Goal: Information Seeking & Learning: Find specific fact

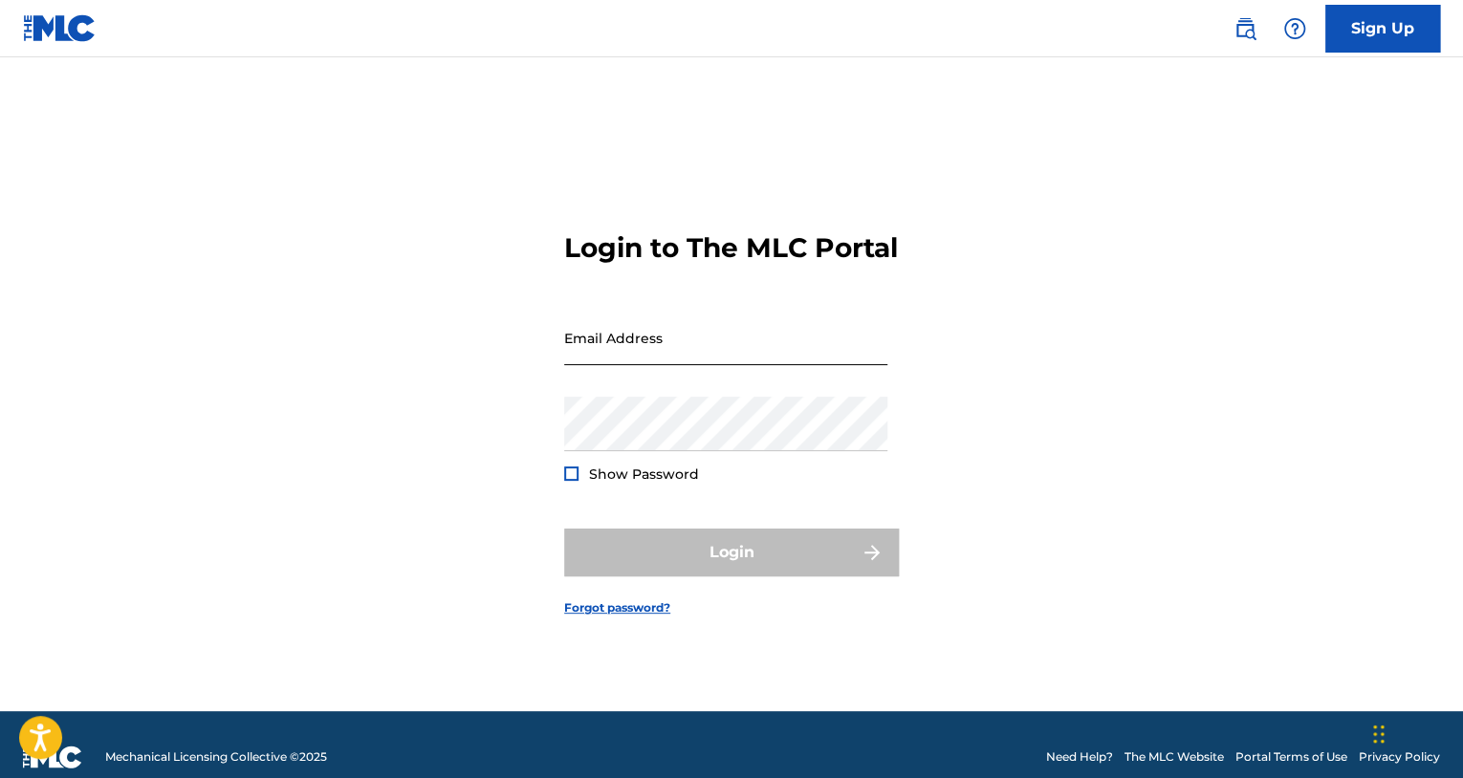
click at [604, 365] on input "Email Address" at bounding box center [725, 338] width 323 height 54
type input "[EMAIL_ADDRESS][DOMAIN_NAME]"
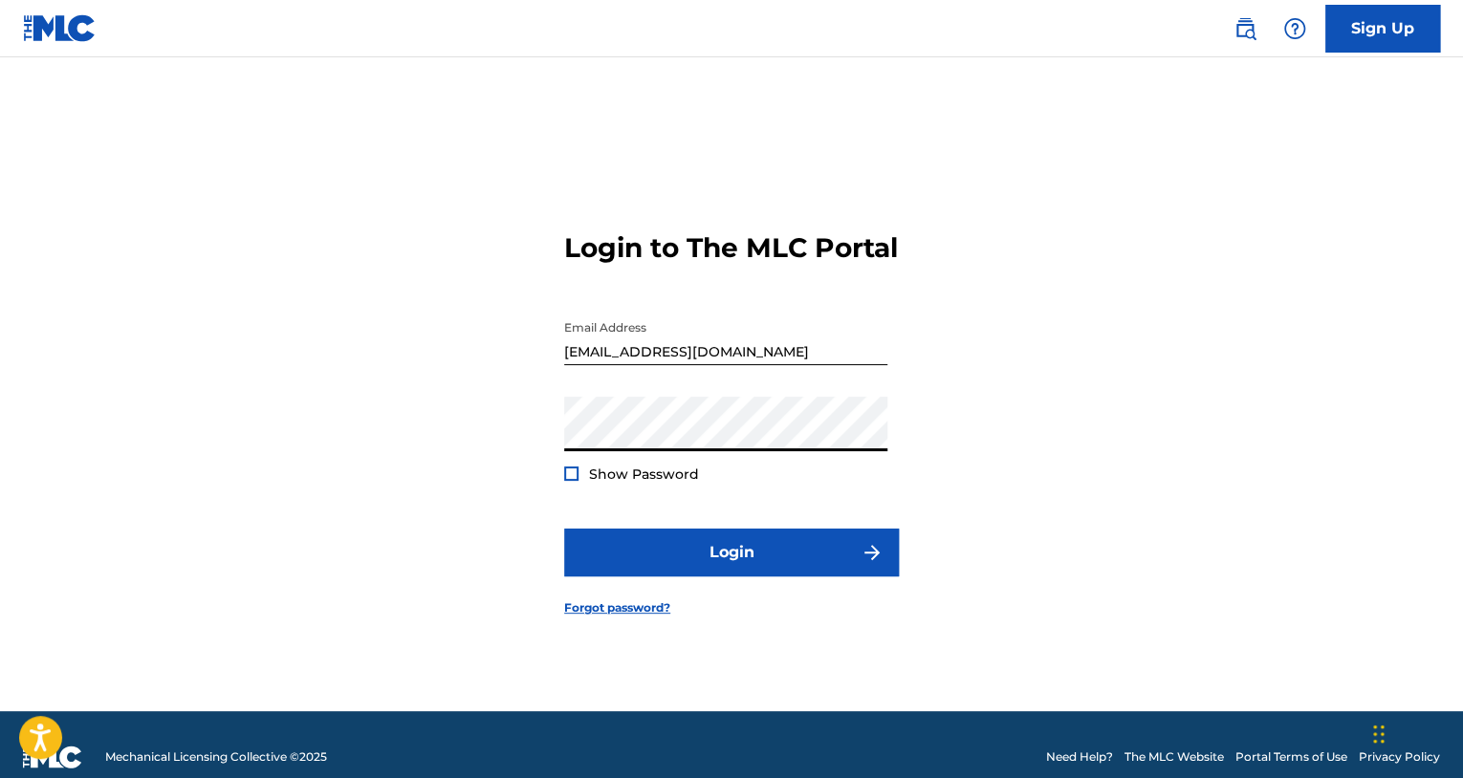
click at [607, 482] on span "Show Password" at bounding box center [644, 474] width 110 height 17
click at [626, 483] on span "Show Password" at bounding box center [644, 474] width 110 height 17
click at [562, 485] on div "Login to The MLC Portal Email Address producedbybjafp@gmail.com Password Show P…" at bounding box center [731, 408] width 1338 height 606
click at [566, 481] on div at bounding box center [571, 474] width 14 height 14
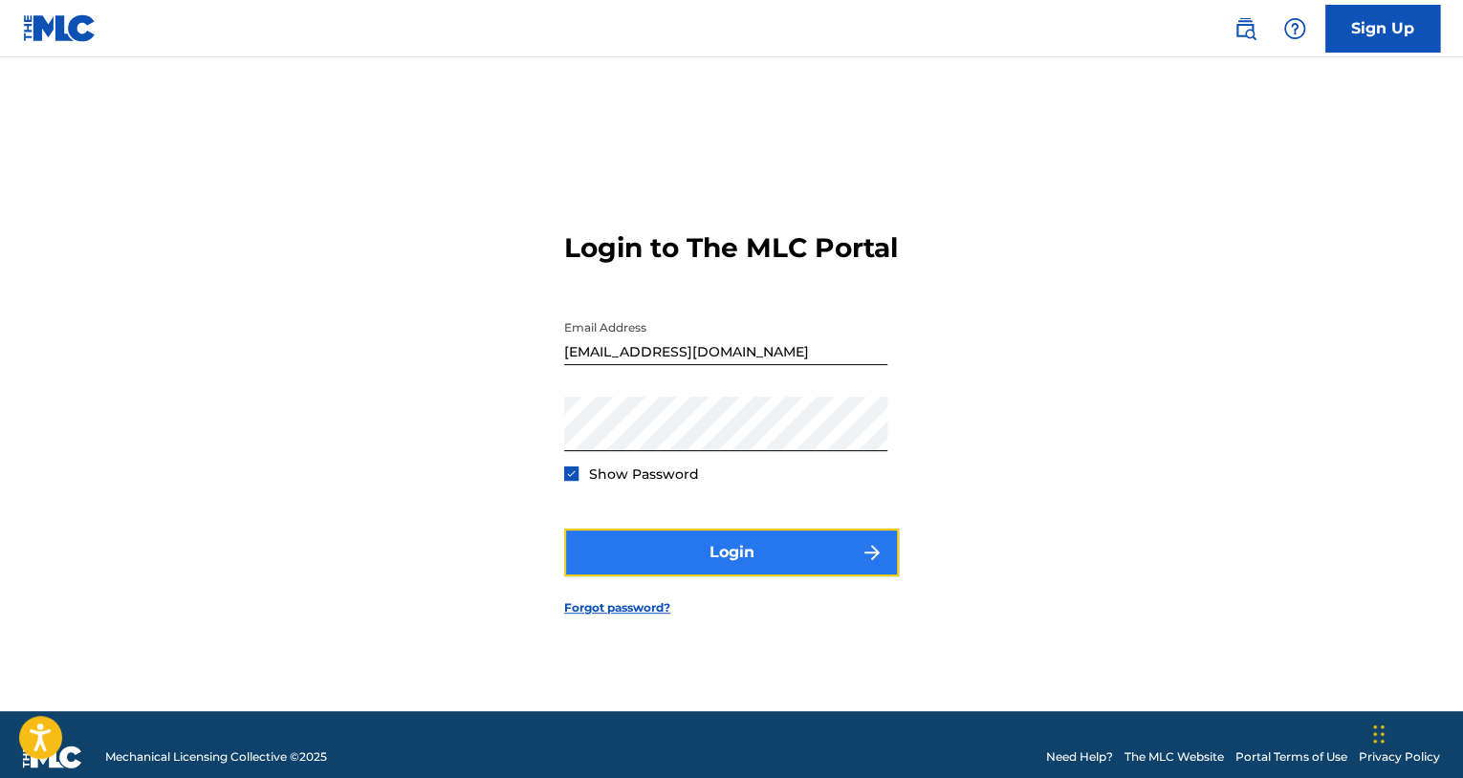
click at [635, 576] on button "Login" at bounding box center [731, 553] width 335 height 48
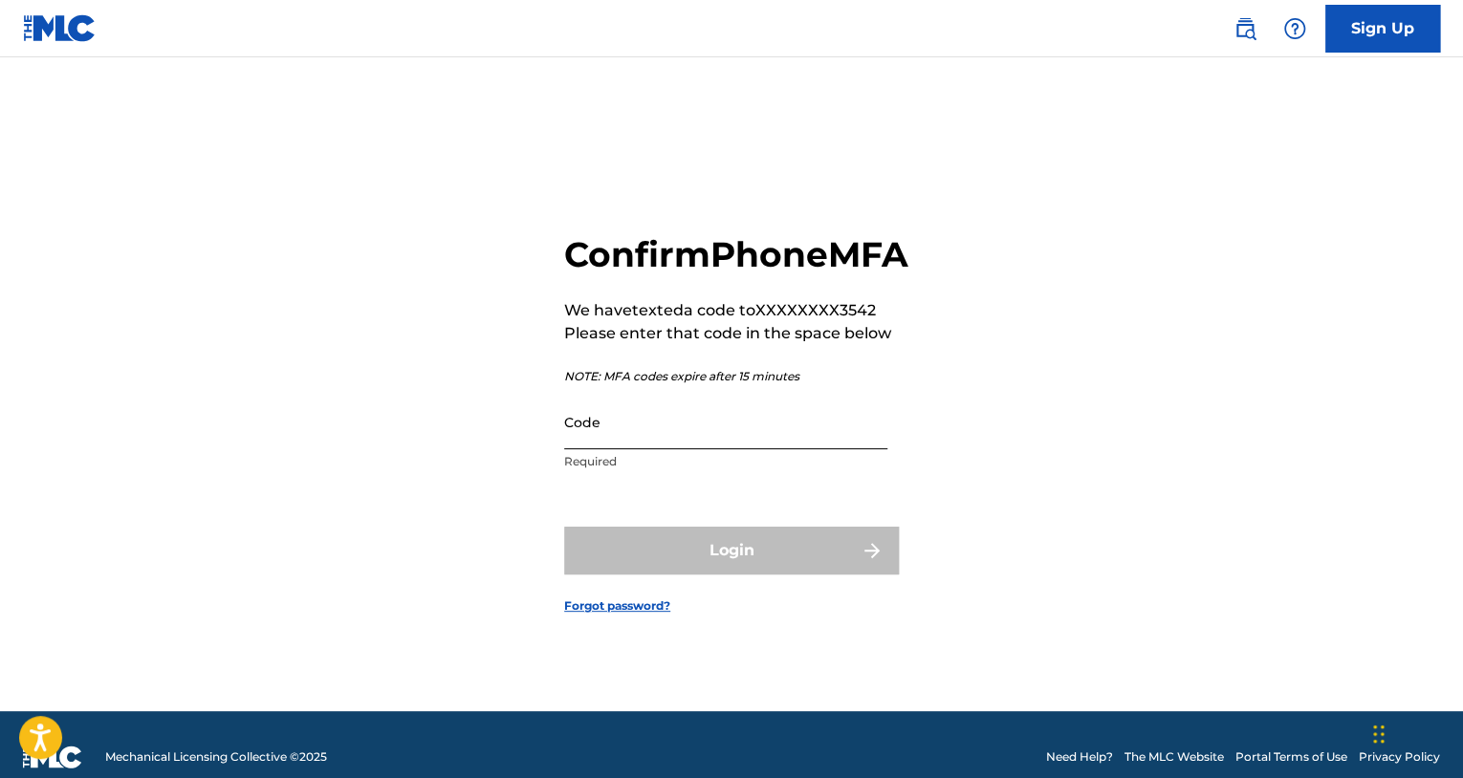
click at [575, 449] on input "Code" at bounding box center [725, 422] width 323 height 54
paste input "423994"
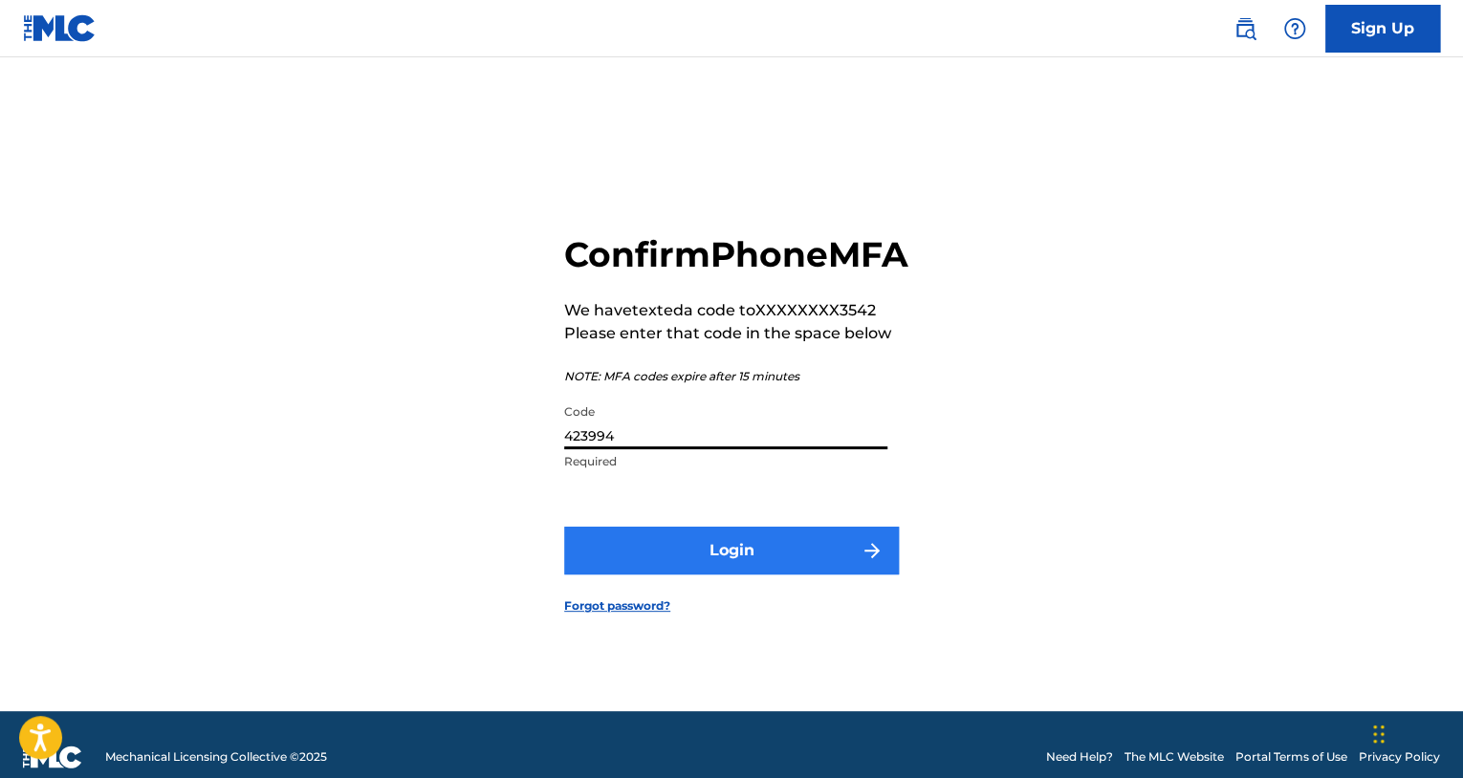
type input "423994"
click at [738, 575] on button "Login" at bounding box center [731, 551] width 335 height 48
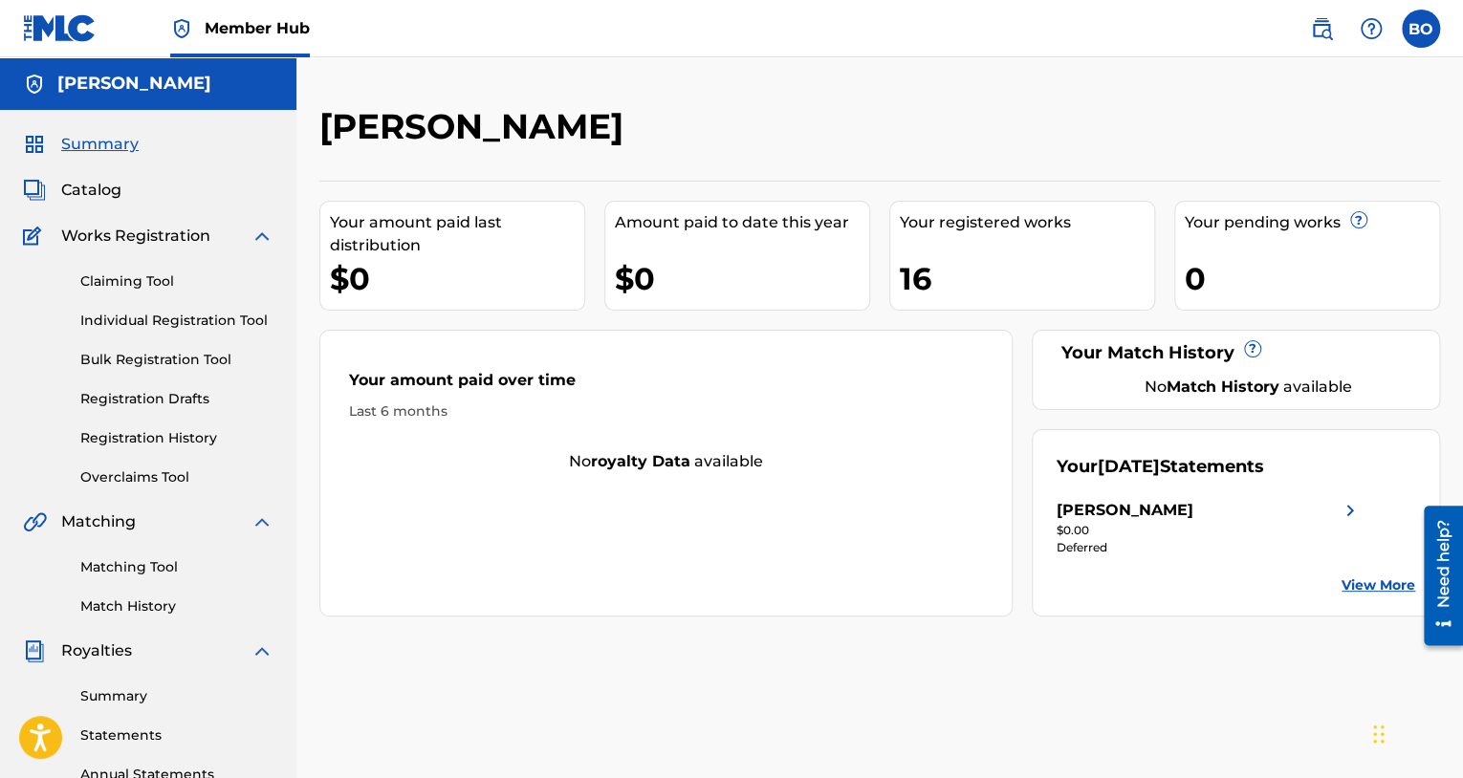
click at [832, 231] on div "Amount paid to date this year" at bounding box center [742, 222] width 254 height 23
click at [834, 157] on div "Bryan Odom" at bounding box center [750, 133] width 862 height 56
click at [1335, 29] on link at bounding box center [1321, 29] width 38 height 38
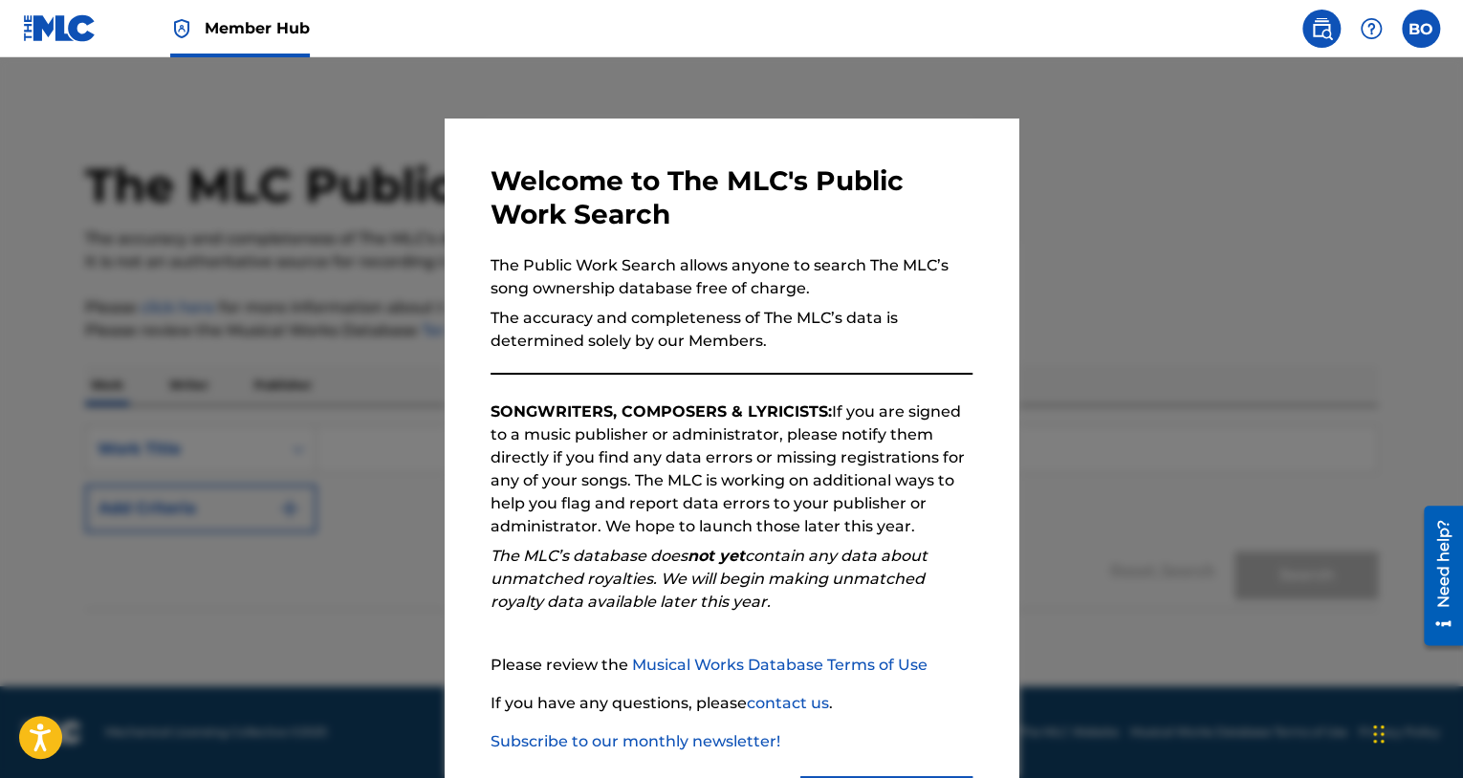
click at [902, 121] on div "Welcome to The MLC's Public Work Search The Public Work Search allows anyone to…" at bounding box center [732, 497] width 574 height 756
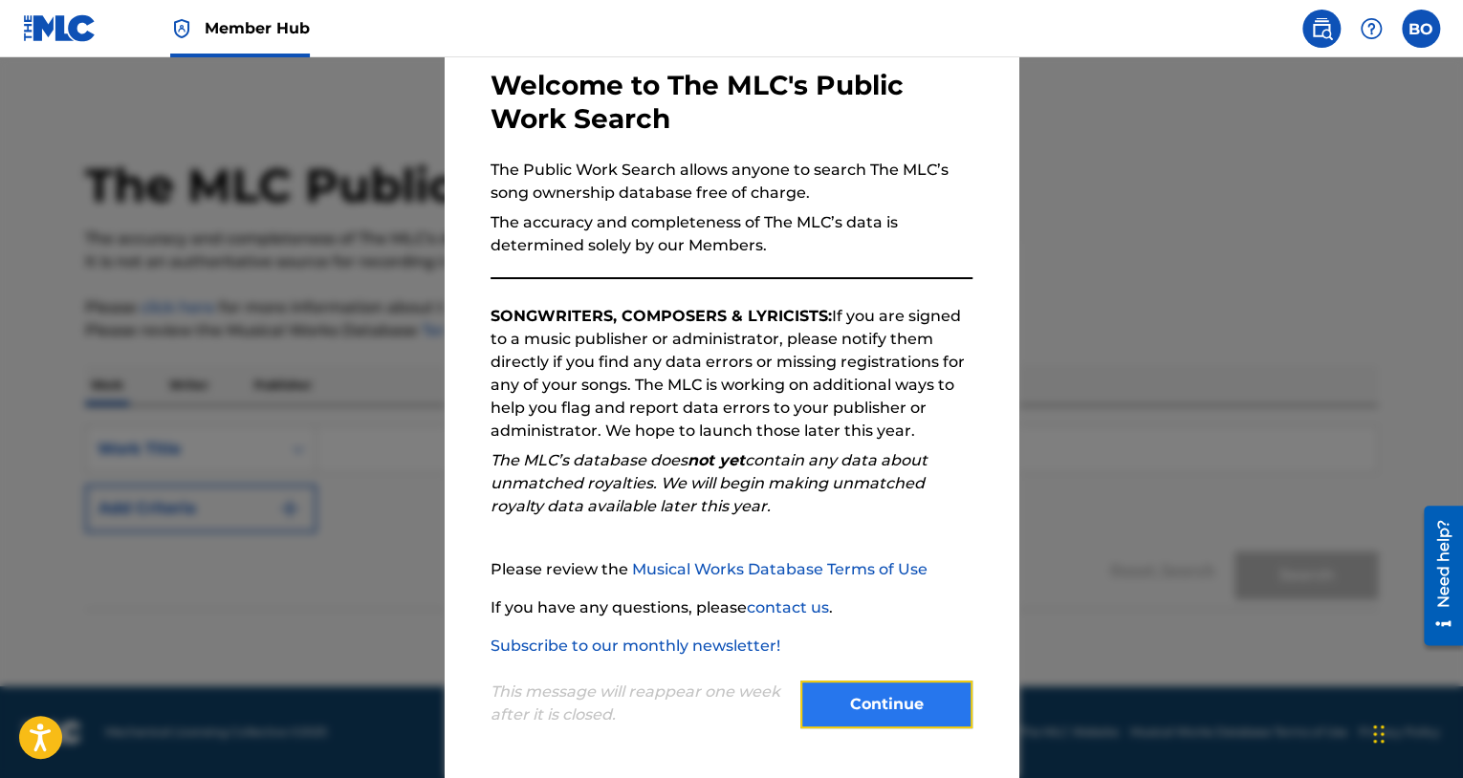
click at [861, 711] on button "Continue" at bounding box center [886, 705] width 172 height 48
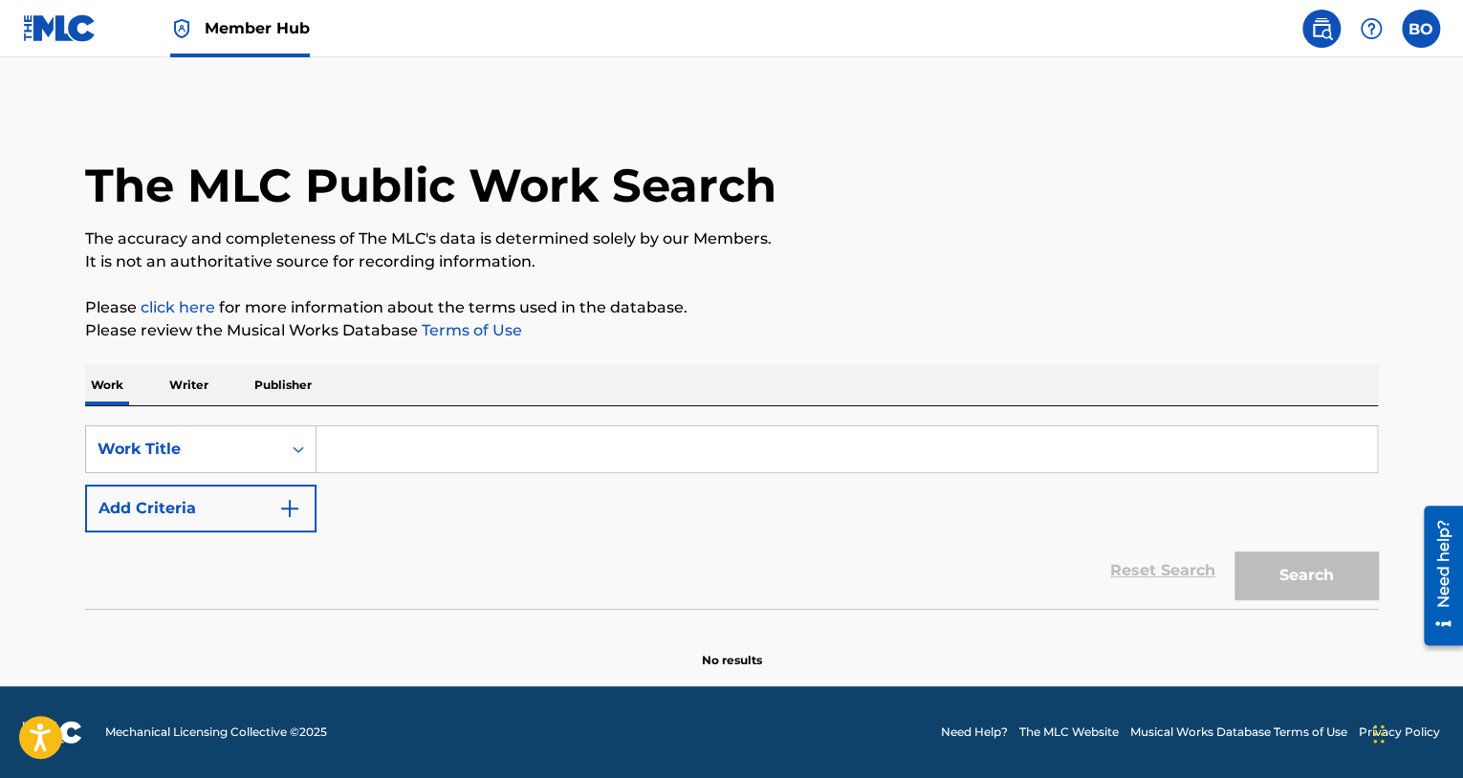
click at [375, 433] on input "Search Form" at bounding box center [846, 449] width 1060 height 46
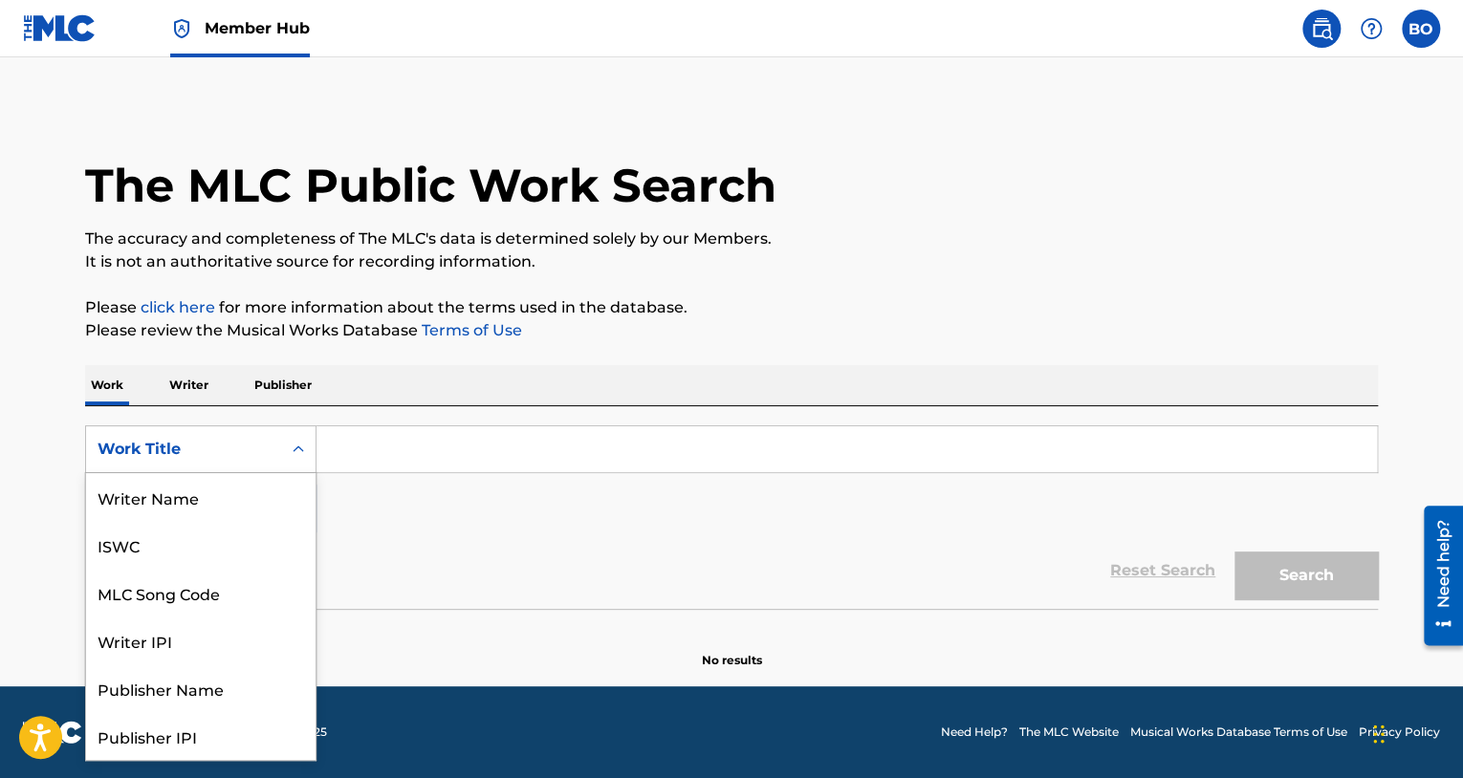
click at [309, 451] on div "Search Form" at bounding box center [298, 449] width 34 height 34
click at [420, 466] on input "Search Form" at bounding box center [846, 449] width 1060 height 46
click at [248, 451] on div "Work Title" at bounding box center [184, 449] width 172 height 23
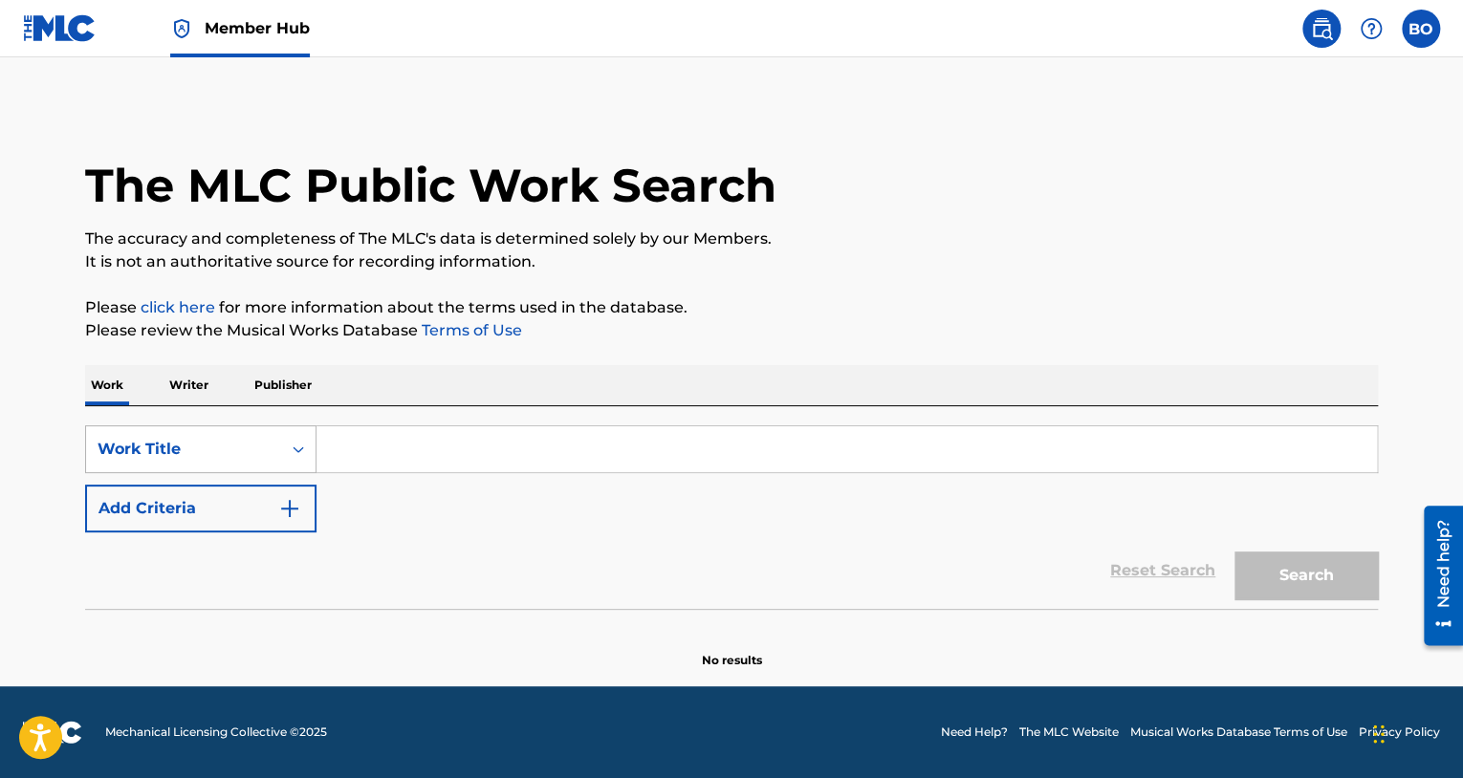
click at [250, 462] on div "Work Title" at bounding box center [183, 449] width 195 height 36
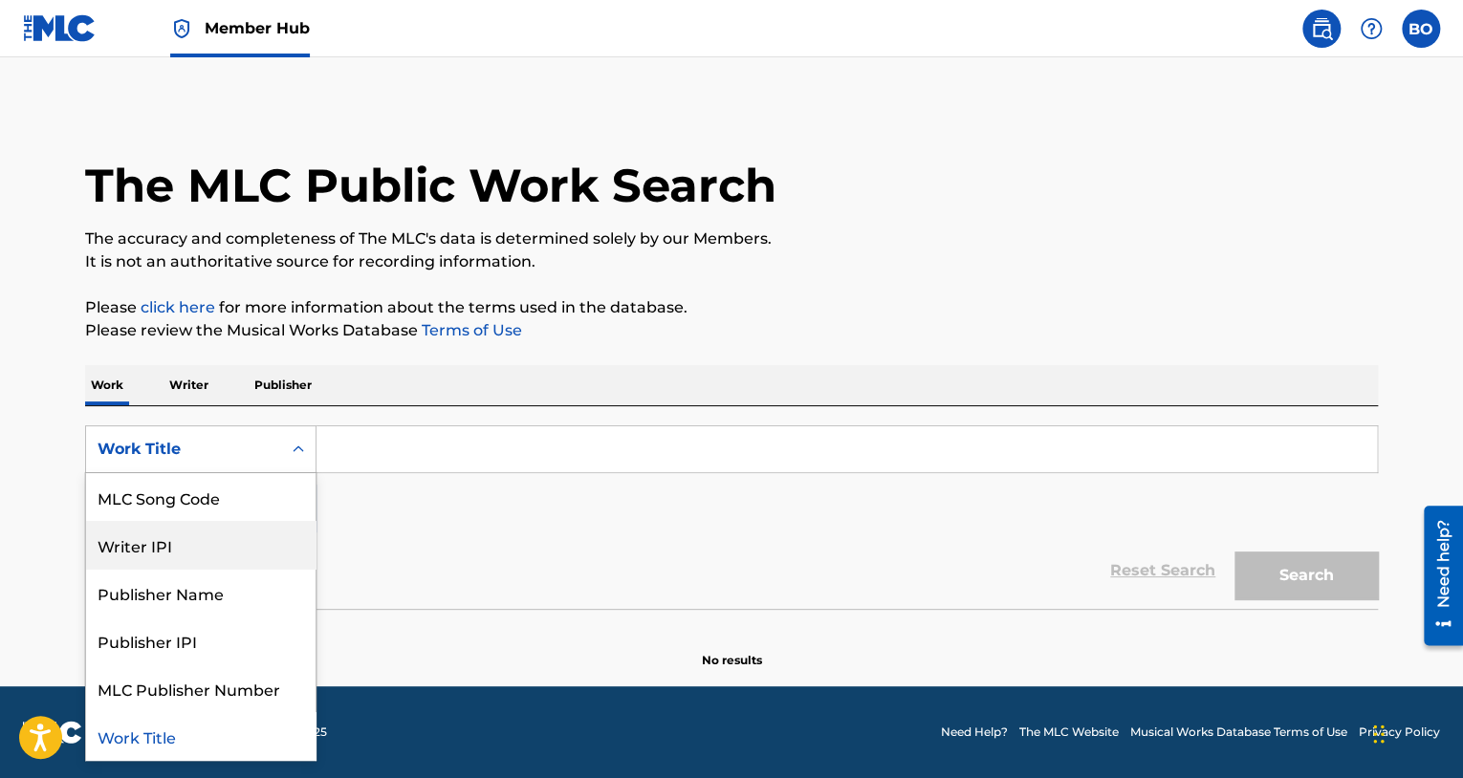
click at [235, 552] on div "Writer IPI" at bounding box center [200, 545] width 229 height 48
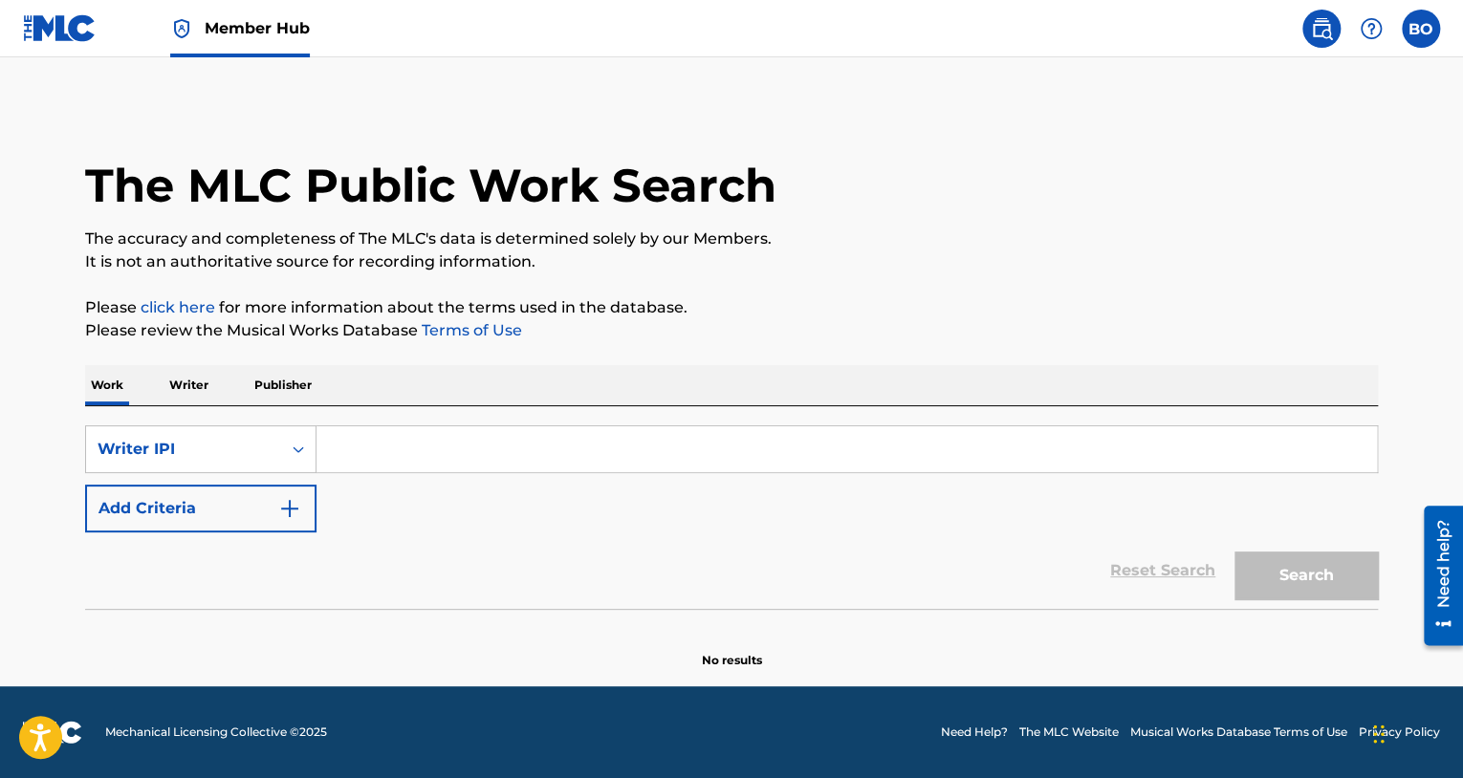
click at [363, 442] on input "Search Form" at bounding box center [846, 449] width 1060 height 46
paste input "00649680108"
type input "00649680108"
click at [1305, 580] on button "Search" at bounding box center [1305, 576] width 143 height 48
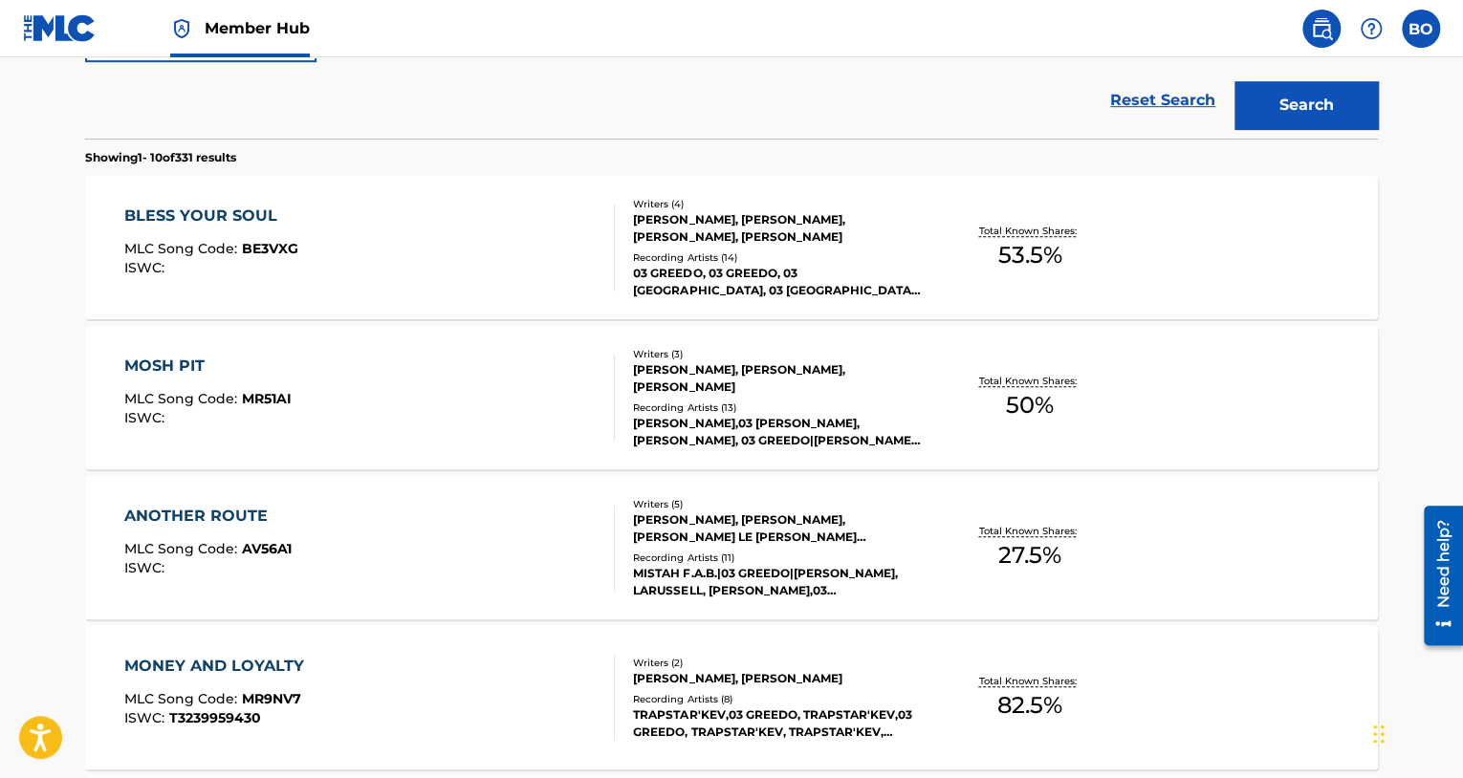
scroll to position [574, 0]
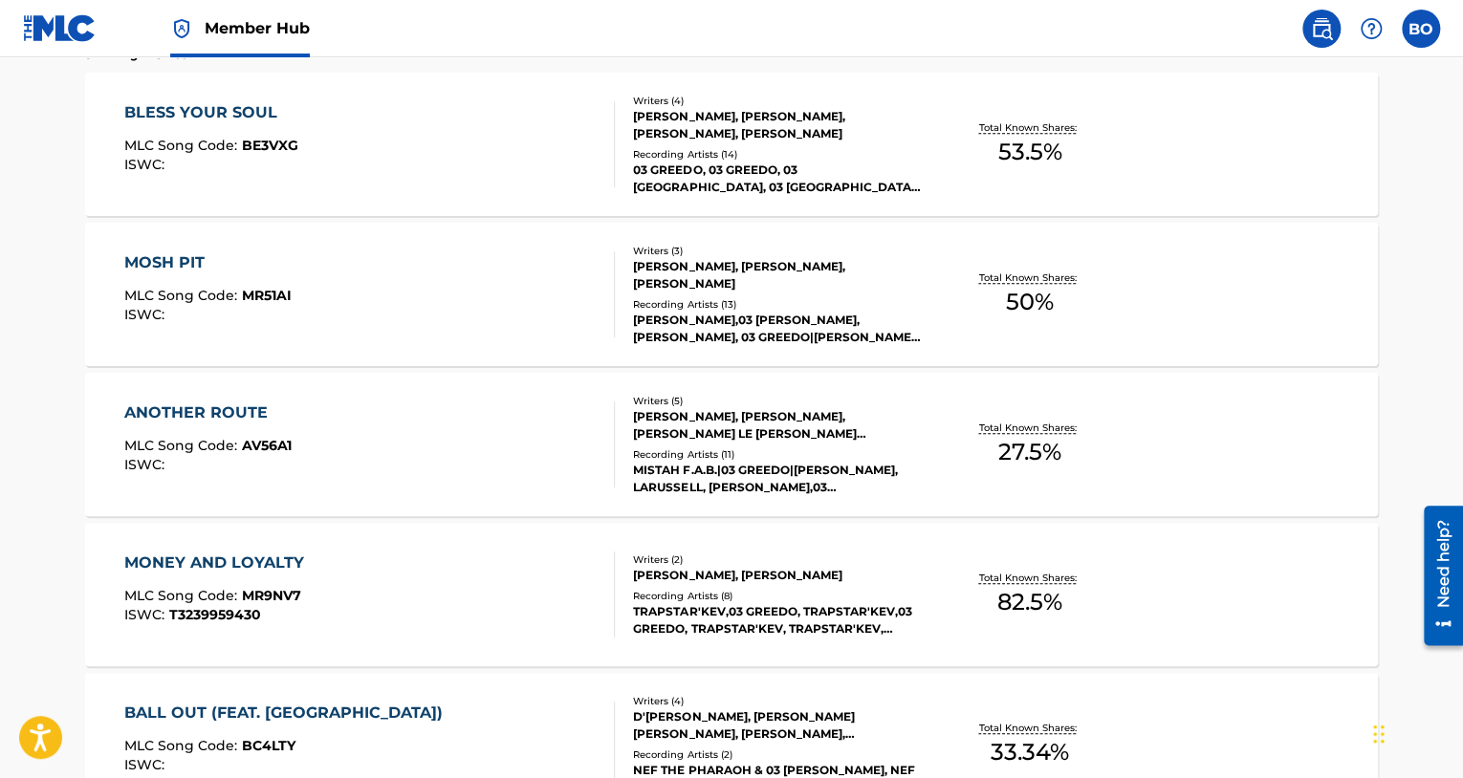
click at [229, 412] on div "ANOTHER ROUTE" at bounding box center [207, 413] width 167 height 23
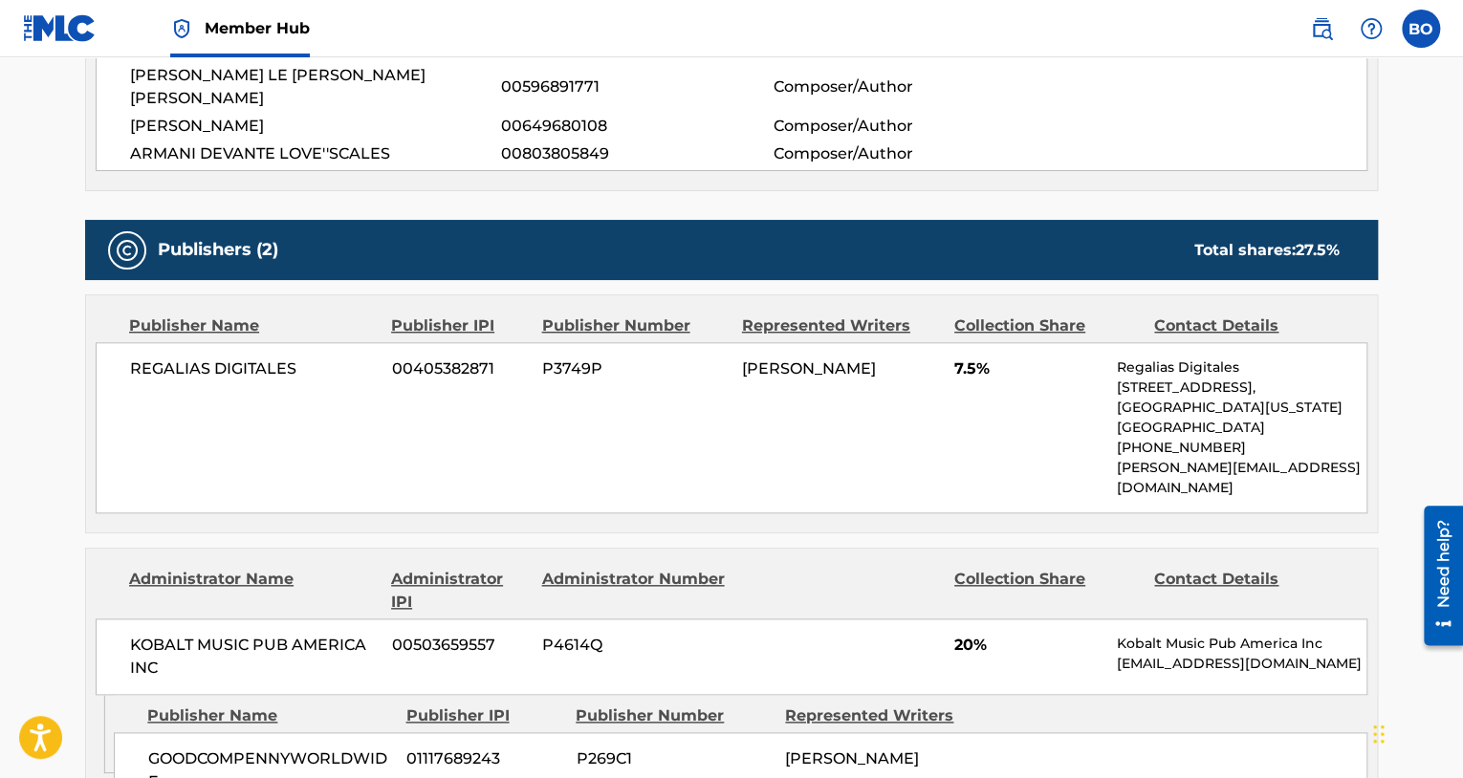
scroll to position [765, 0]
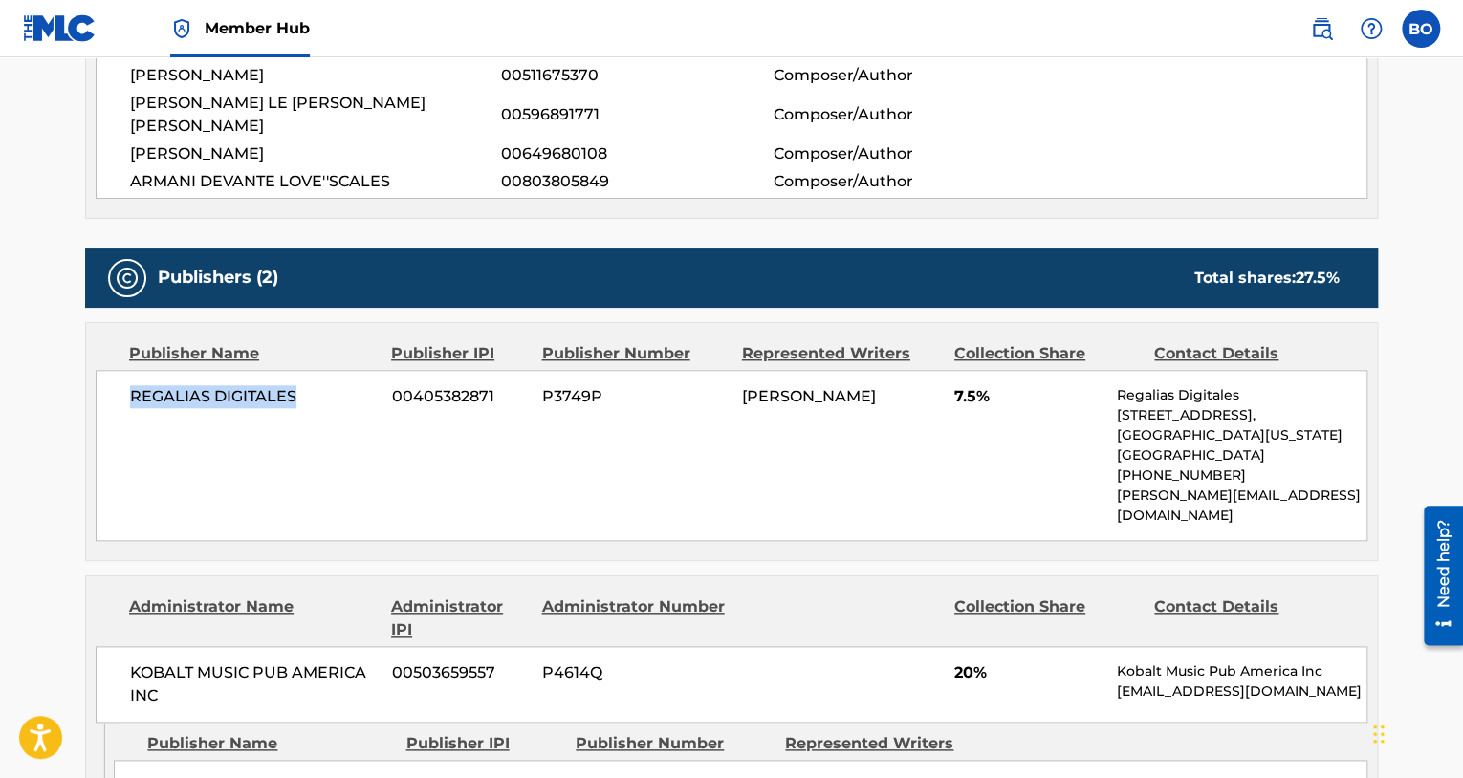
drag, startPoint x: 129, startPoint y: 378, endPoint x: 303, endPoint y: 374, distance: 174.0
click at [303, 385] on span "REGALIAS DIGITALES" at bounding box center [254, 396] width 248 height 23
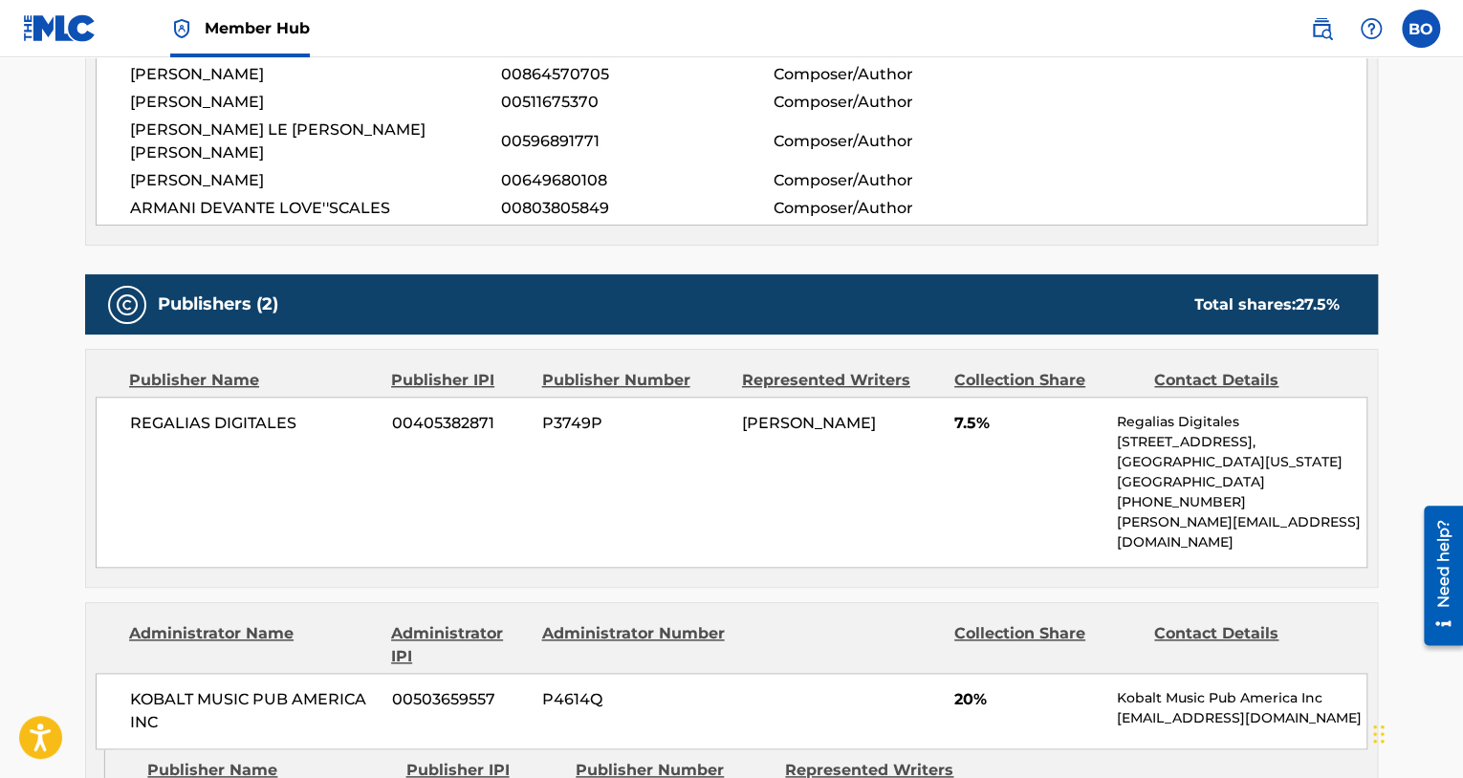
scroll to position [742, 0]
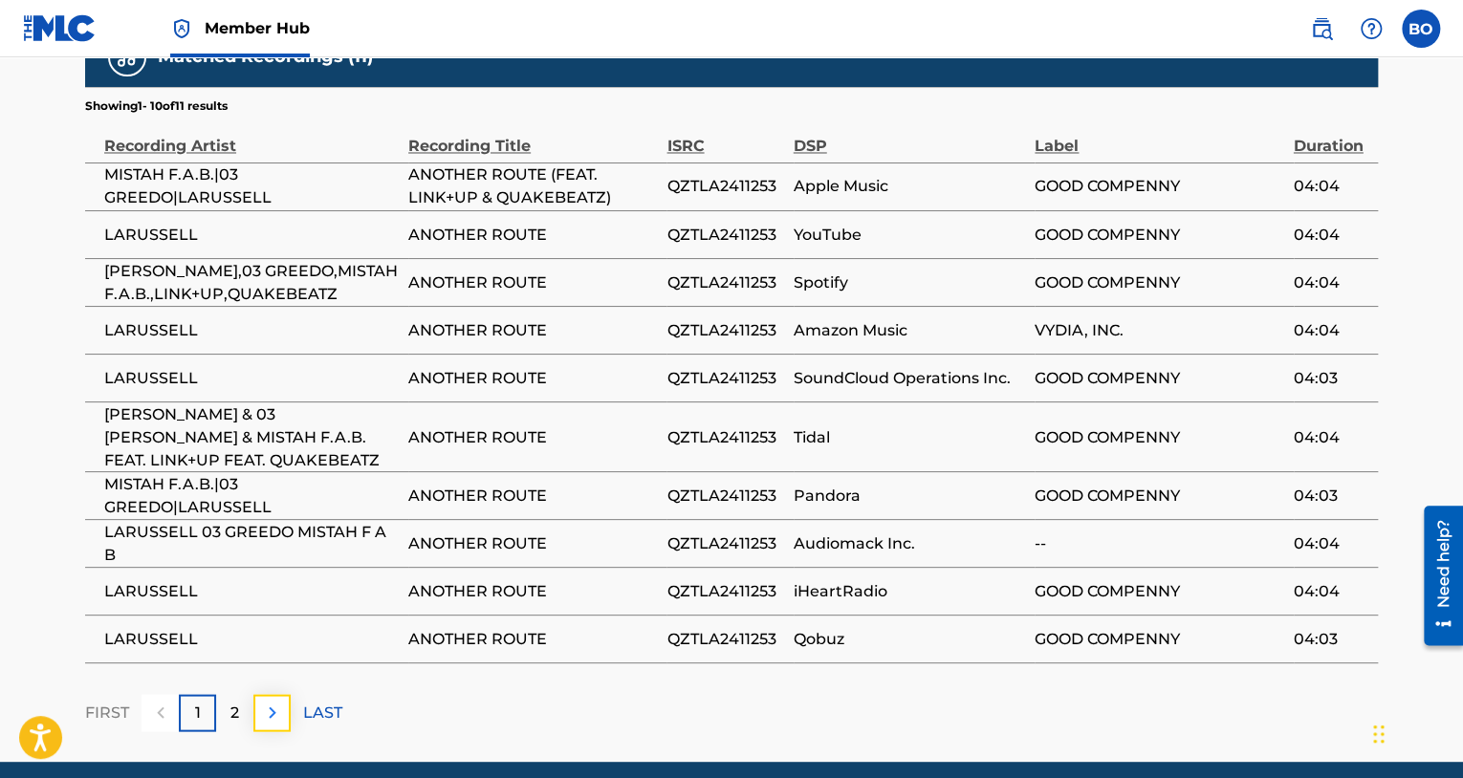
click at [261, 694] on button at bounding box center [271, 712] width 37 height 37
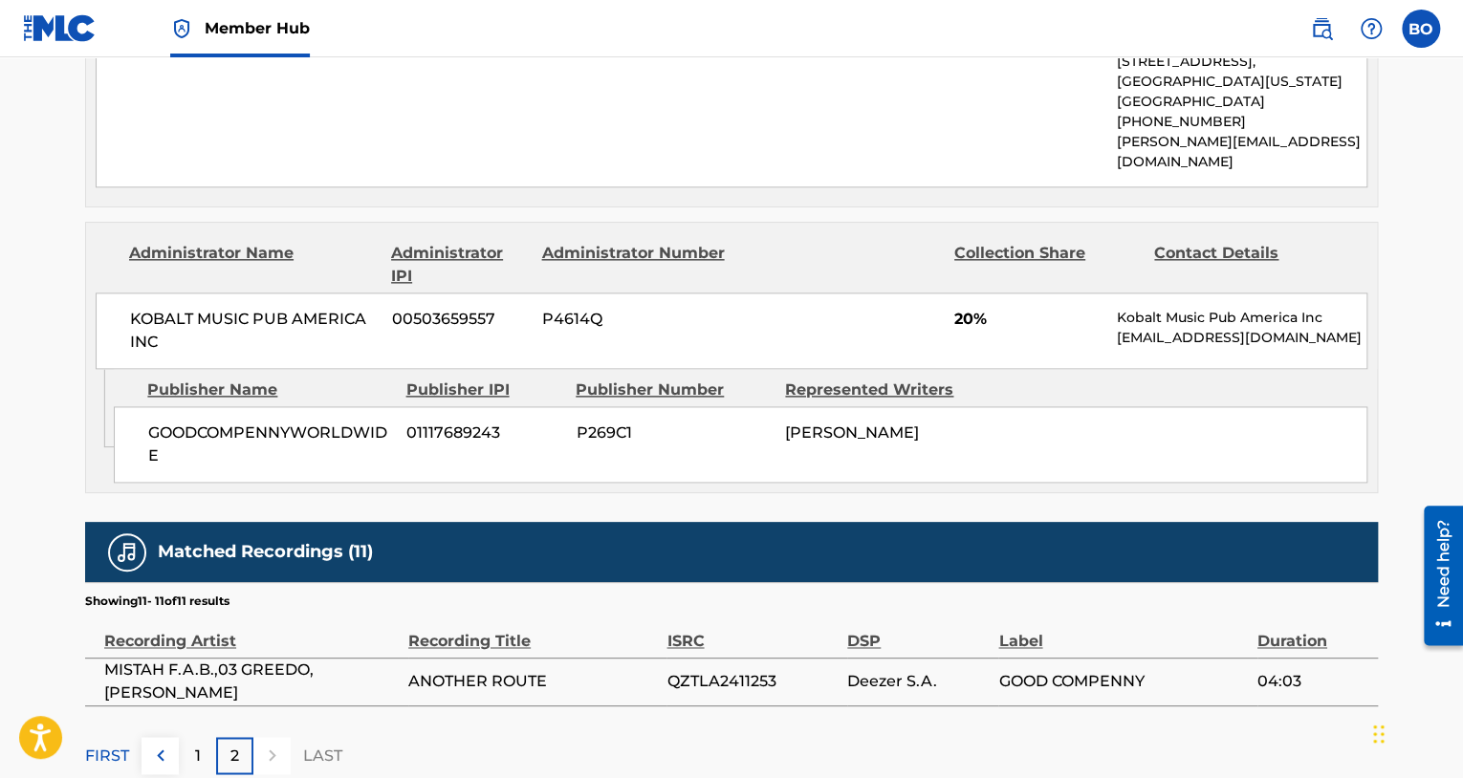
scroll to position [1189, 0]
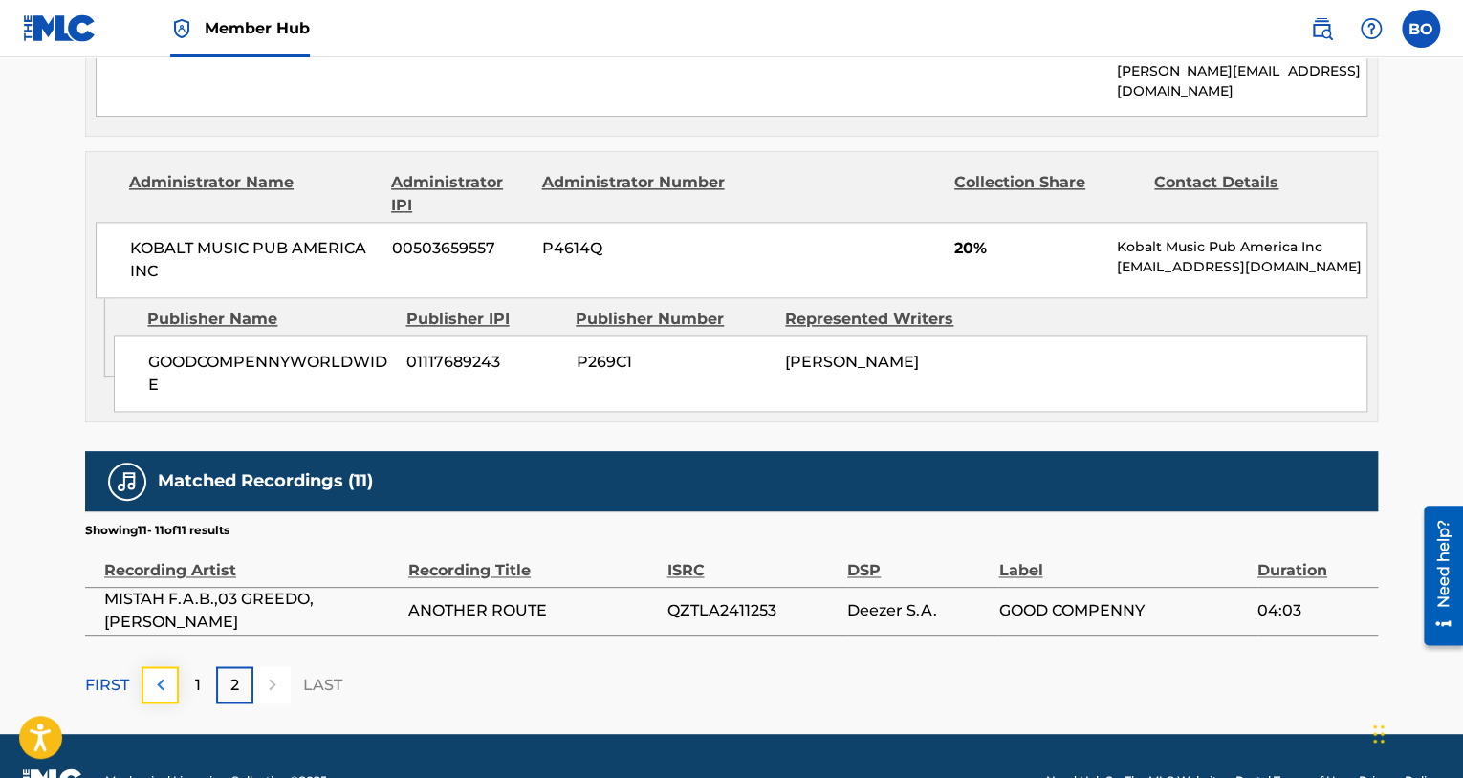
click at [153, 673] on img at bounding box center [160, 684] width 23 height 23
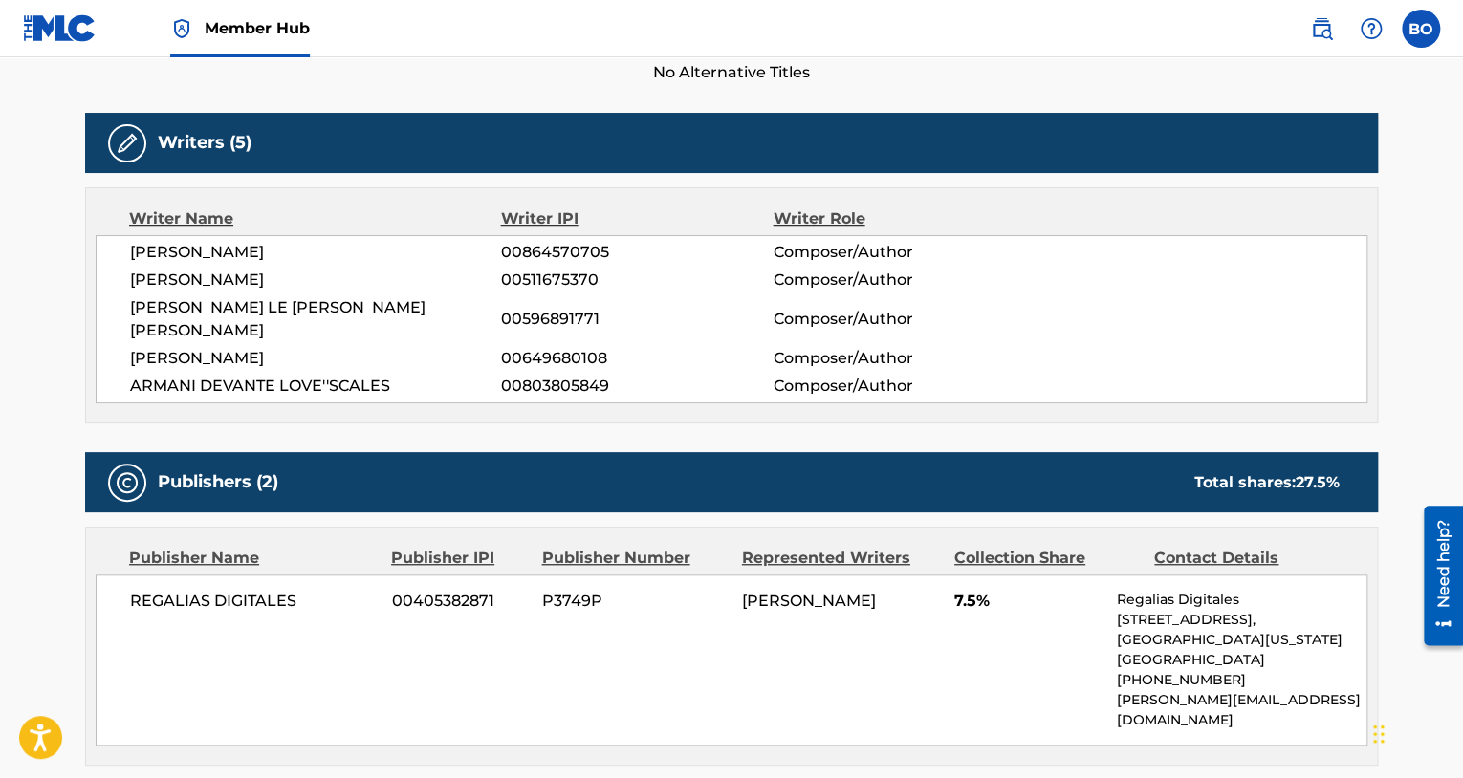
scroll to position [562, 0]
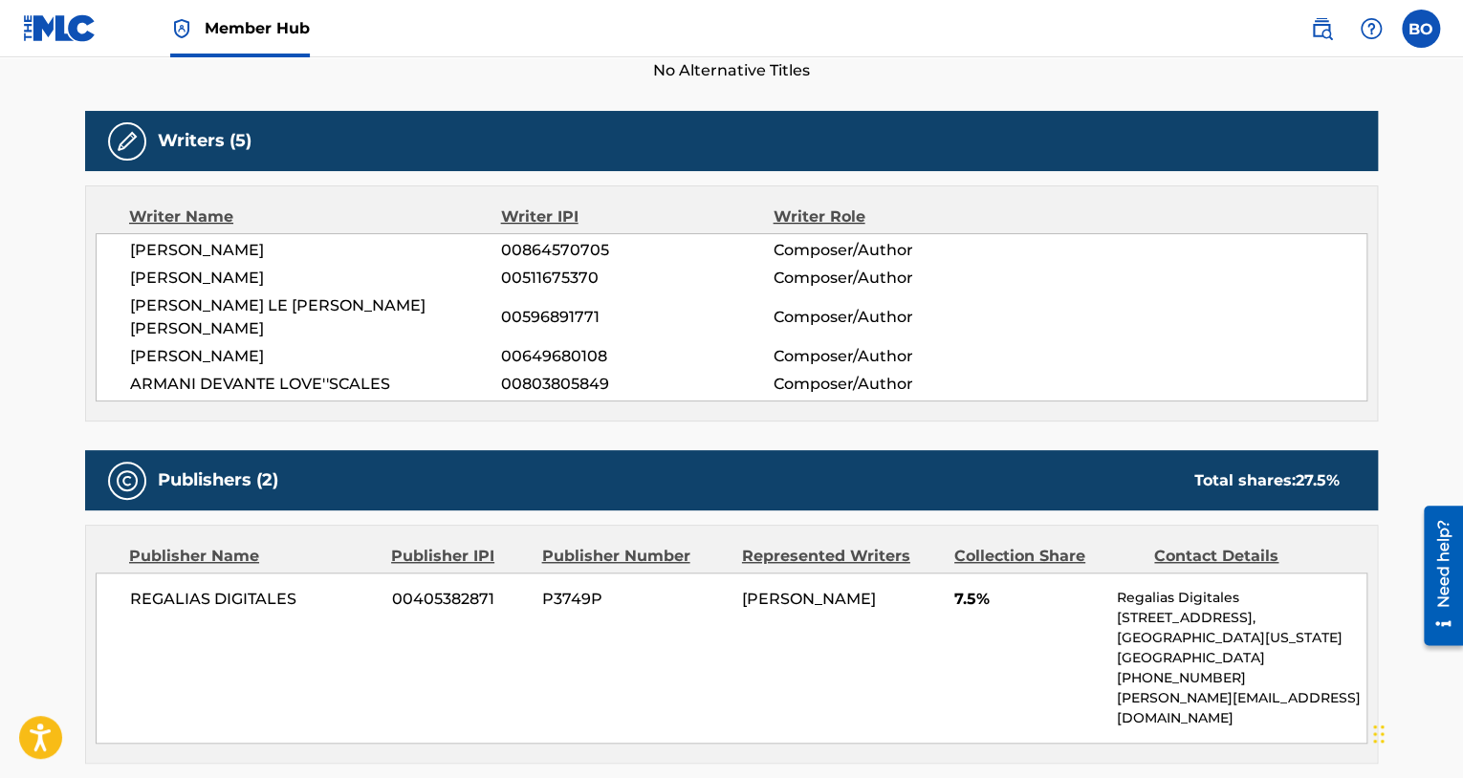
click at [930, 261] on div "LARUSSELL THOMAS 00864570705 Composer/Author STANLEY P COX 00511675370 Composer…" at bounding box center [731, 317] width 1271 height 168
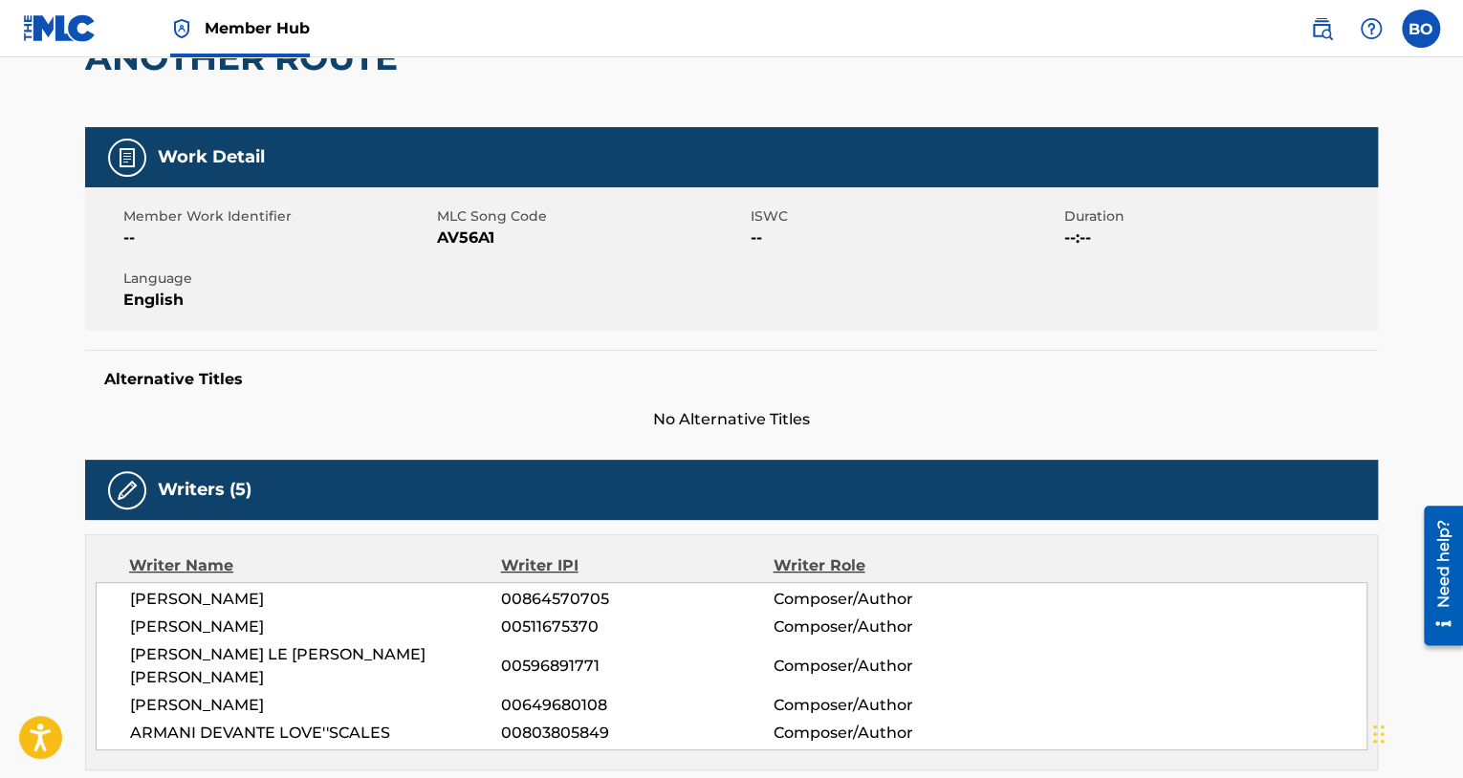
scroll to position [0, 0]
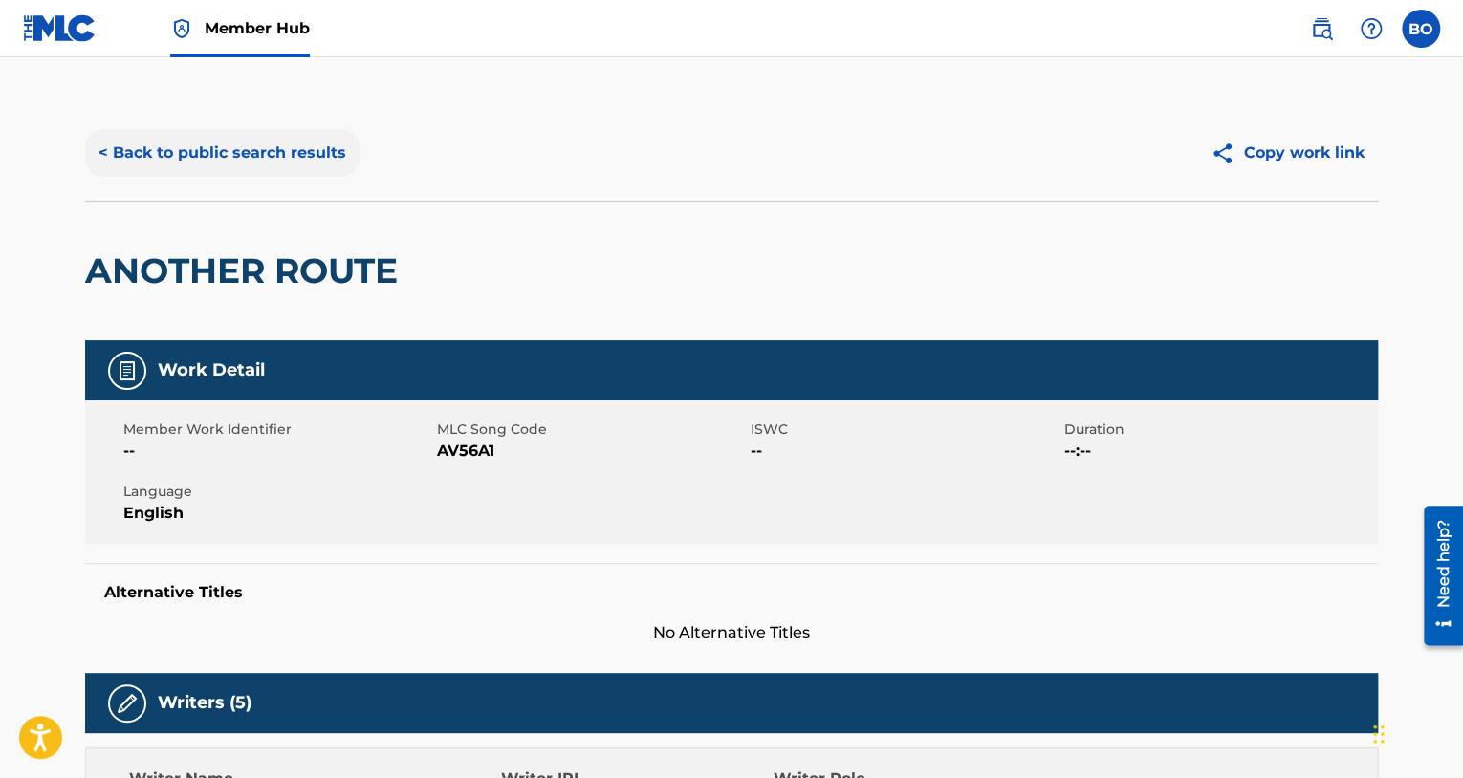
click at [144, 156] on button "< Back to public search results" at bounding box center [222, 153] width 274 height 48
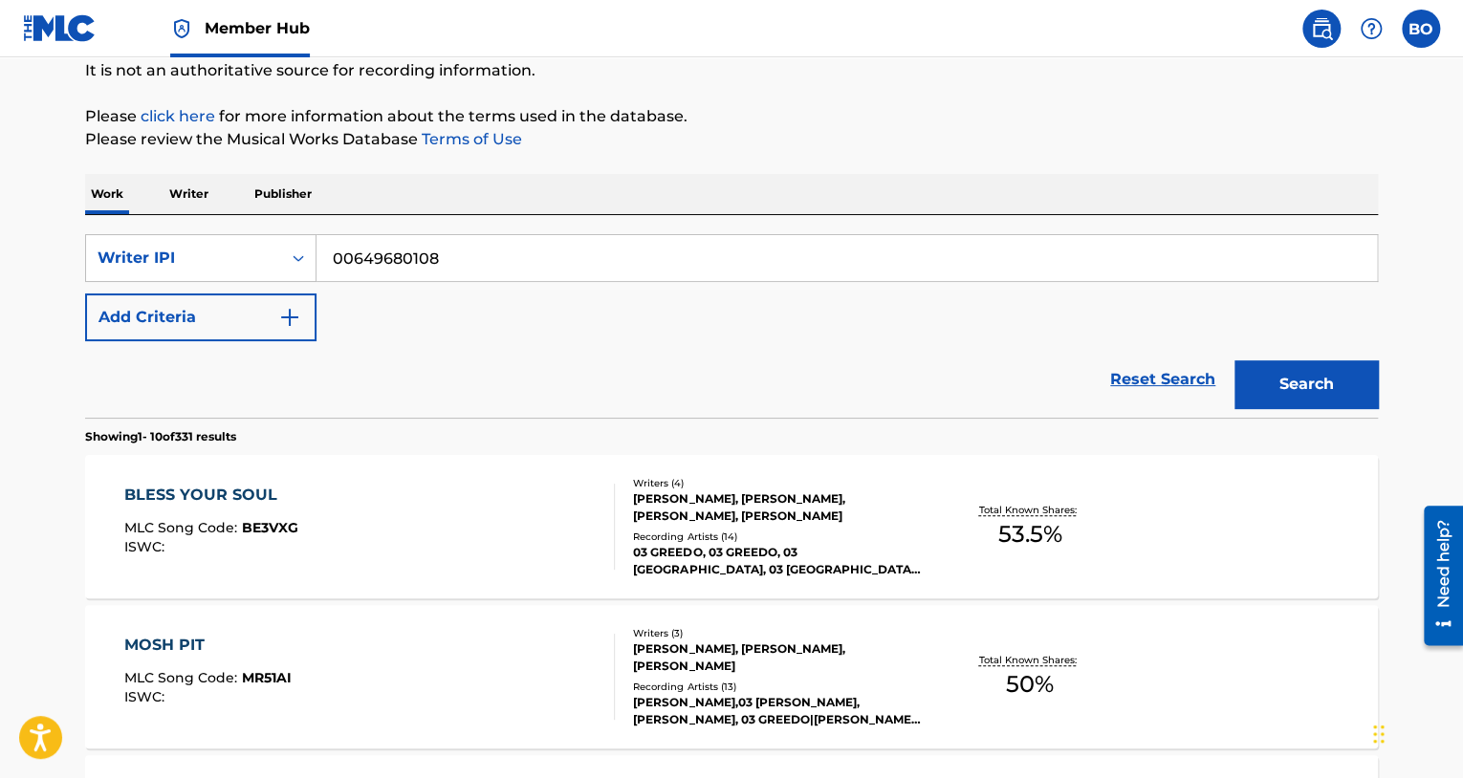
click at [198, 436] on p "Showing 1 - 10 of 331 results" at bounding box center [160, 436] width 151 height 17
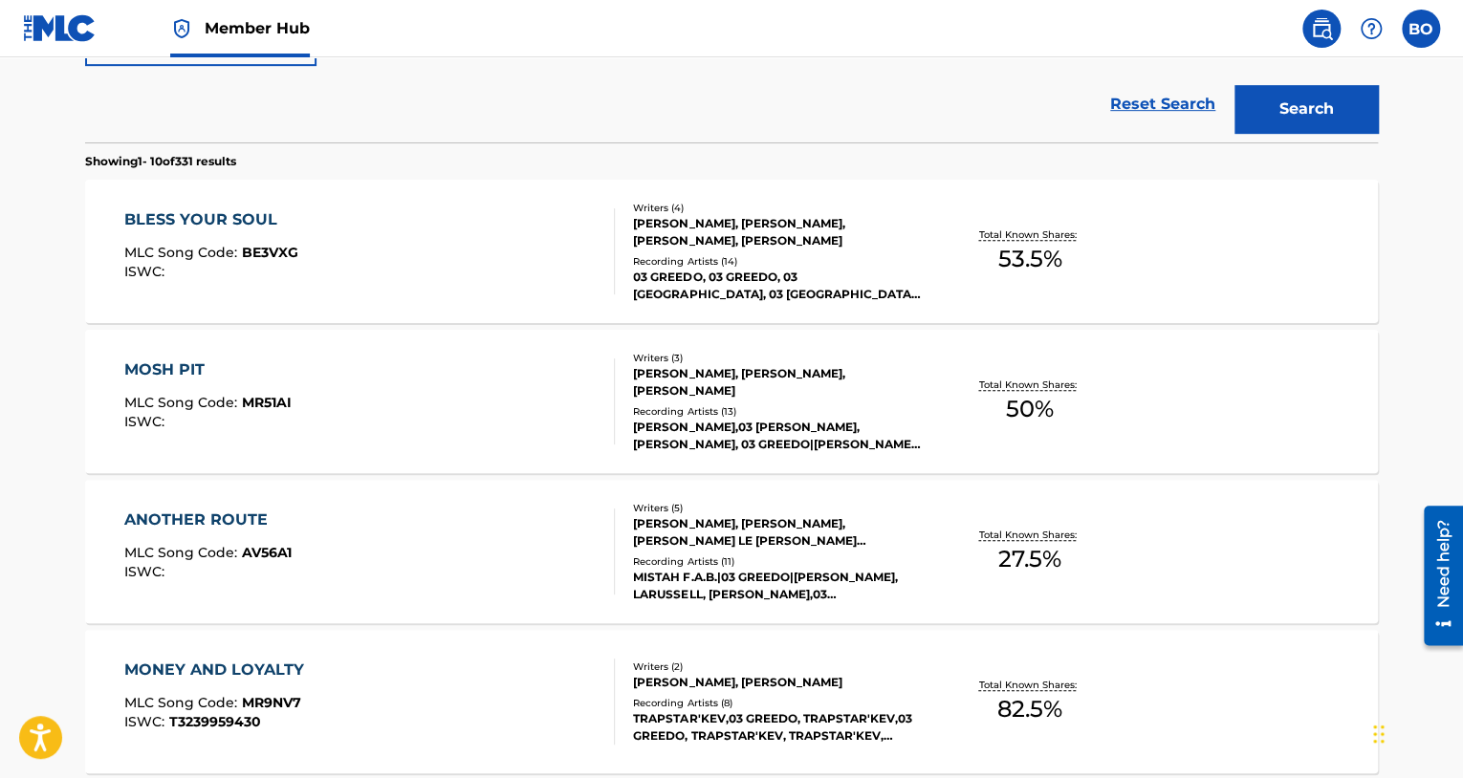
scroll to position [382, 0]
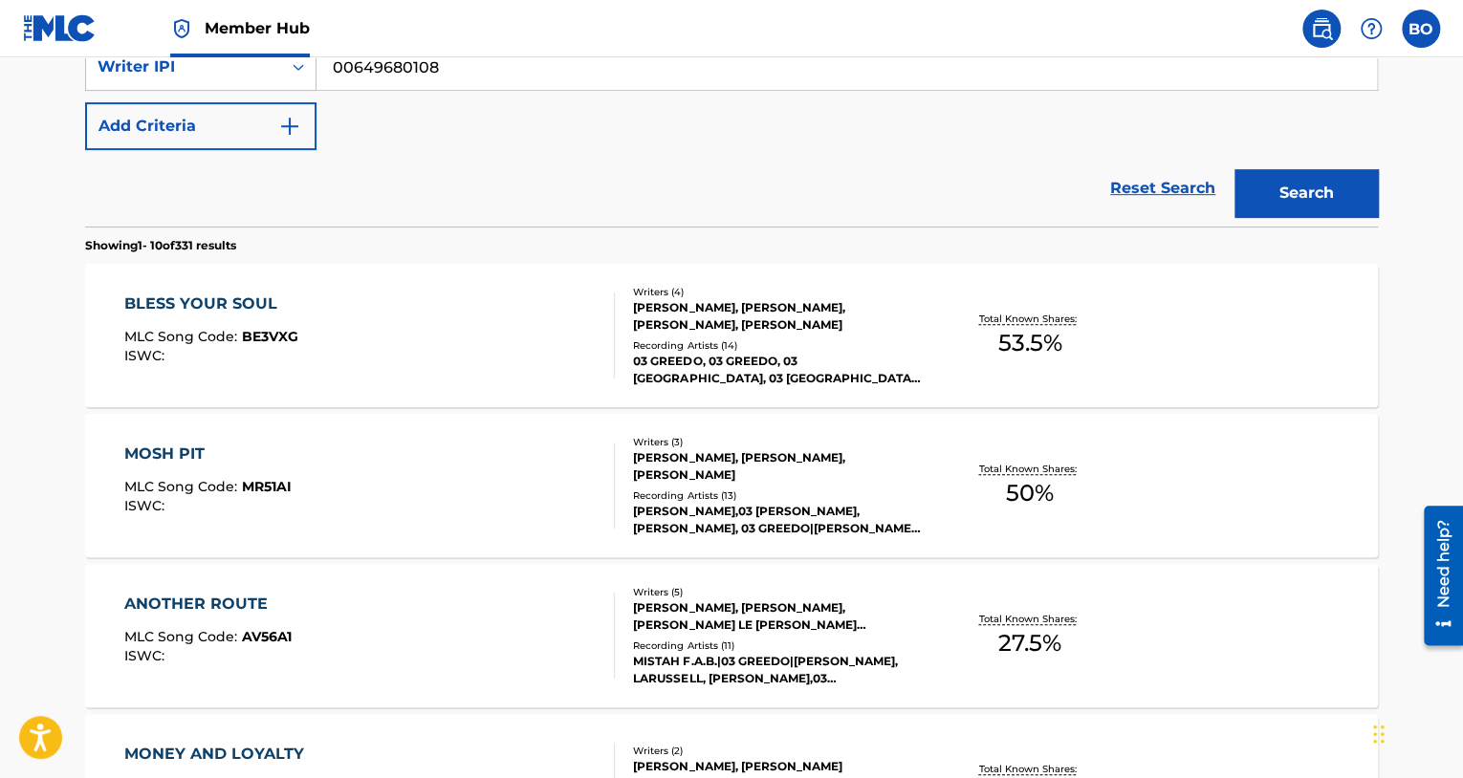
click at [201, 298] on div "BLESS YOUR SOUL" at bounding box center [211, 304] width 174 height 23
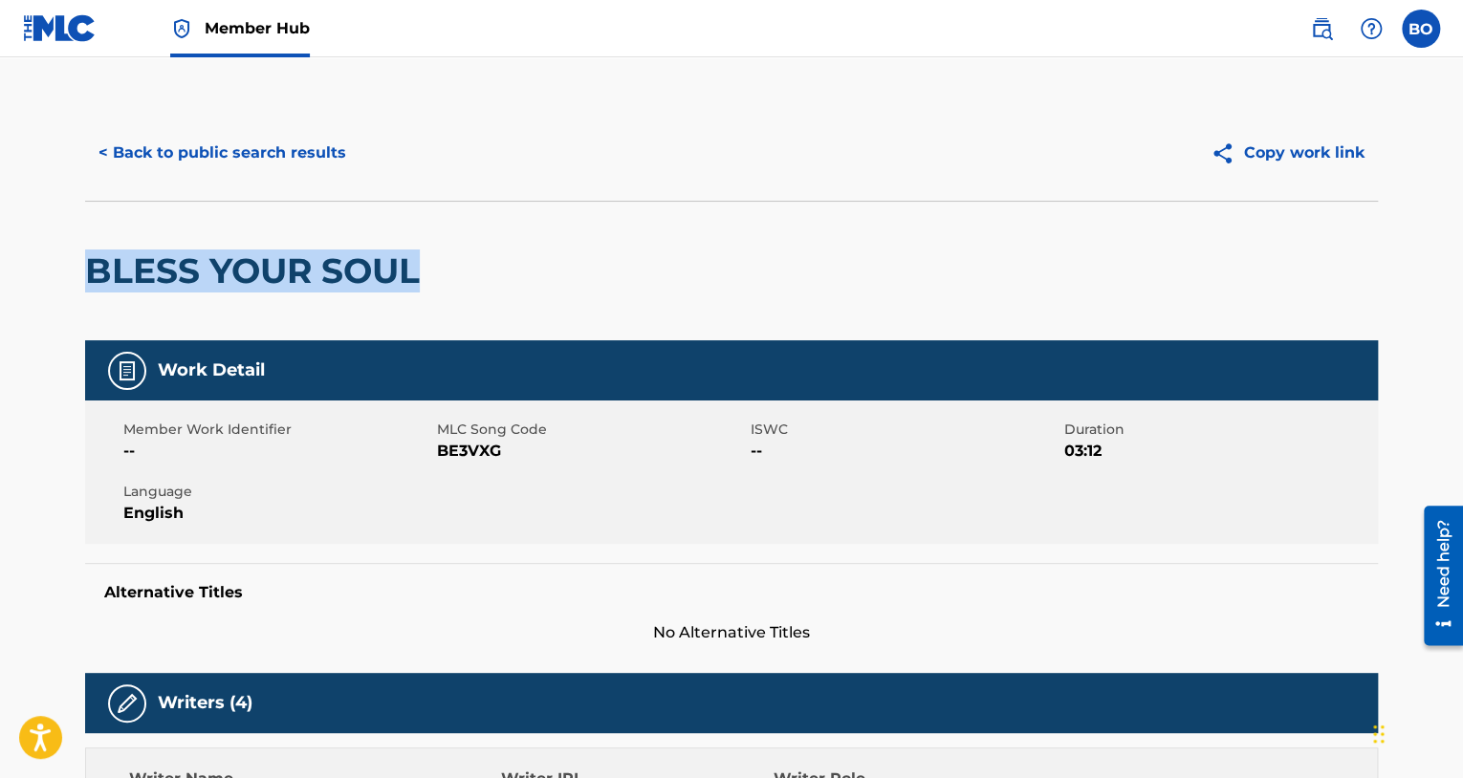
drag, startPoint x: 81, startPoint y: 274, endPoint x: 455, endPoint y: 274, distance: 373.8
copy h2 "BLESS YOUR SOUL"
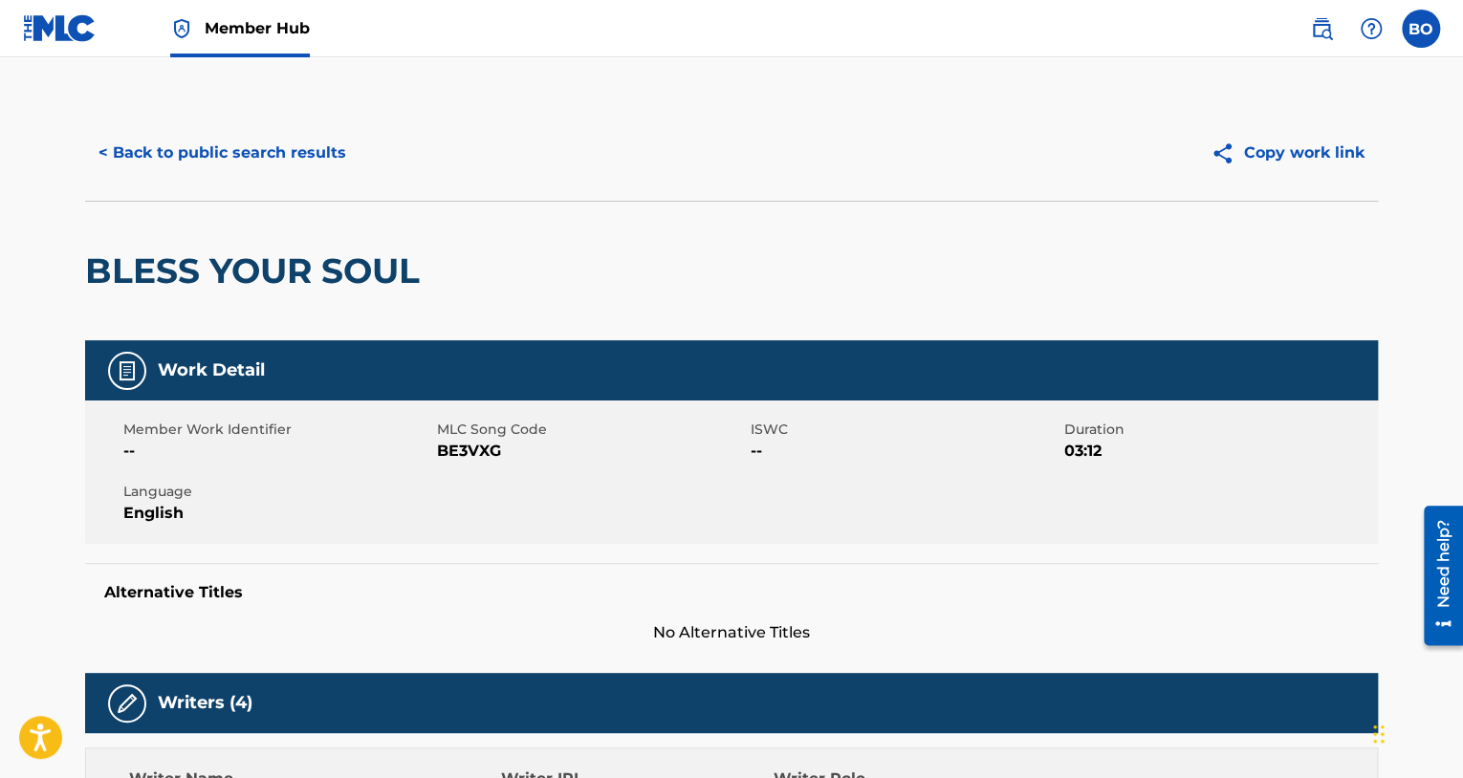
click at [868, 196] on div "< Back to public search results Copy work link" at bounding box center [731, 153] width 1293 height 96
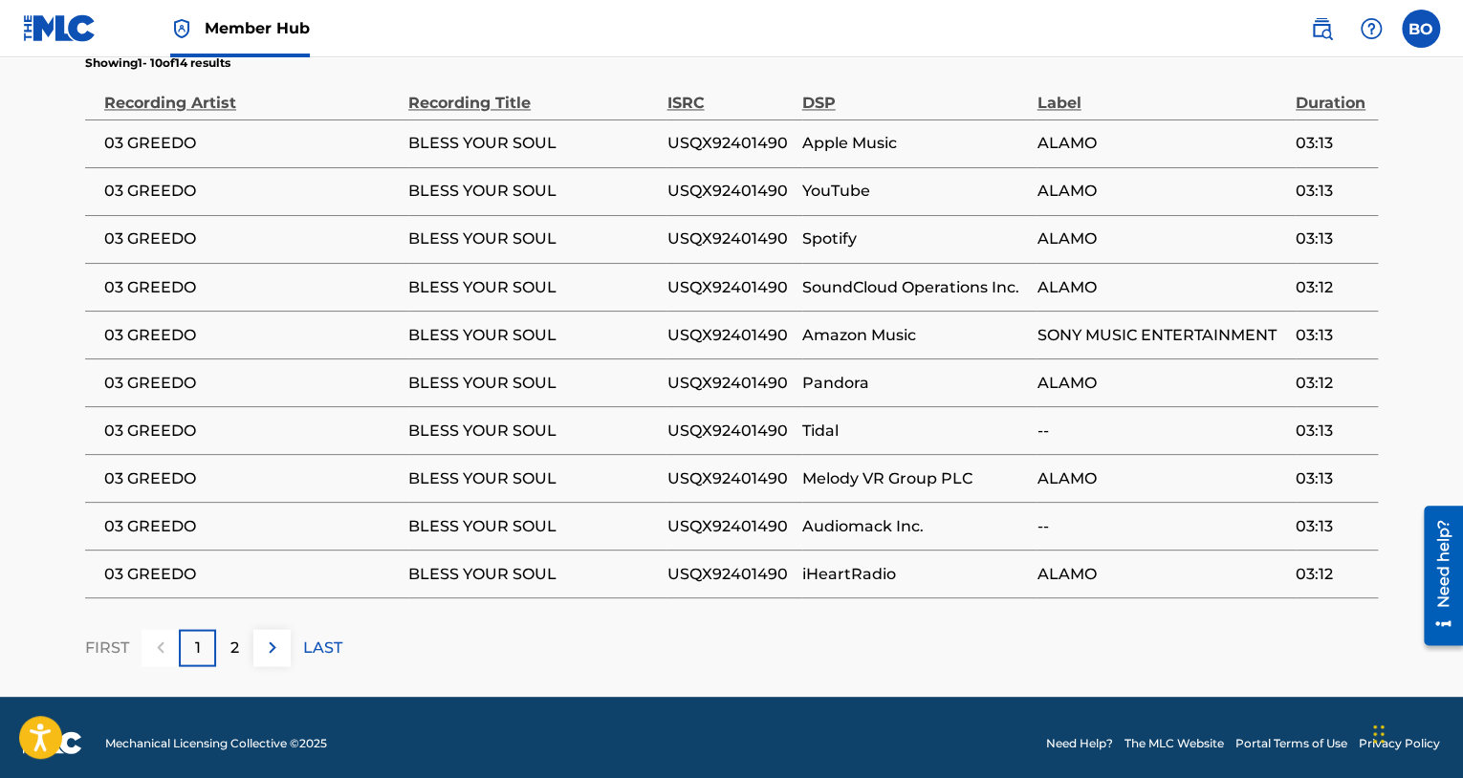
scroll to position [1587, 0]
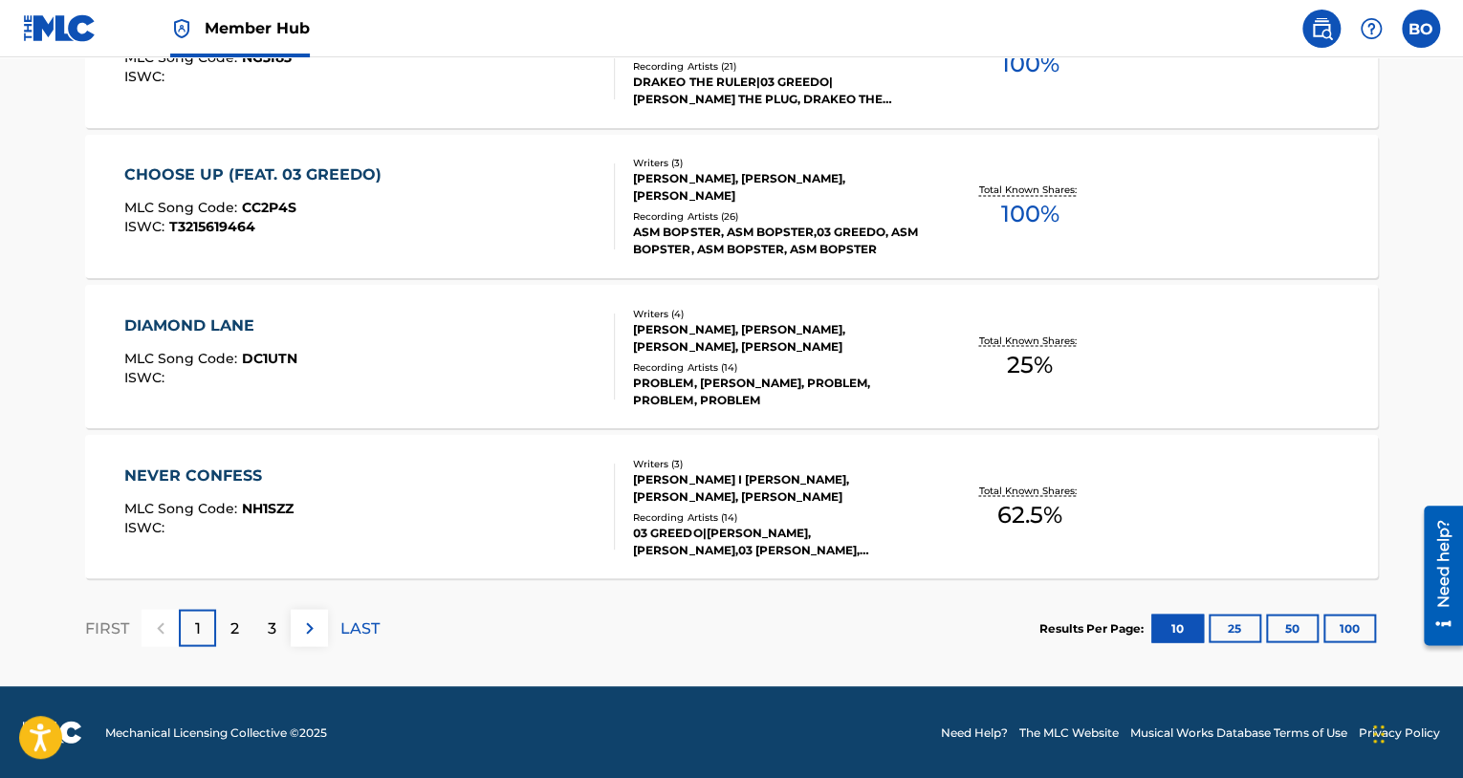
scroll to position [382, 0]
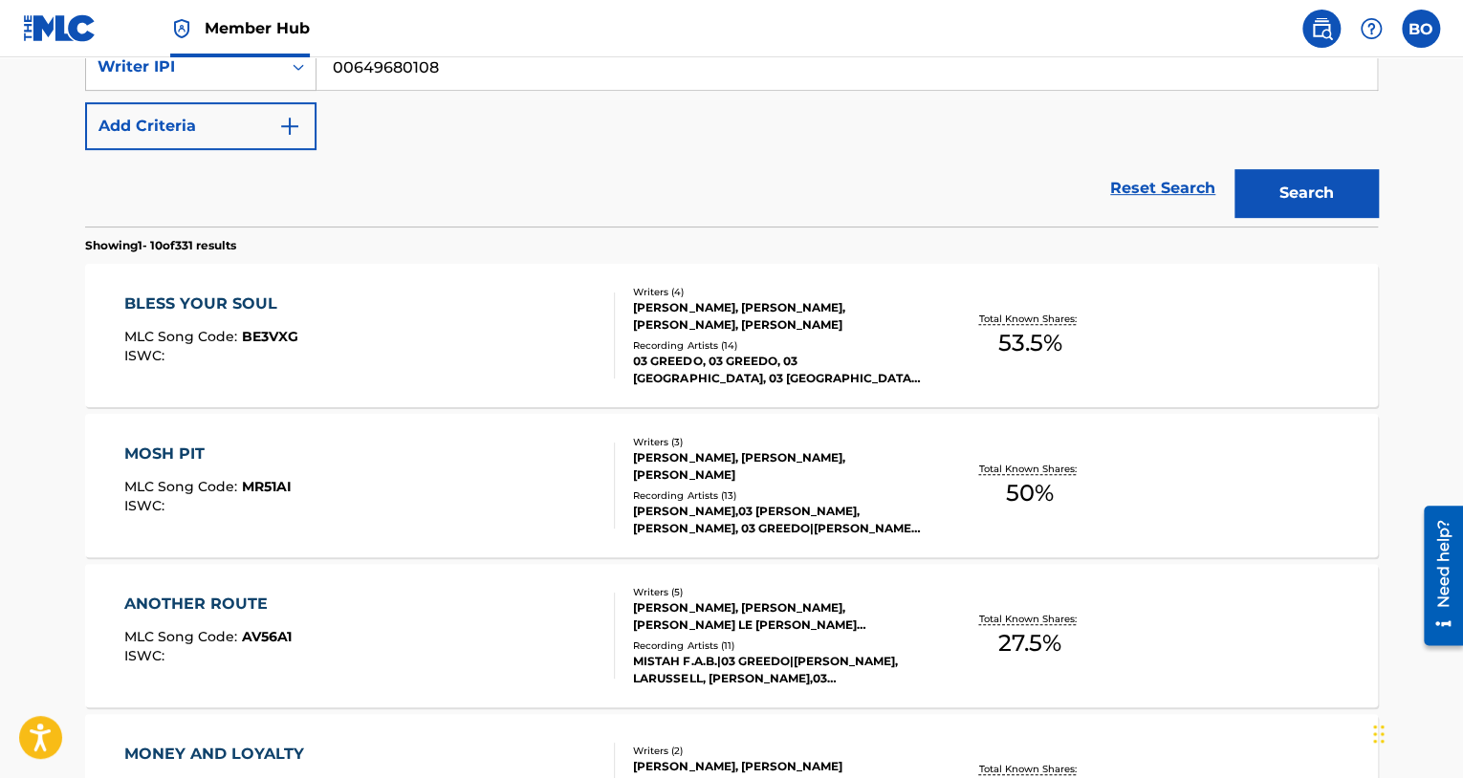
click at [182, 451] on div "MOSH PIT" at bounding box center [207, 454] width 167 height 23
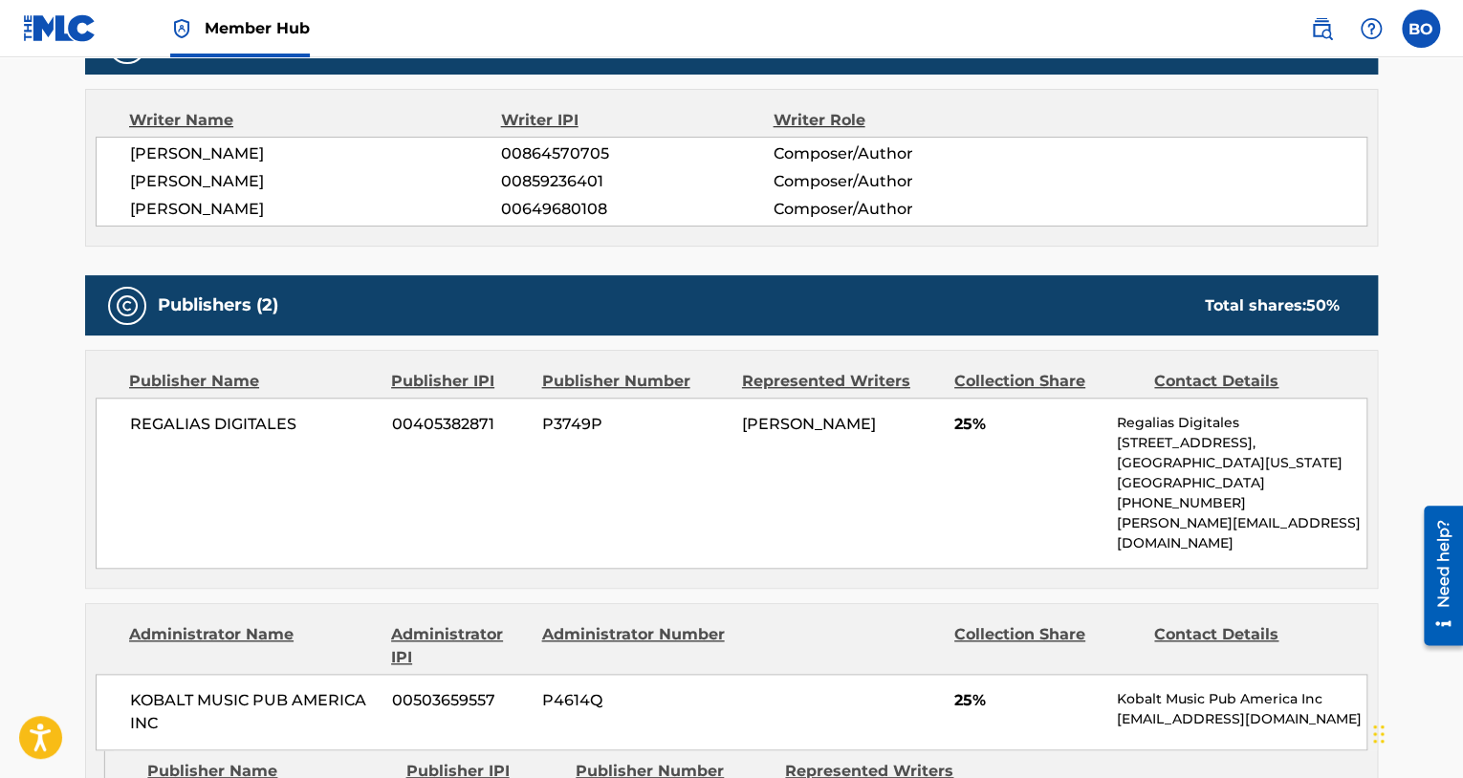
scroll to position [669, 0]
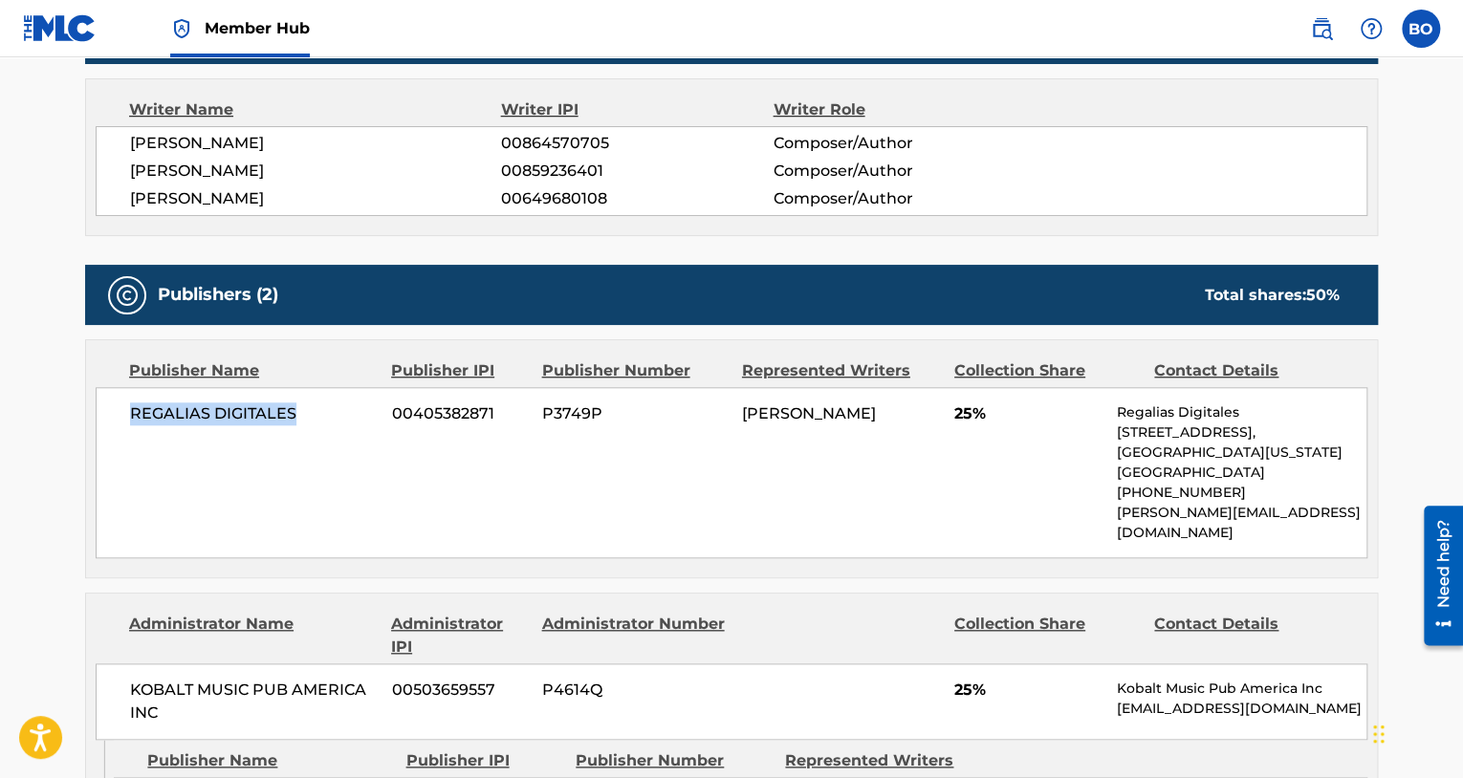
drag, startPoint x: 119, startPoint y: 409, endPoint x: 317, endPoint y: 408, distance: 198.9
click at [317, 408] on div "REGALIAS DIGITALES 00405382871 P3749P JASON JACKSON 25% Regalias Digitales 242 …" at bounding box center [731, 472] width 1271 height 171
copy span "REGALIAS DIGITALES"
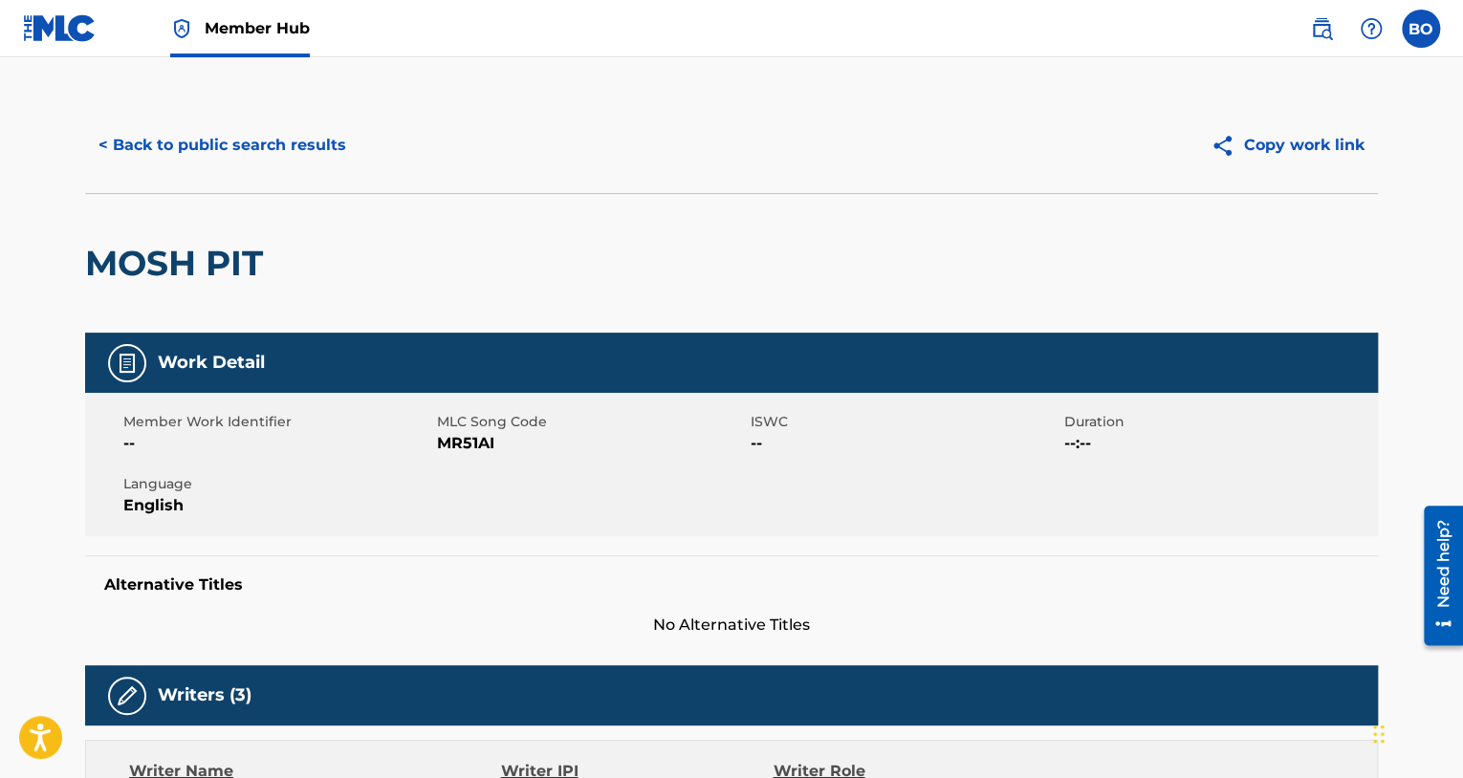
scroll to position [0, 0]
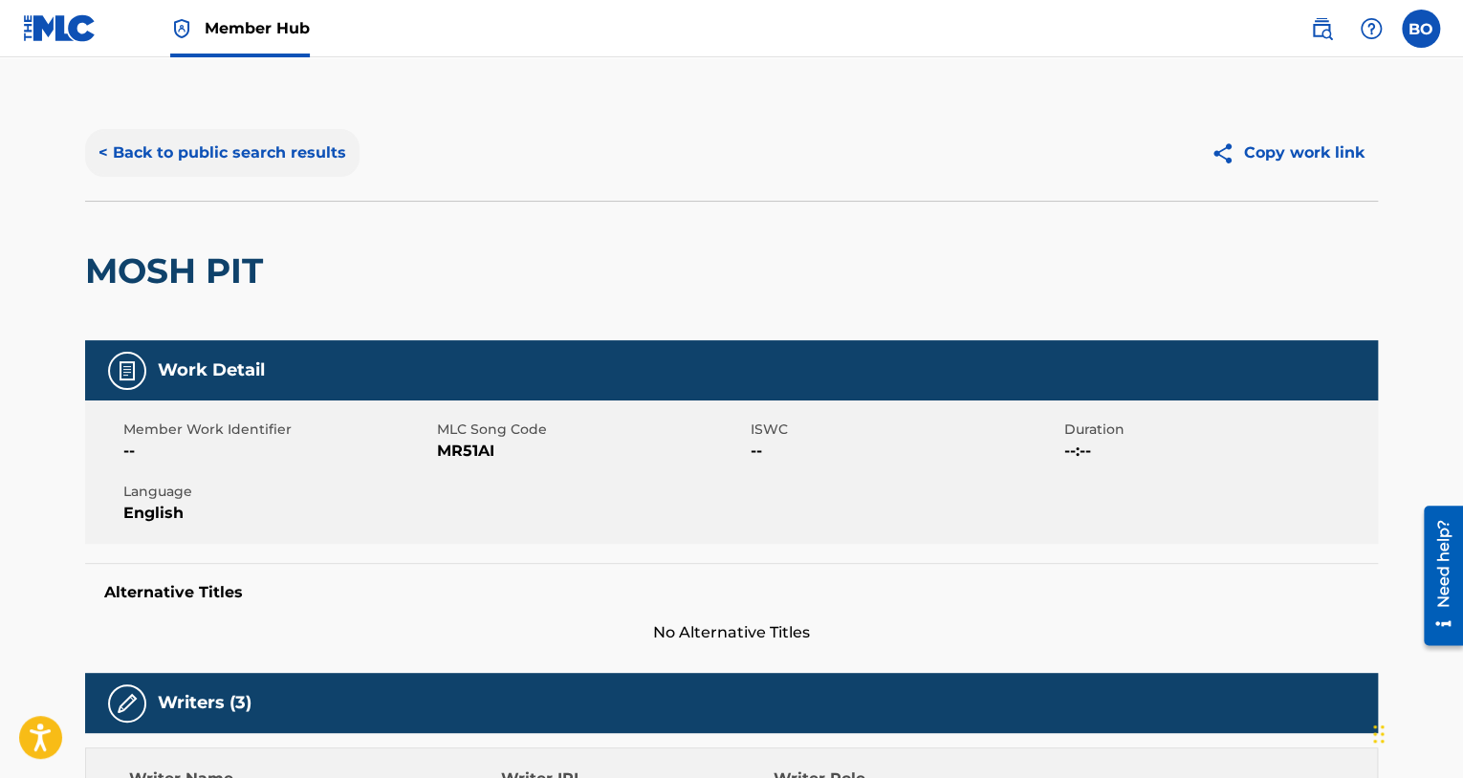
click at [210, 175] on button "< Back to public search results" at bounding box center [222, 153] width 274 height 48
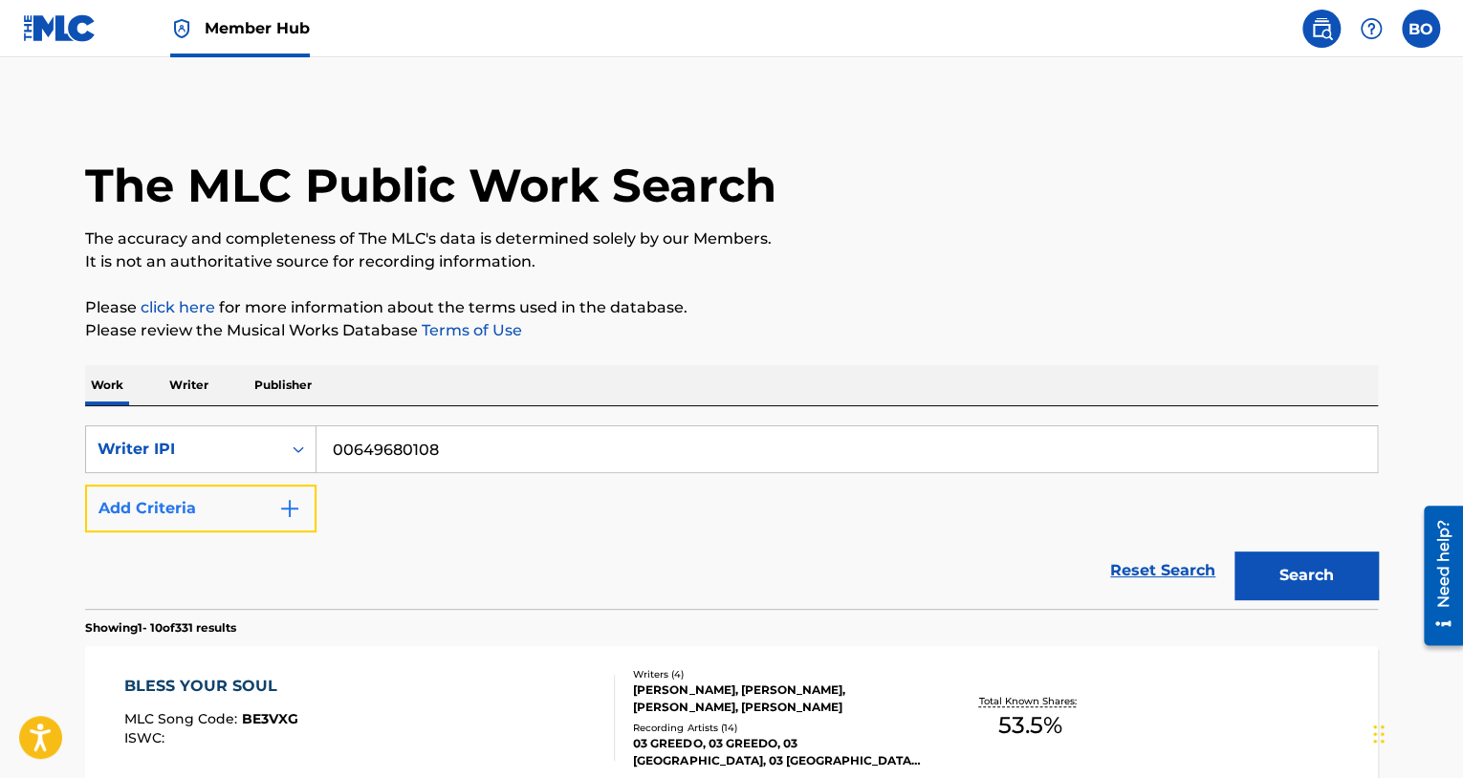
click at [219, 504] on button "Add Criteria" at bounding box center [200, 509] width 231 height 48
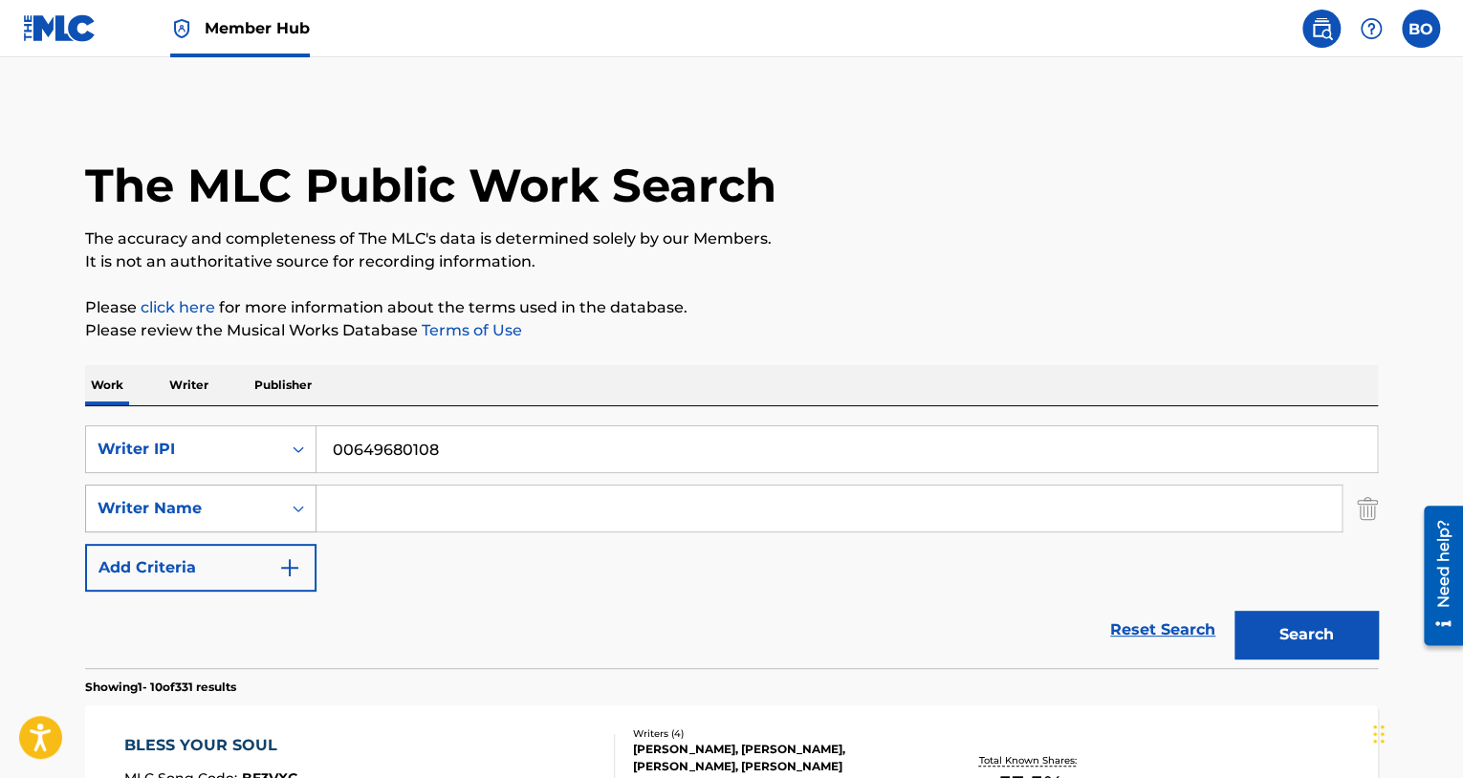
click at [262, 513] on div "Writer Name" at bounding box center [184, 508] width 172 height 23
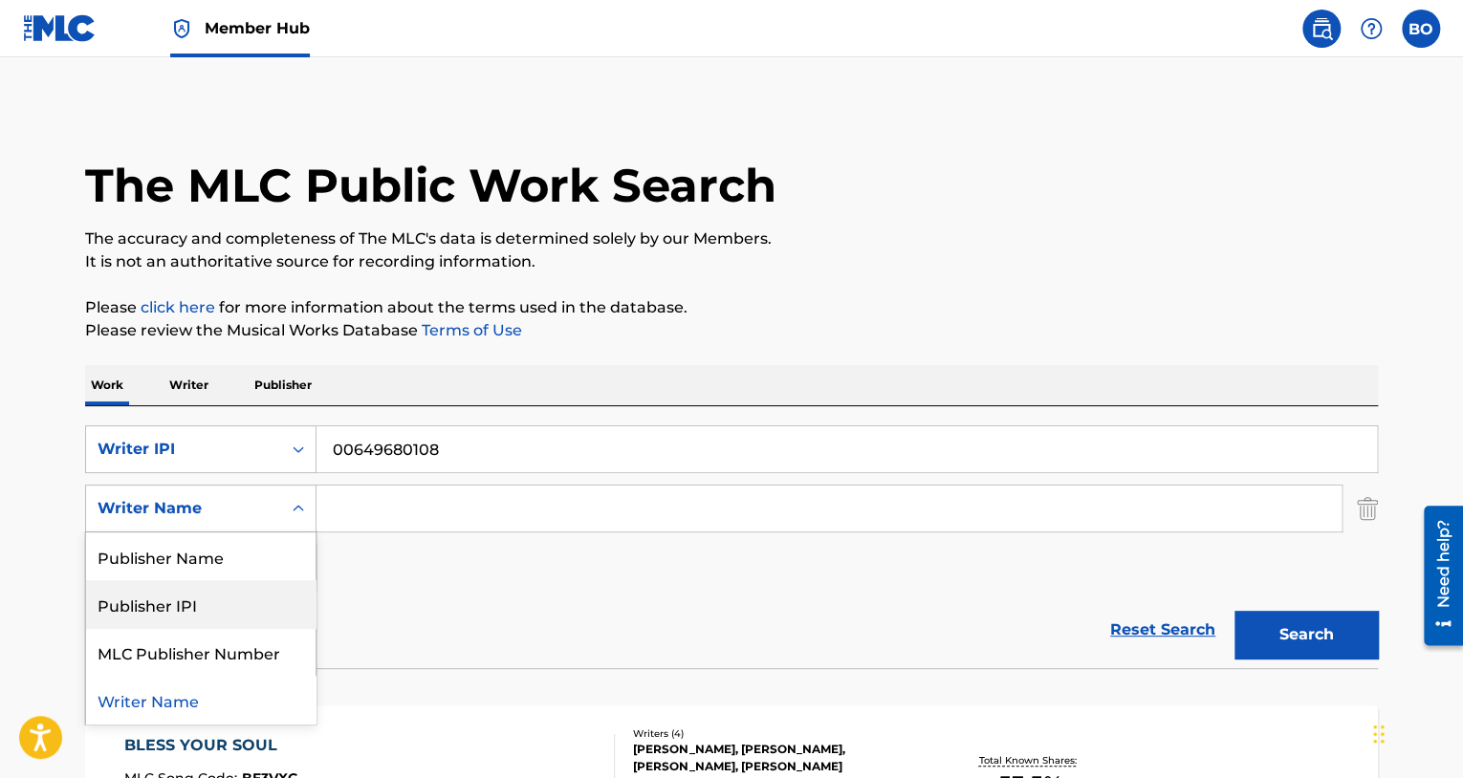
drag, startPoint x: 418, startPoint y: 620, endPoint x: 379, endPoint y: 599, distance: 44.5
click at [417, 619] on div "Reset Search Search" at bounding box center [731, 630] width 1293 height 76
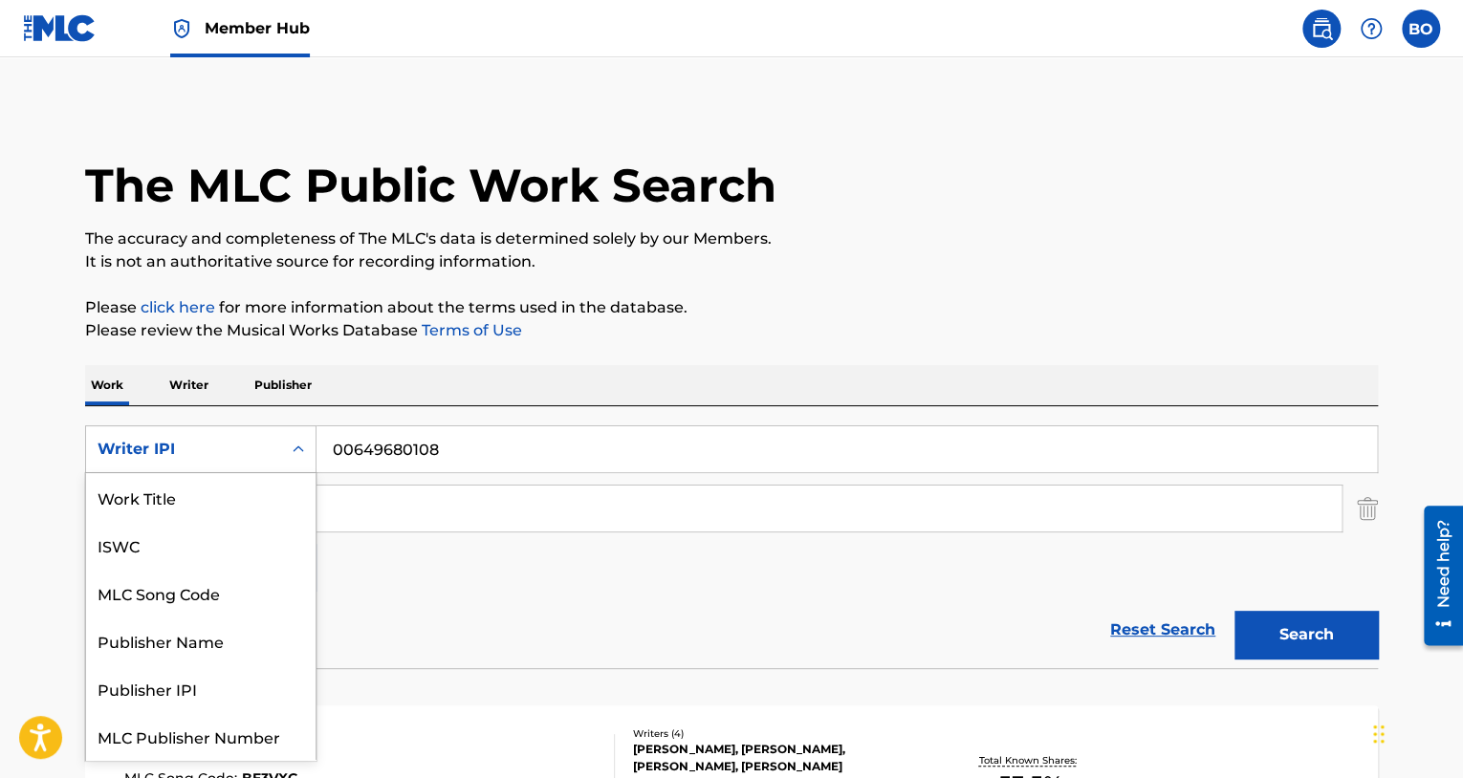
click at [209, 446] on div "Writer IPI" at bounding box center [184, 449] width 172 height 23
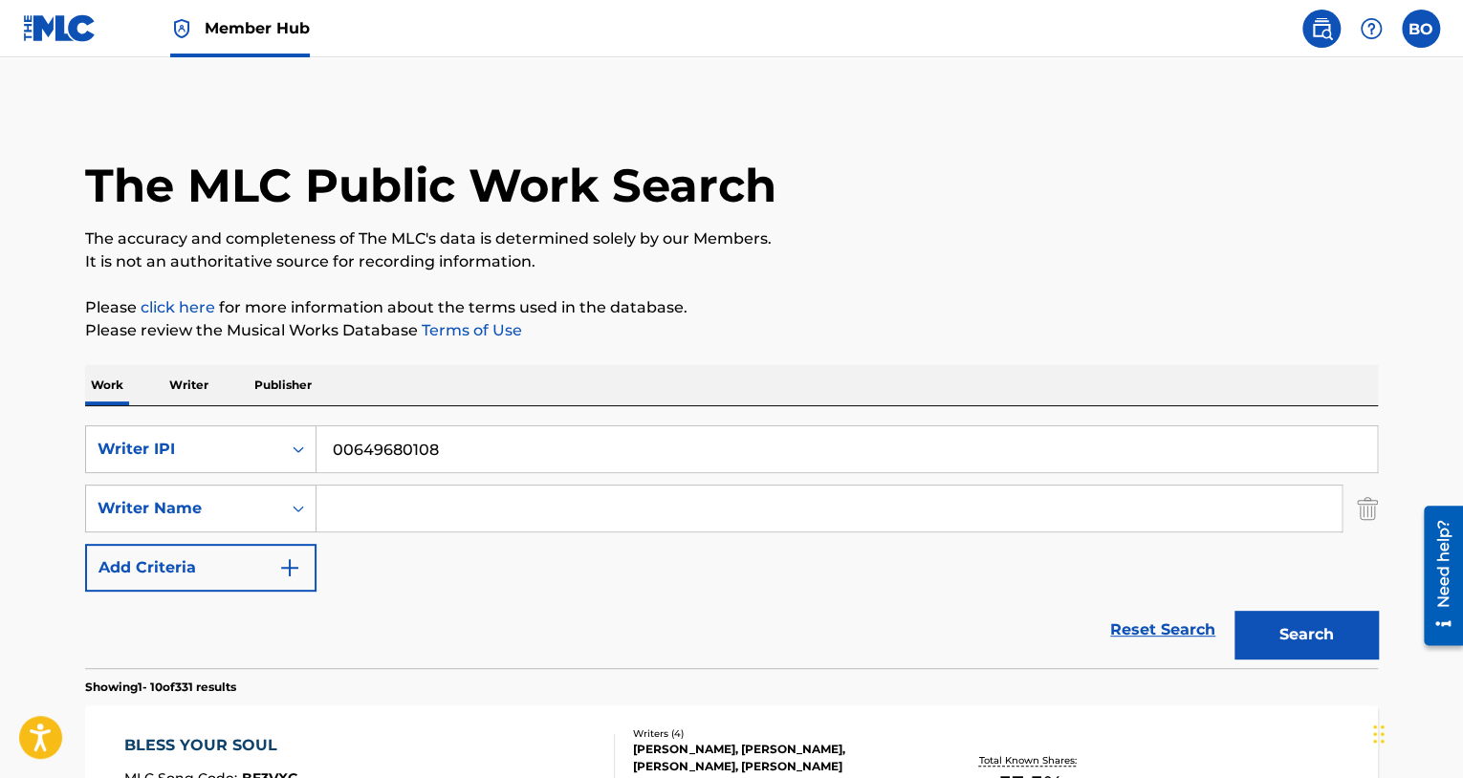
click at [414, 558] on div "SearchWithCriteriad2e16999-8e9b-475f-8f22-9eb6bf327e33 Writer IPI 00649680108 S…" at bounding box center [731, 508] width 1293 height 166
click at [206, 498] on div "Writer Name" at bounding box center [184, 508] width 172 height 23
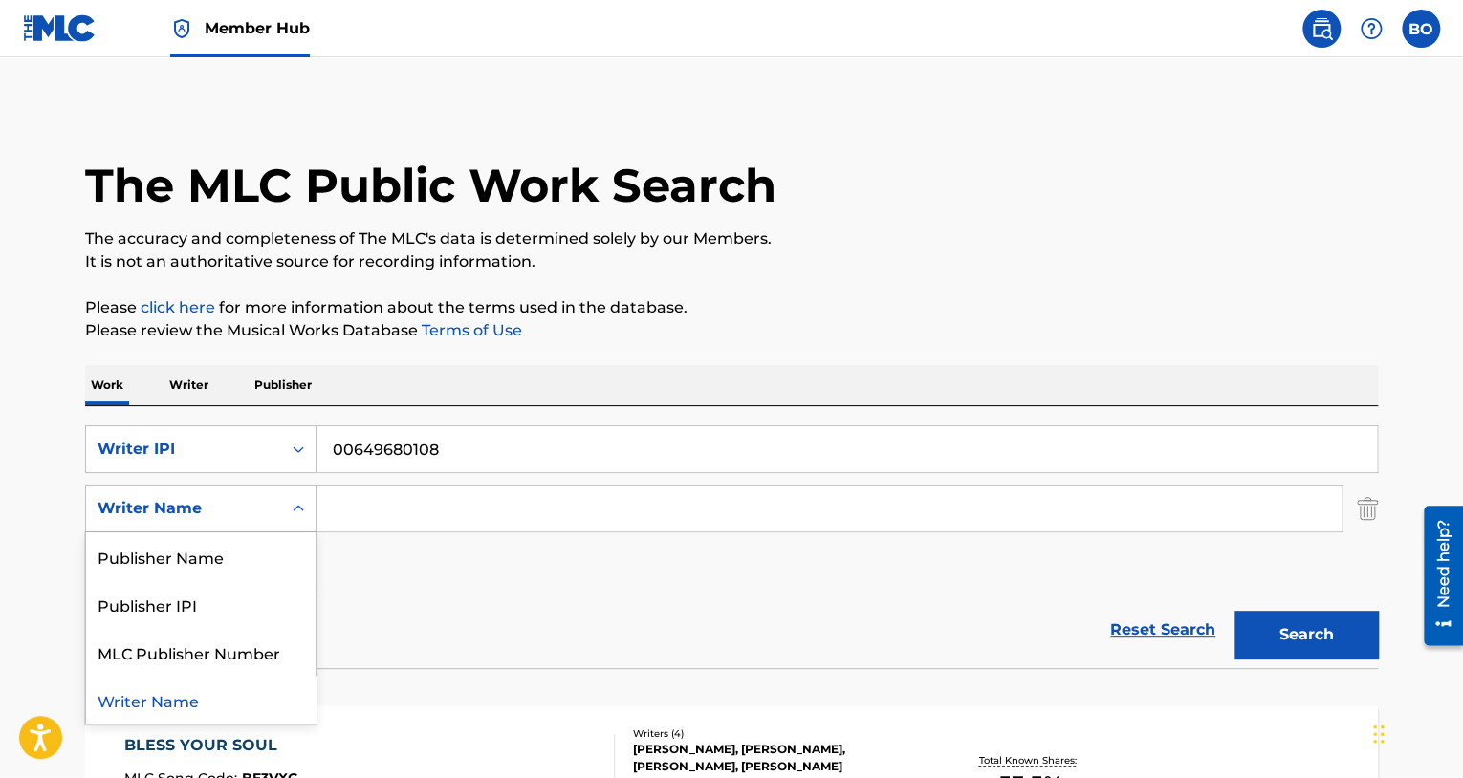
click at [206, 498] on div "Writer Name" at bounding box center [184, 508] width 172 height 23
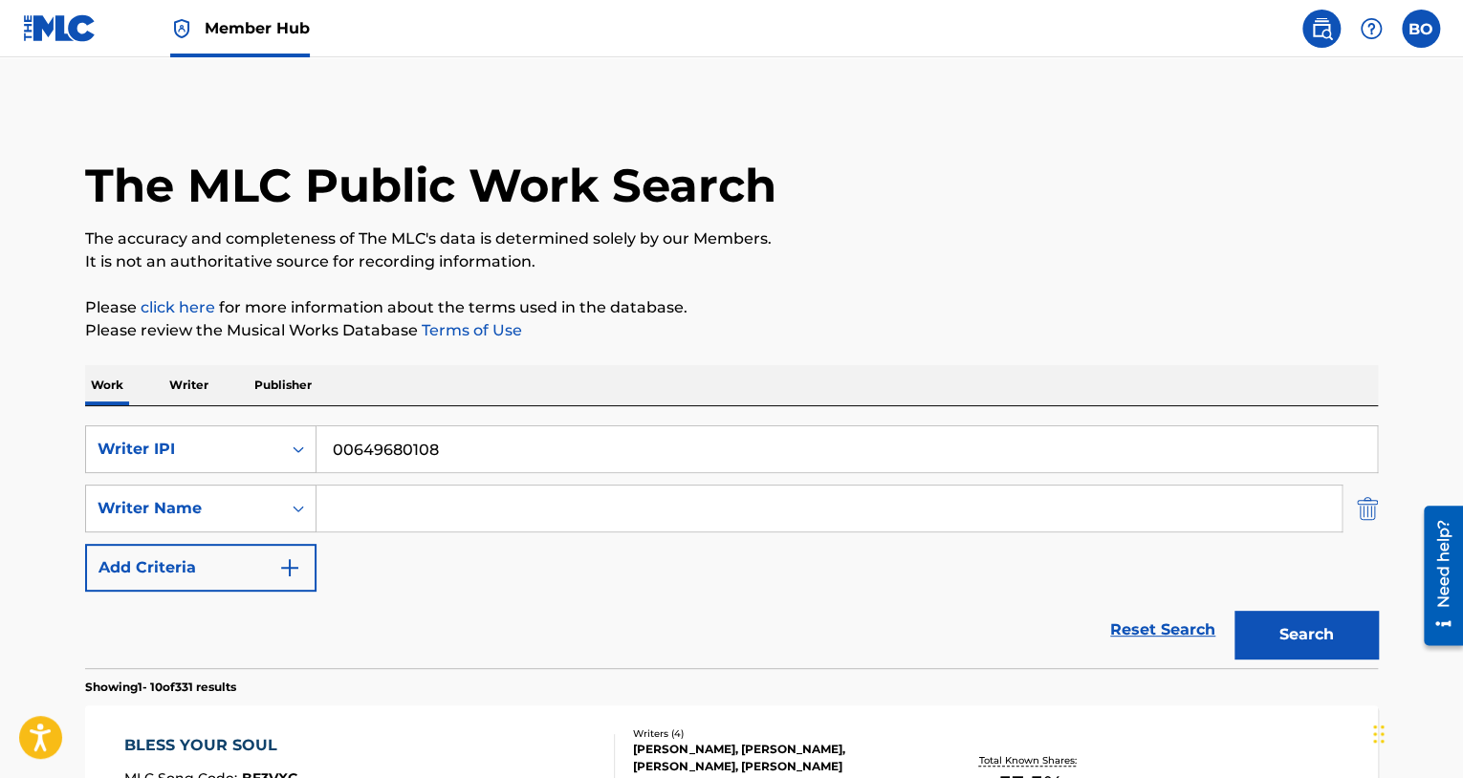
click at [1374, 511] on img "Search Form" at bounding box center [1367, 509] width 21 height 48
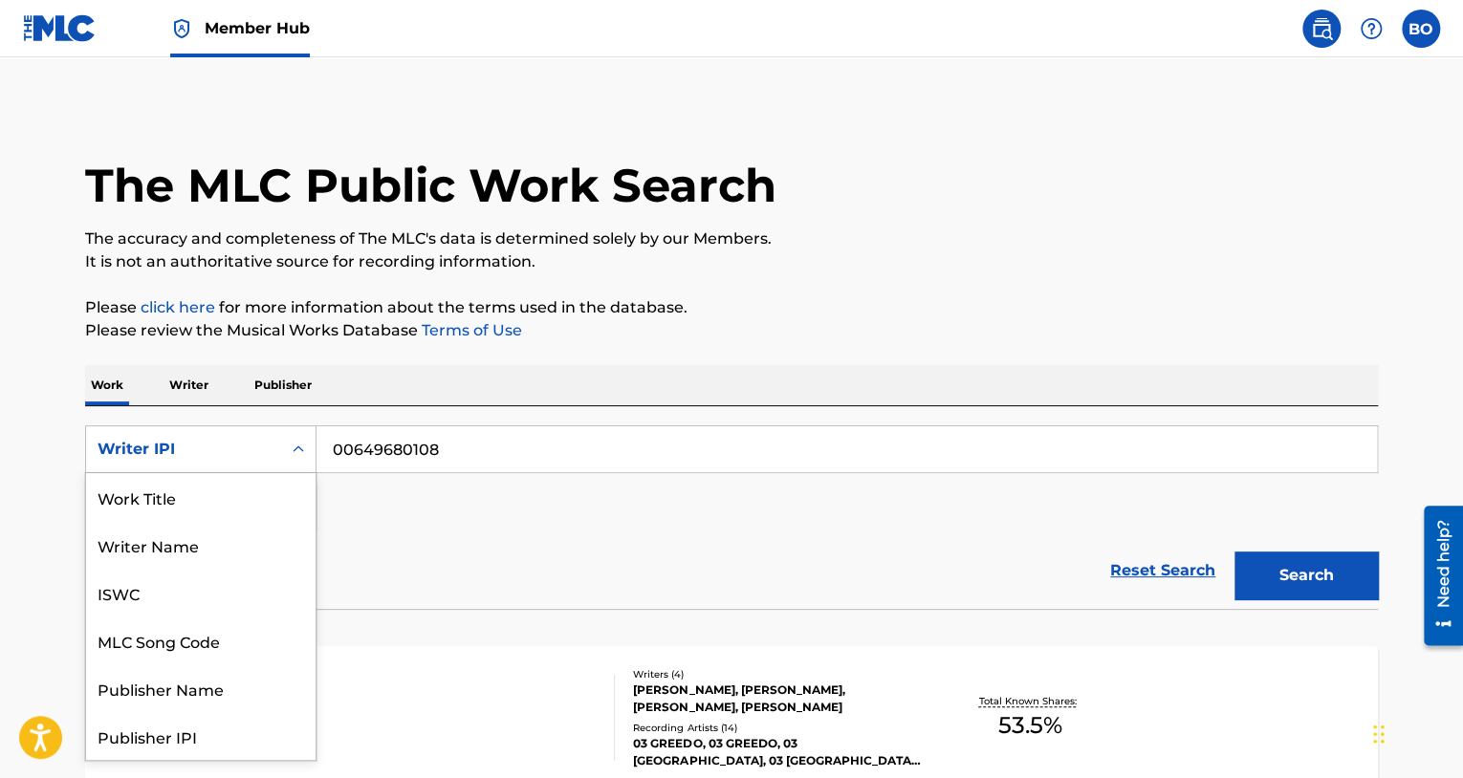
click at [223, 445] on div "Writer IPI" at bounding box center [184, 449] width 172 height 23
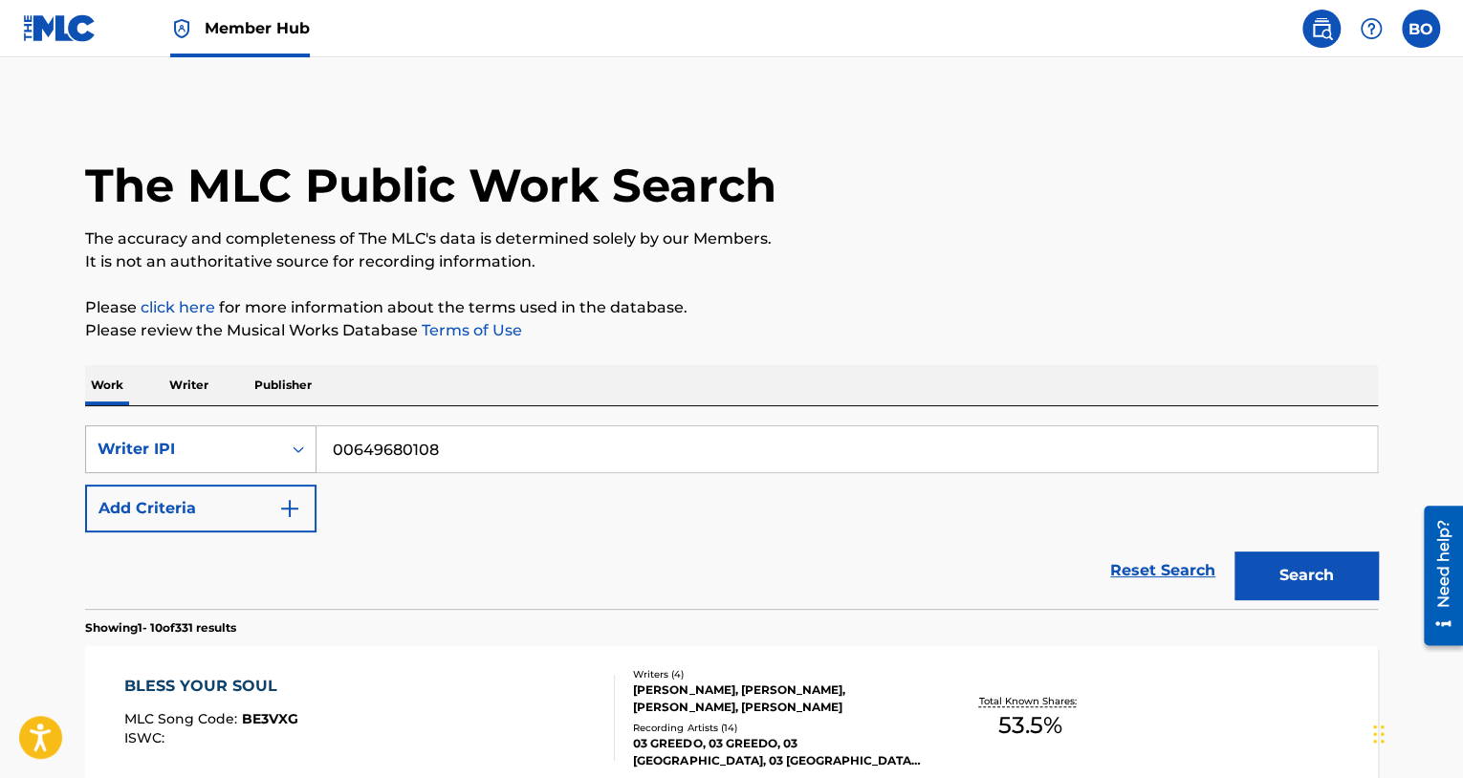
drag, startPoint x: 543, startPoint y: 439, endPoint x: 184, endPoint y: 428, distance: 359.6
click at [184, 428] on div "SearchWithCriteriad2e16999-8e9b-475f-8f22-9eb6bf327e33 Writer IPI 00649680108" at bounding box center [731, 449] width 1293 height 48
click at [287, 472] on div "Writer IPI" at bounding box center [200, 449] width 231 height 48
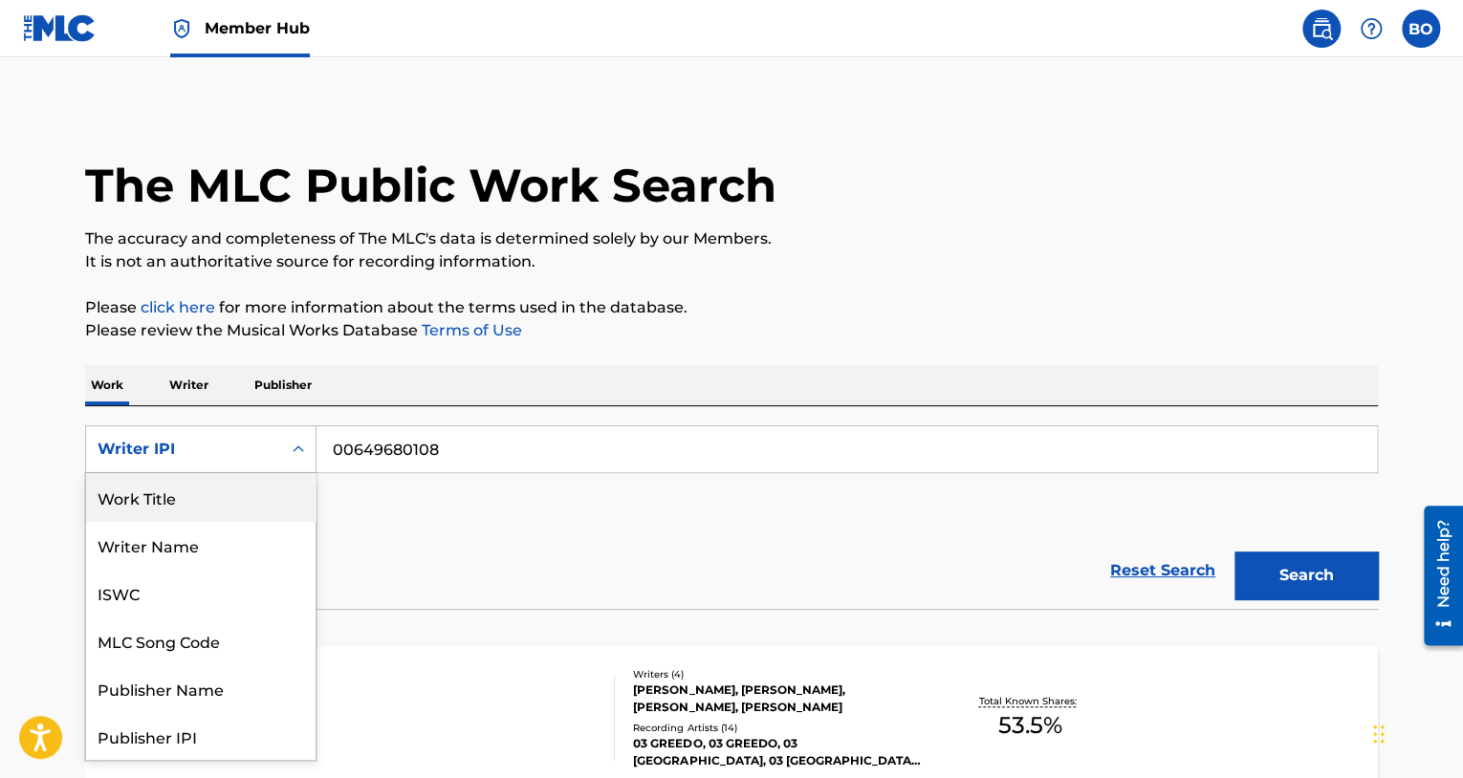
click at [196, 499] on div "Work Title" at bounding box center [200, 497] width 229 height 48
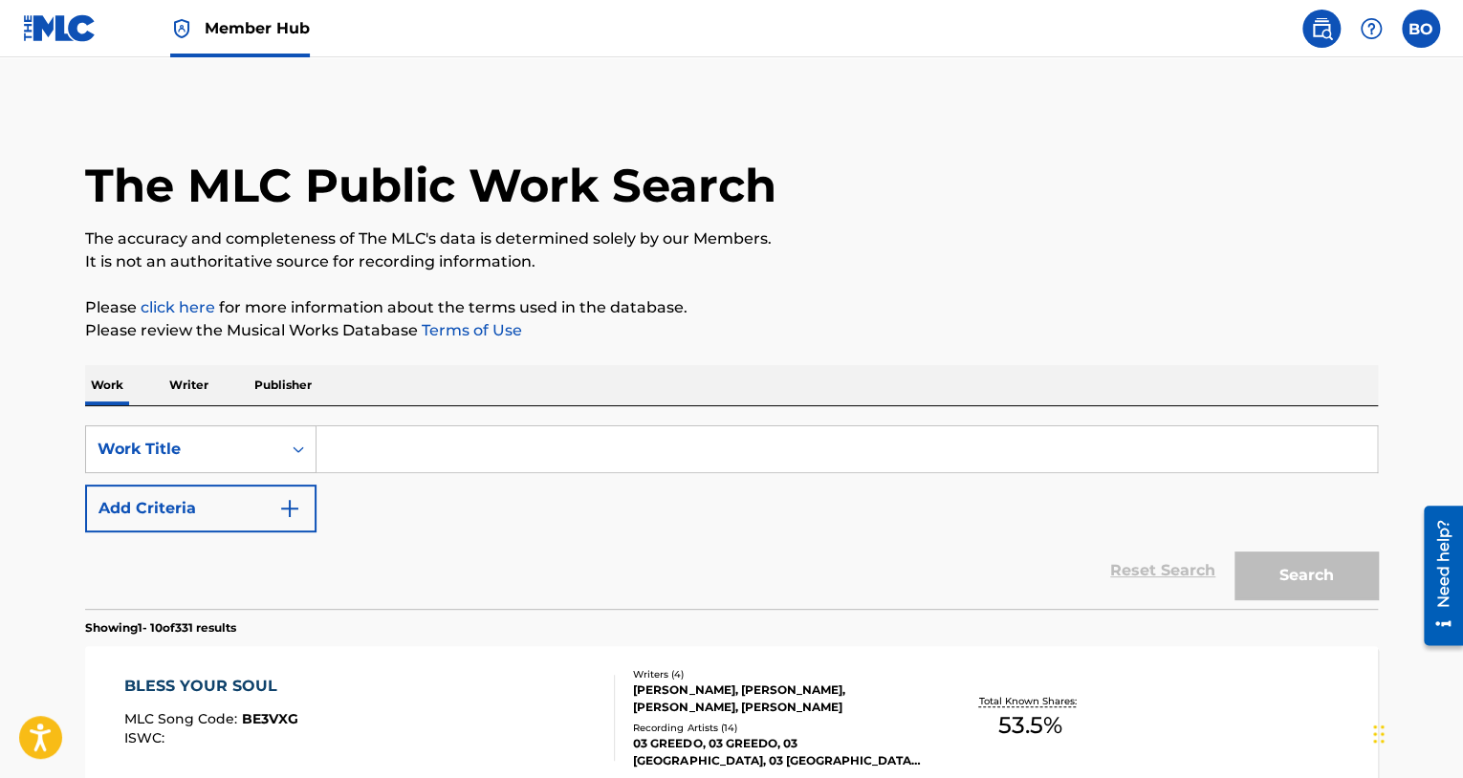
click at [450, 465] on input "Search Form" at bounding box center [846, 449] width 1060 height 46
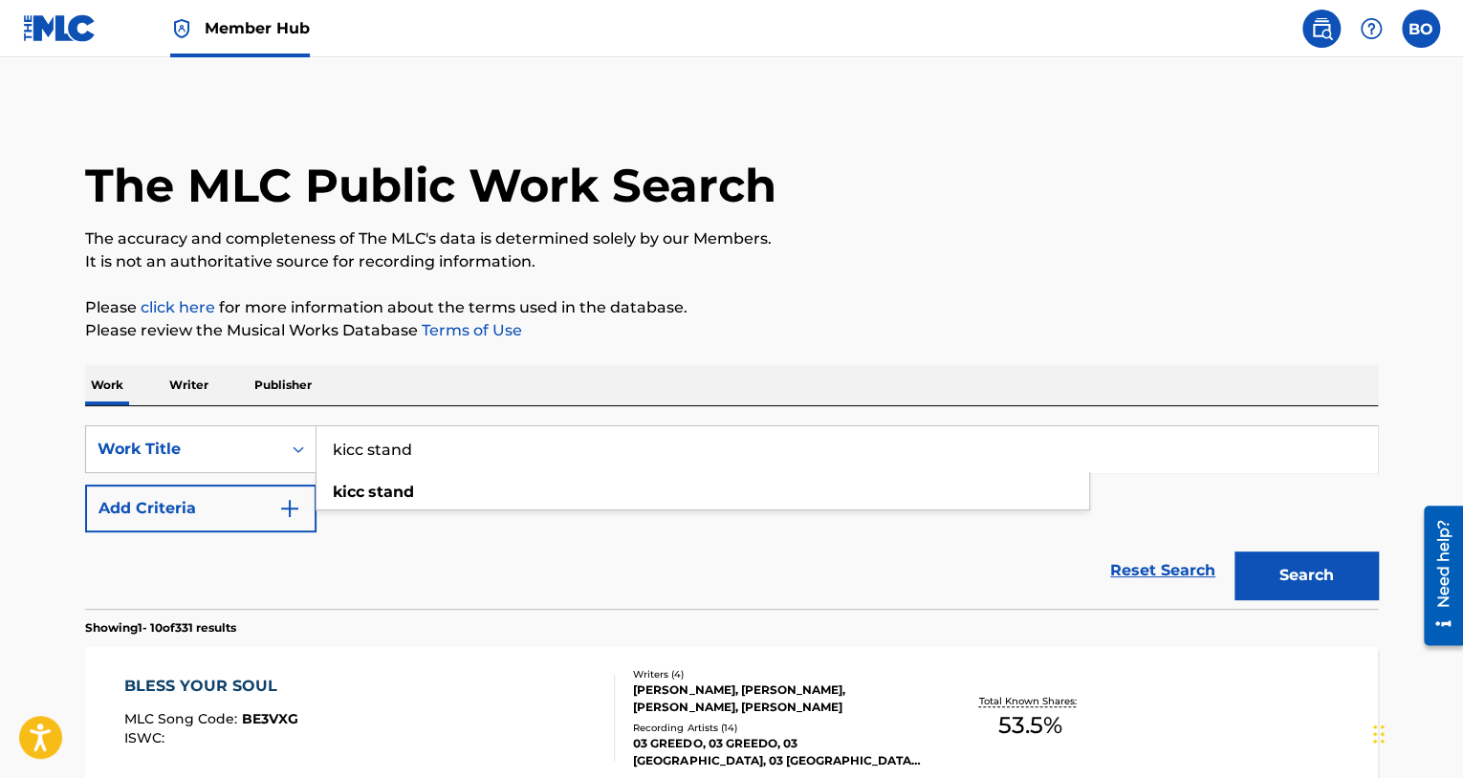
type input "kicc stand"
click at [1234, 552] on button "Search" at bounding box center [1305, 576] width 143 height 48
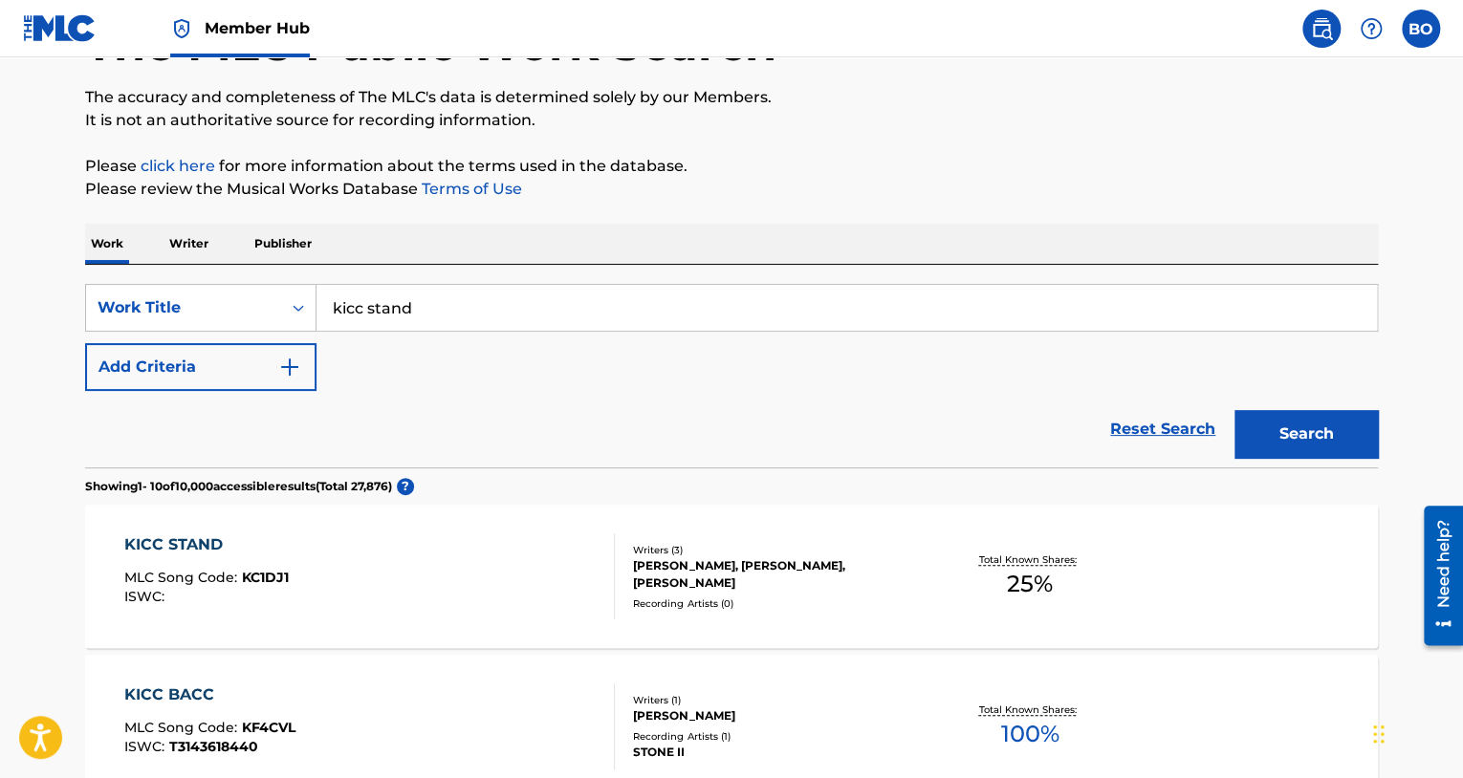
scroll to position [191, 0]
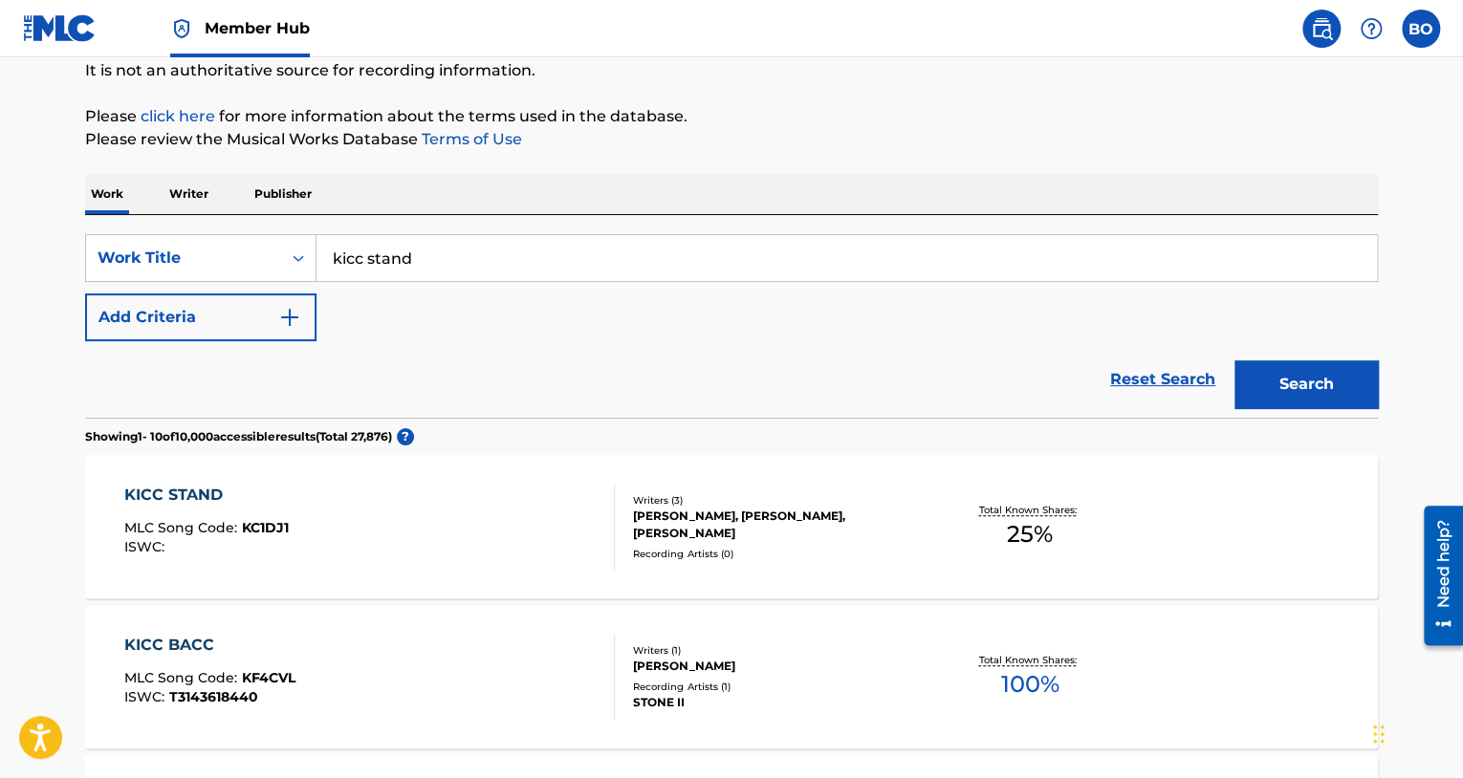
click at [195, 501] on div "KICC STAND" at bounding box center [206, 495] width 164 height 23
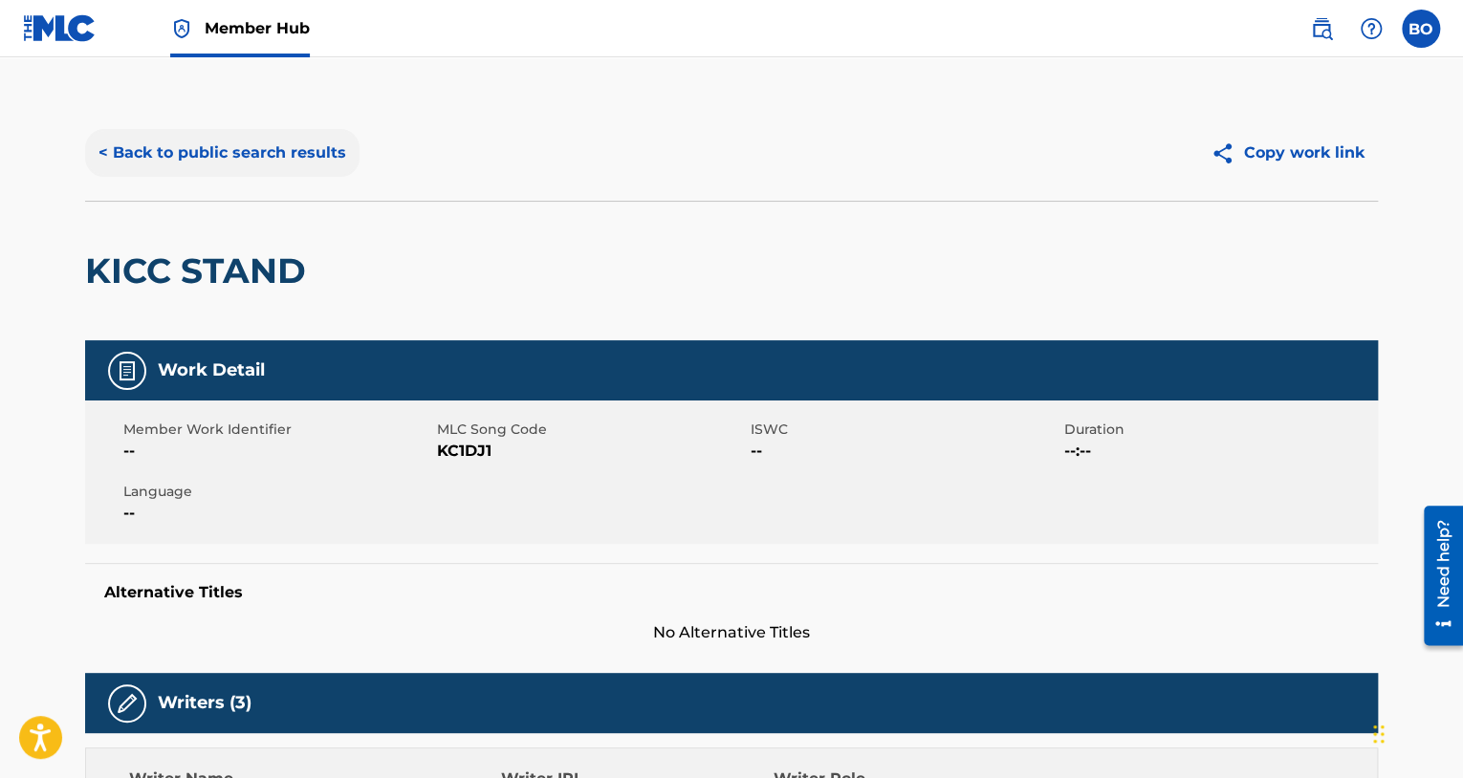
click at [195, 138] on button "< Back to public search results" at bounding box center [222, 153] width 274 height 48
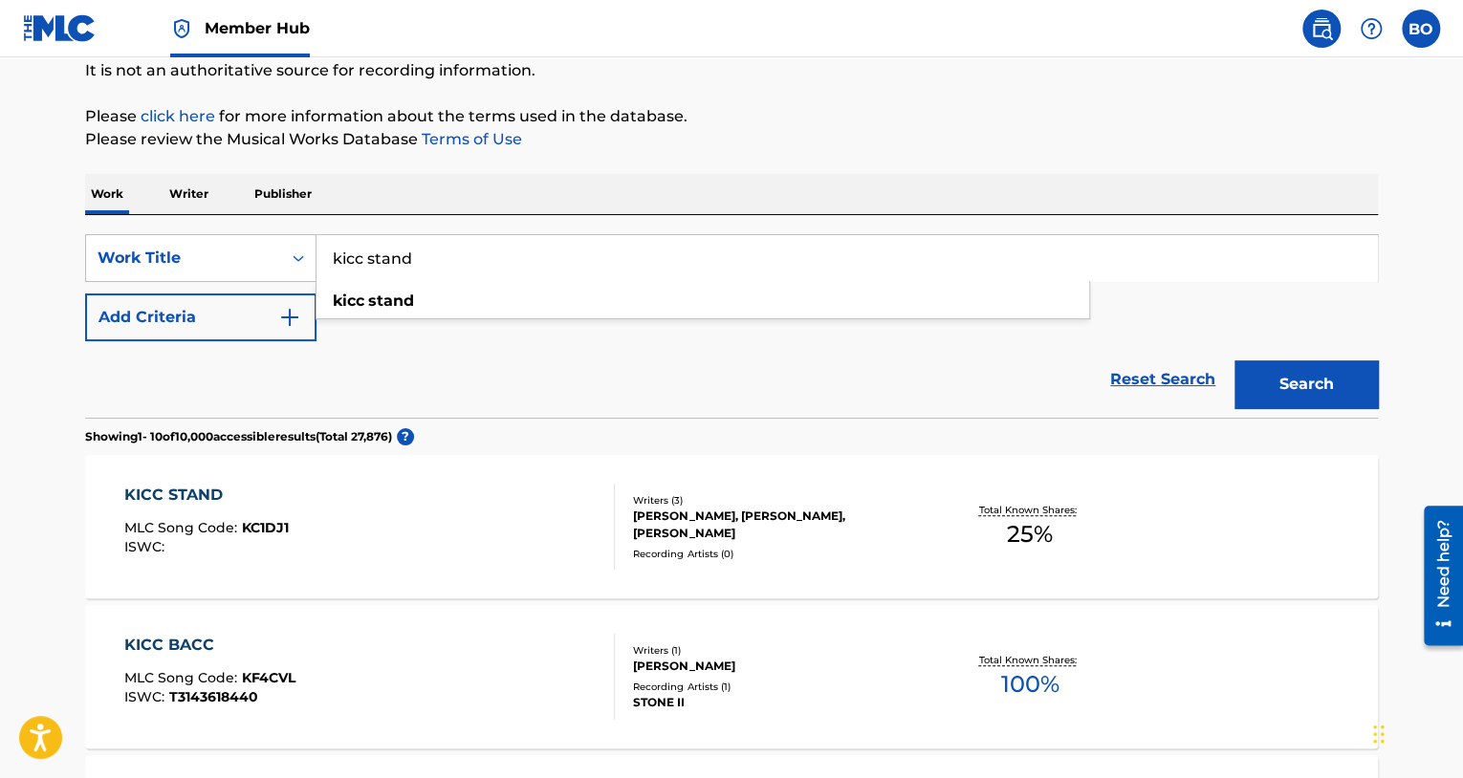
drag, startPoint x: 375, startPoint y: 252, endPoint x: 231, endPoint y: 229, distance: 145.2
click at [231, 230] on div "SearchWithCriteria00a54430-2935-48a8-ba17-b270afed579f Work Title kicc stand ki…" at bounding box center [731, 316] width 1293 height 203
type input "nonelse 2 do"
click at [1234, 360] on button "Search" at bounding box center [1305, 384] width 143 height 48
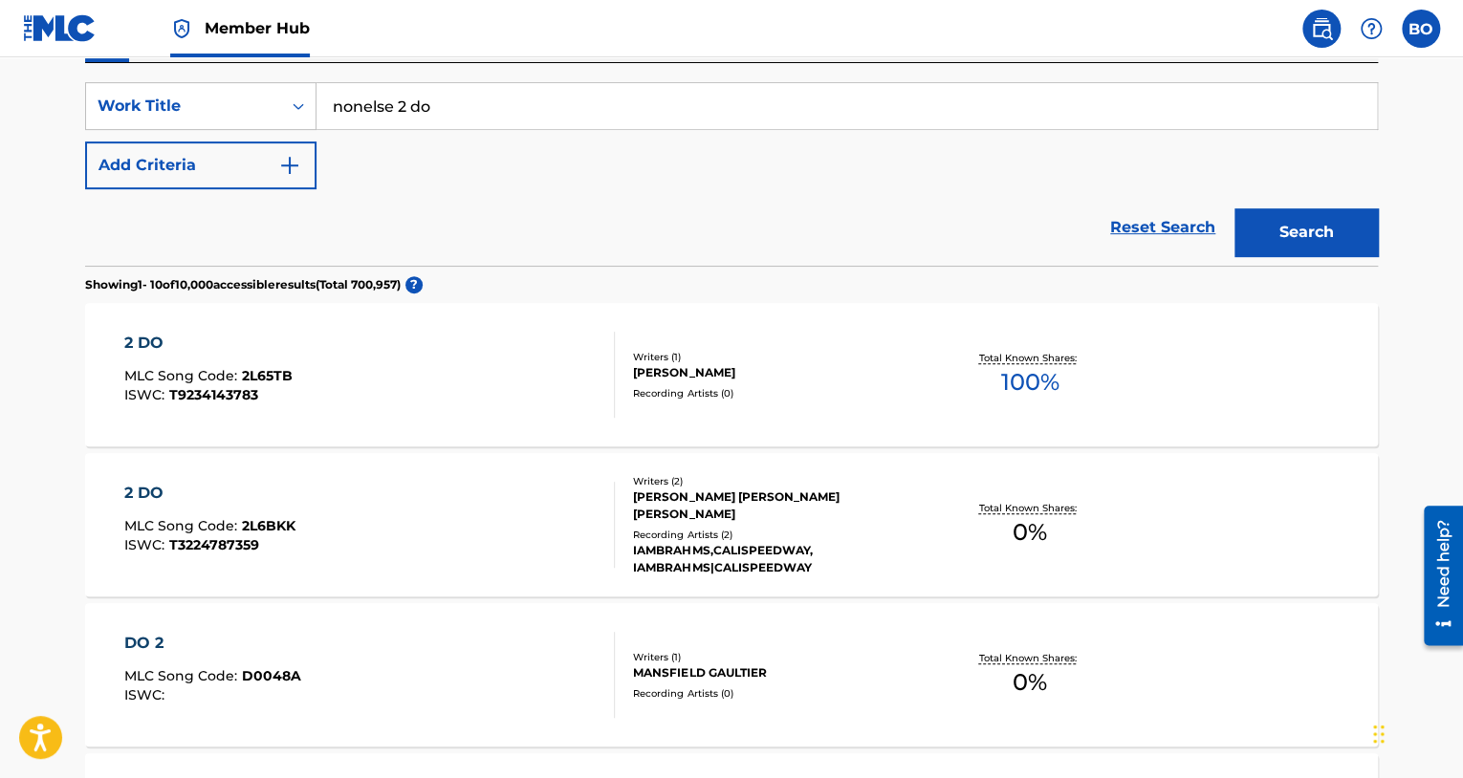
scroll to position [287, 0]
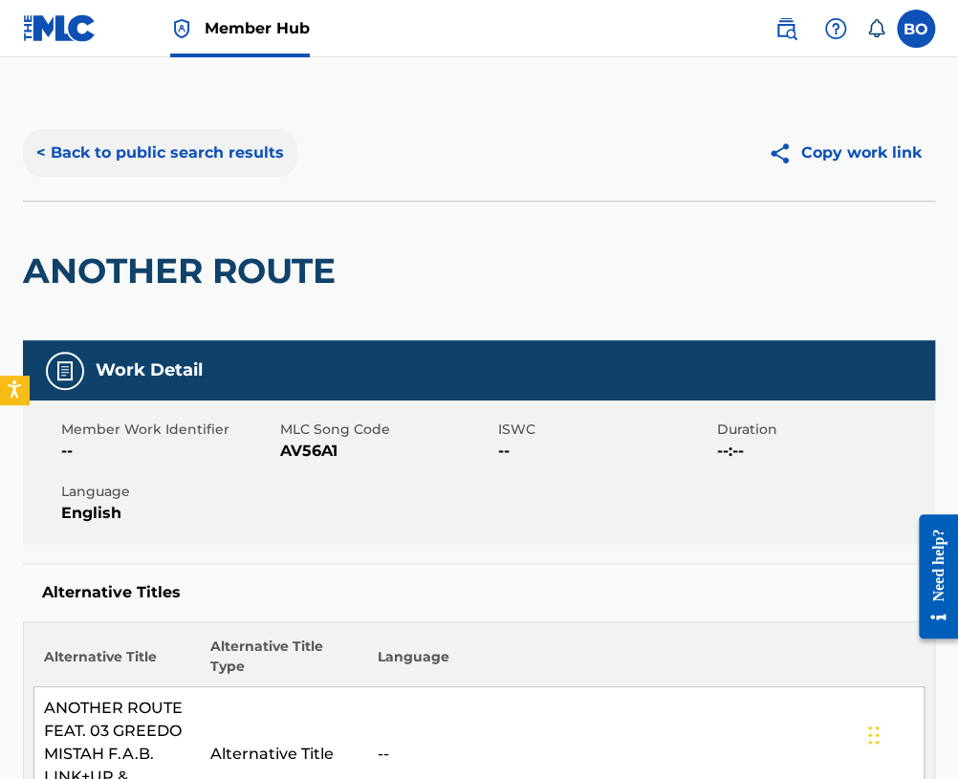
click at [97, 147] on button "< Back to public search results" at bounding box center [160, 153] width 274 height 48
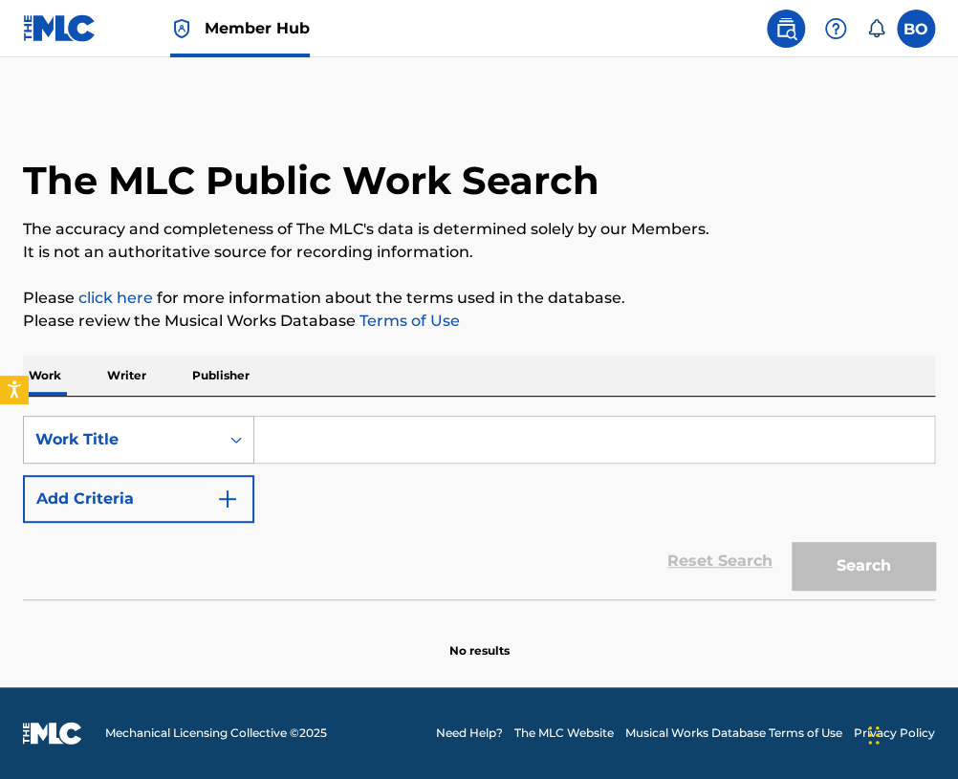
click at [208, 448] on div "Work Title" at bounding box center [121, 440] width 195 height 36
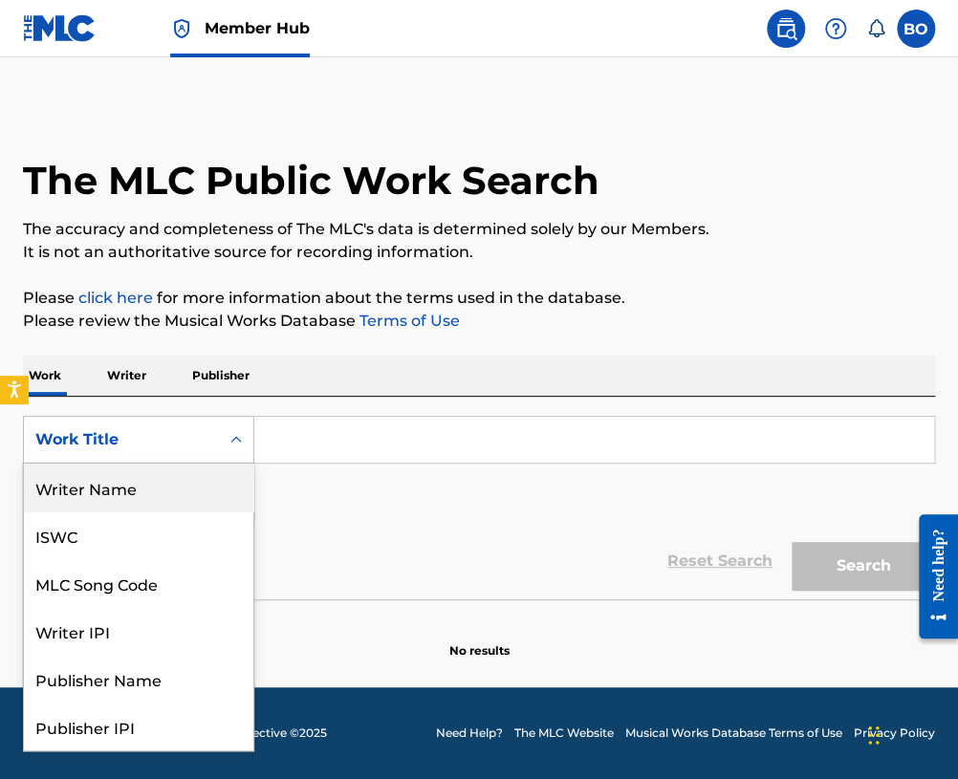
click at [99, 490] on div "Writer Name" at bounding box center [138, 488] width 229 height 48
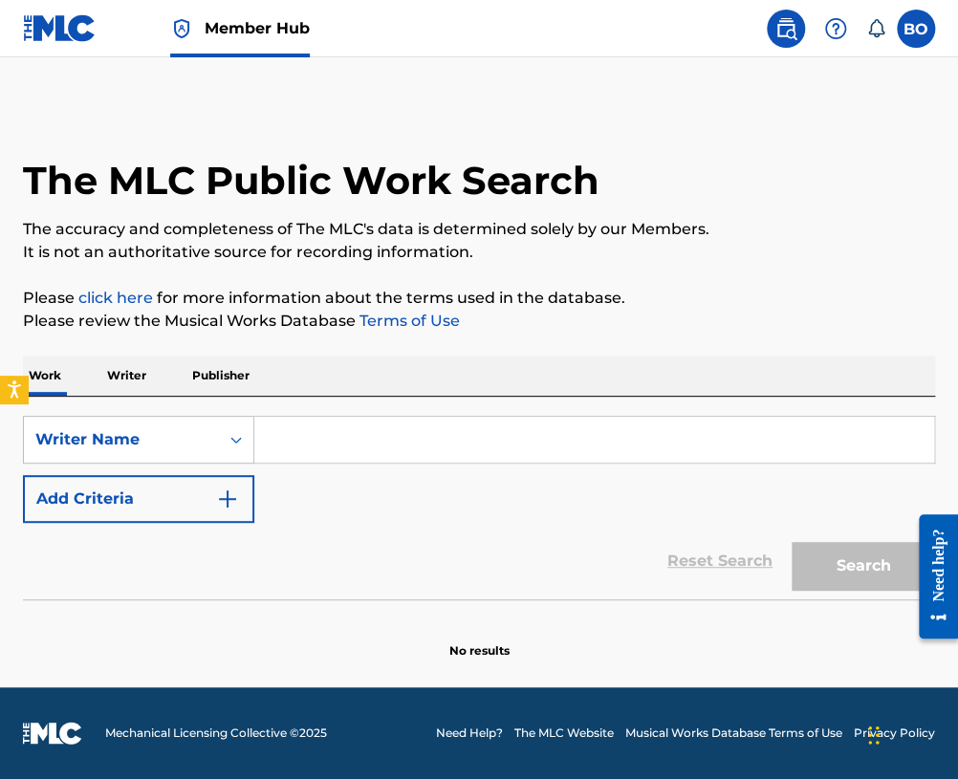
click at [283, 431] on input "Search Form" at bounding box center [594, 440] width 680 height 46
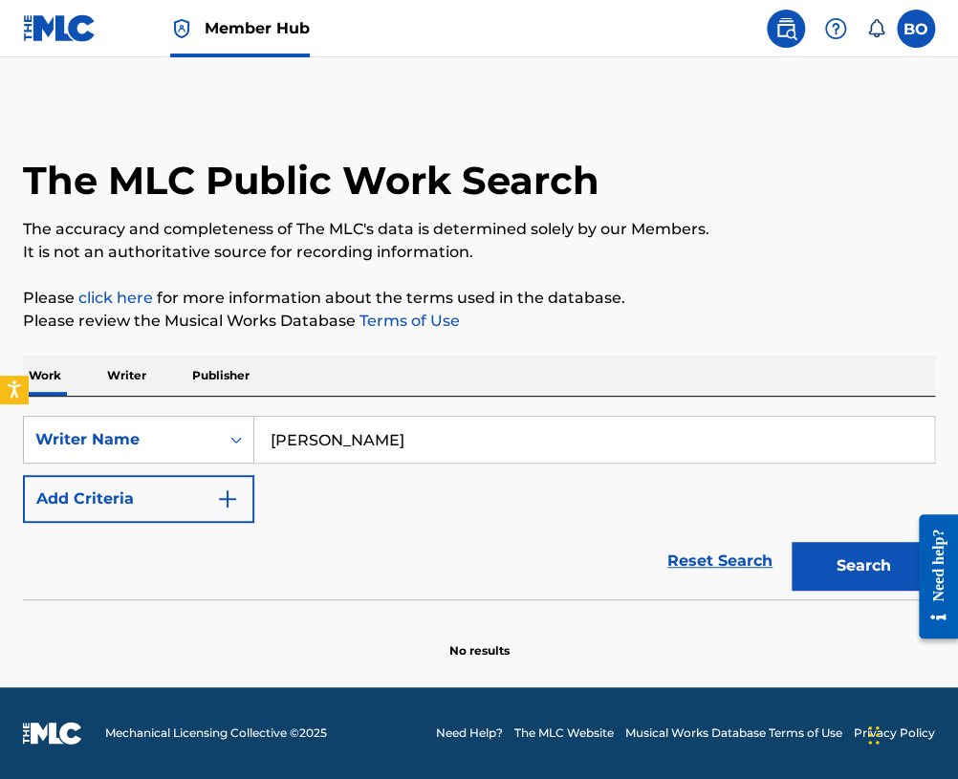
type input "trevon carpenter"
click at [792, 542] on button "Search" at bounding box center [863, 566] width 143 height 48
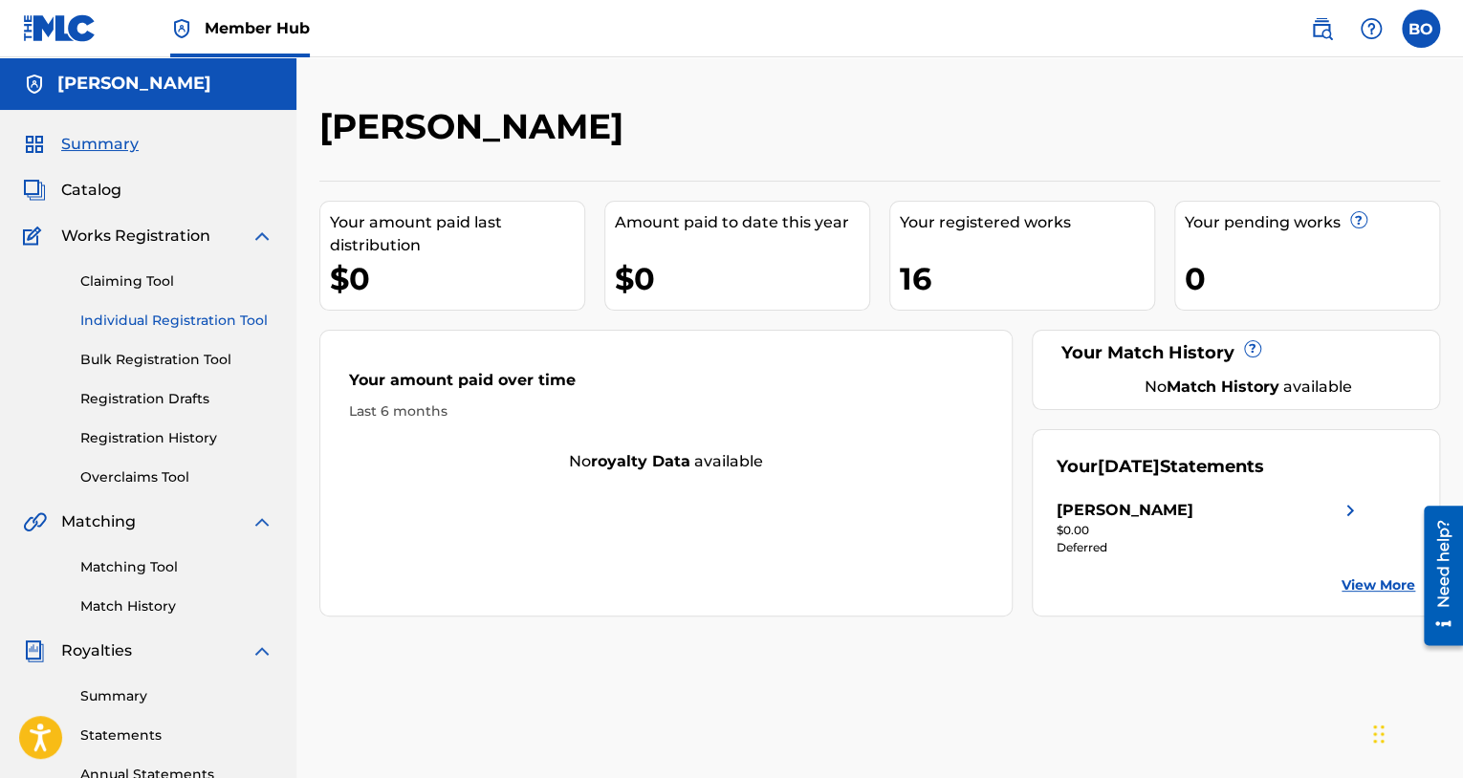
click at [180, 327] on link "Individual Registration Tool" at bounding box center [176, 321] width 193 height 20
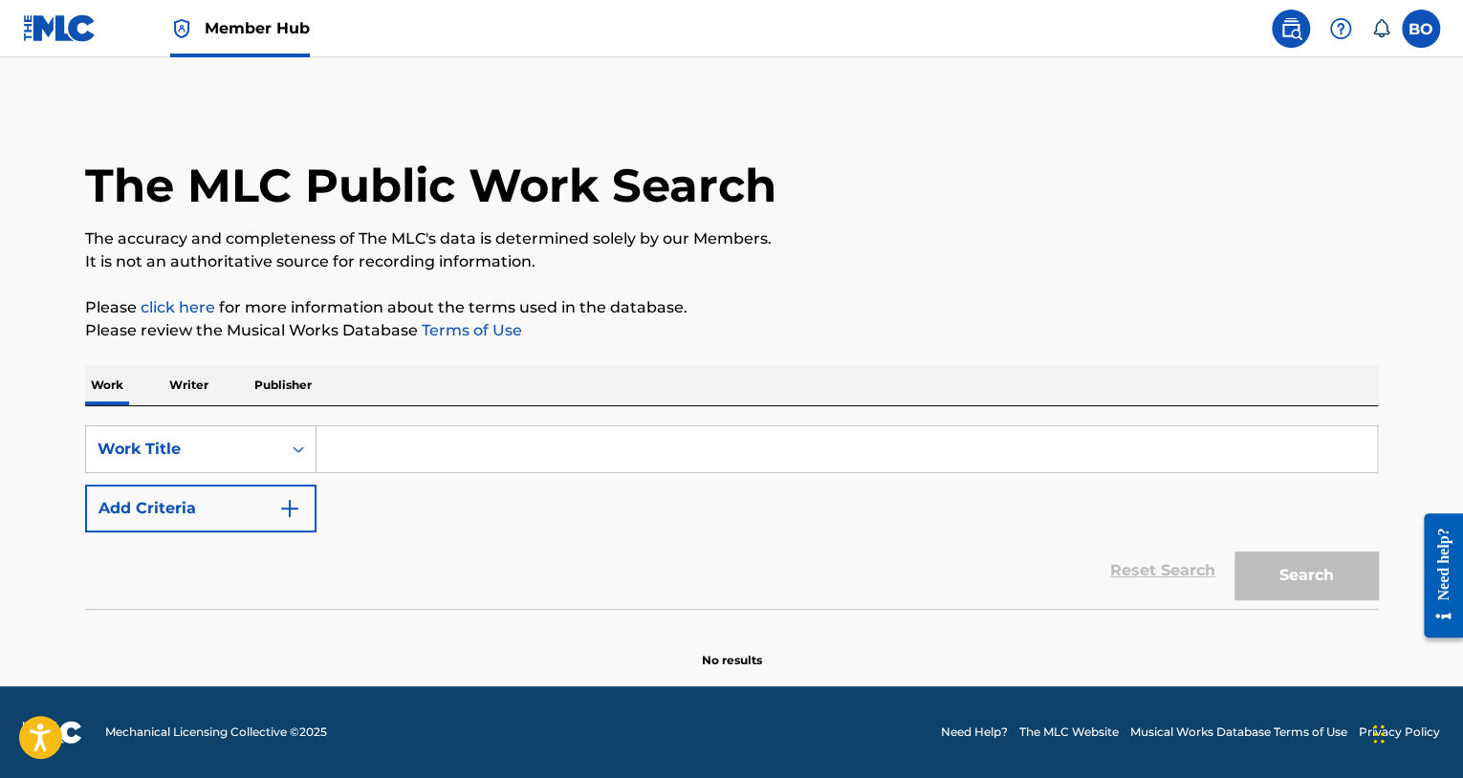
click at [527, 430] on input "Search Form" at bounding box center [846, 449] width 1060 height 46
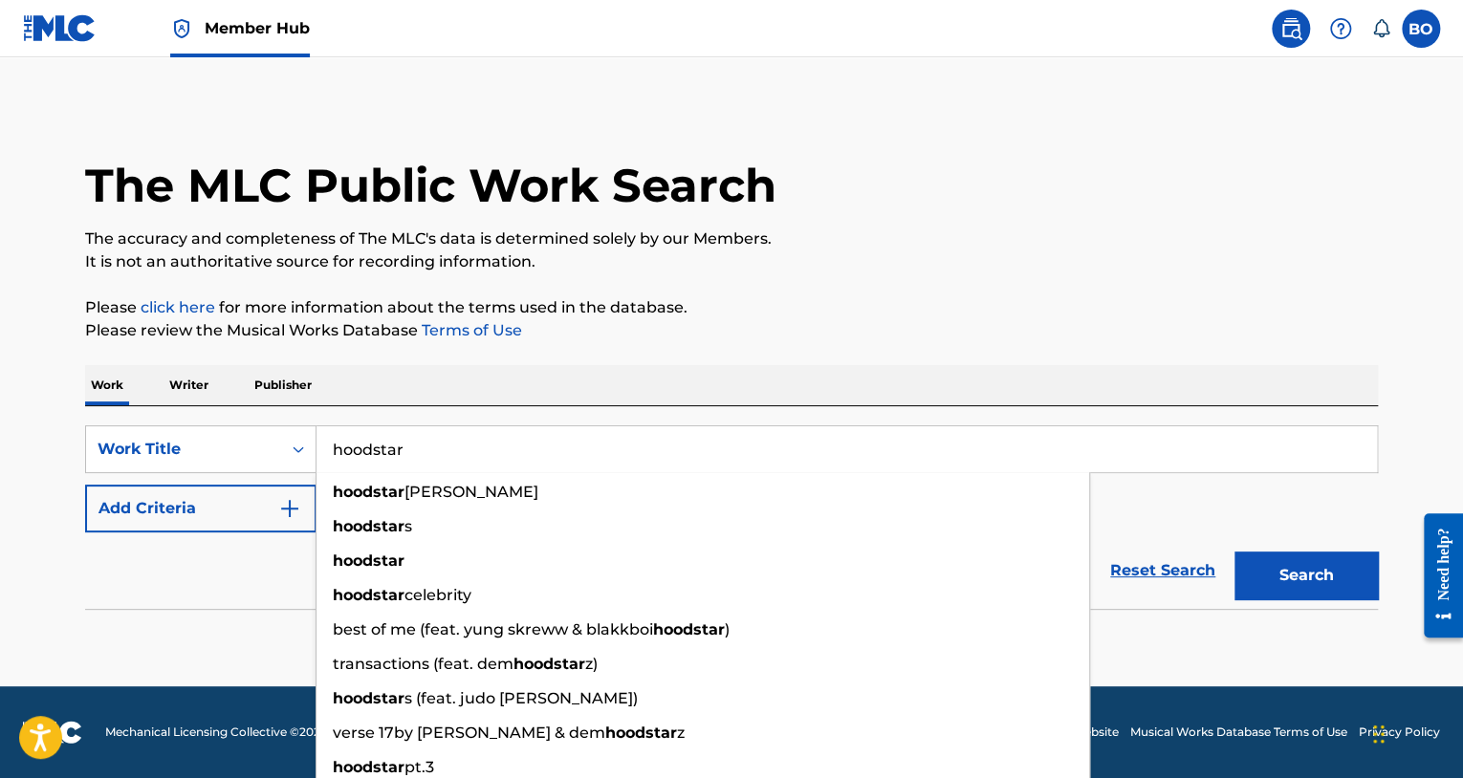
type input "hoodstar"
click at [1234, 552] on button "Search" at bounding box center [1305, 576] width 143 height 48
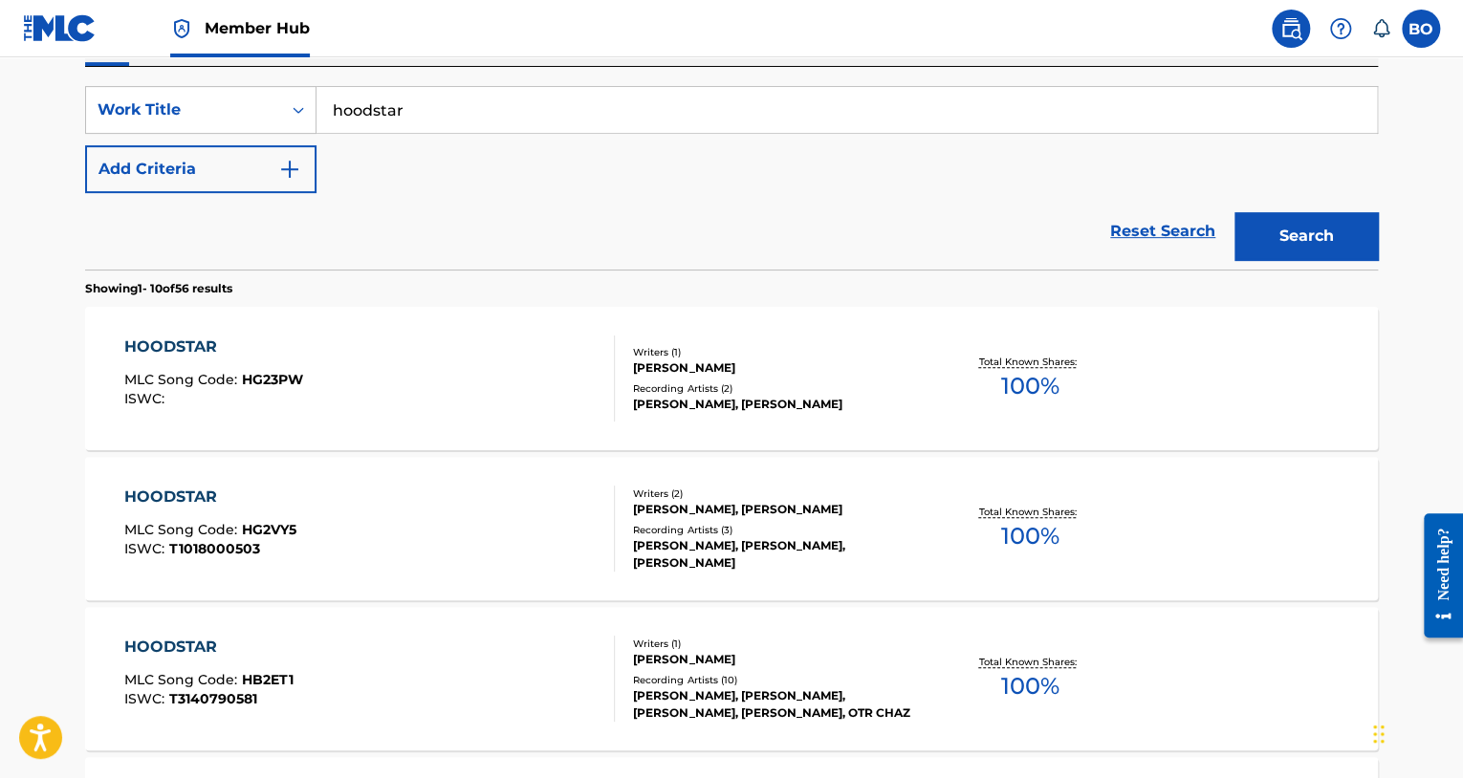
scroll to position [340, 0]
click at [527, 430] on div "HOODSTAR MLC Song Code : HG23PW ISWC : Writers ( 1 ) STEVEN YELDELL Recording A…" at bounding box center [731, 377] width 1293 height 143
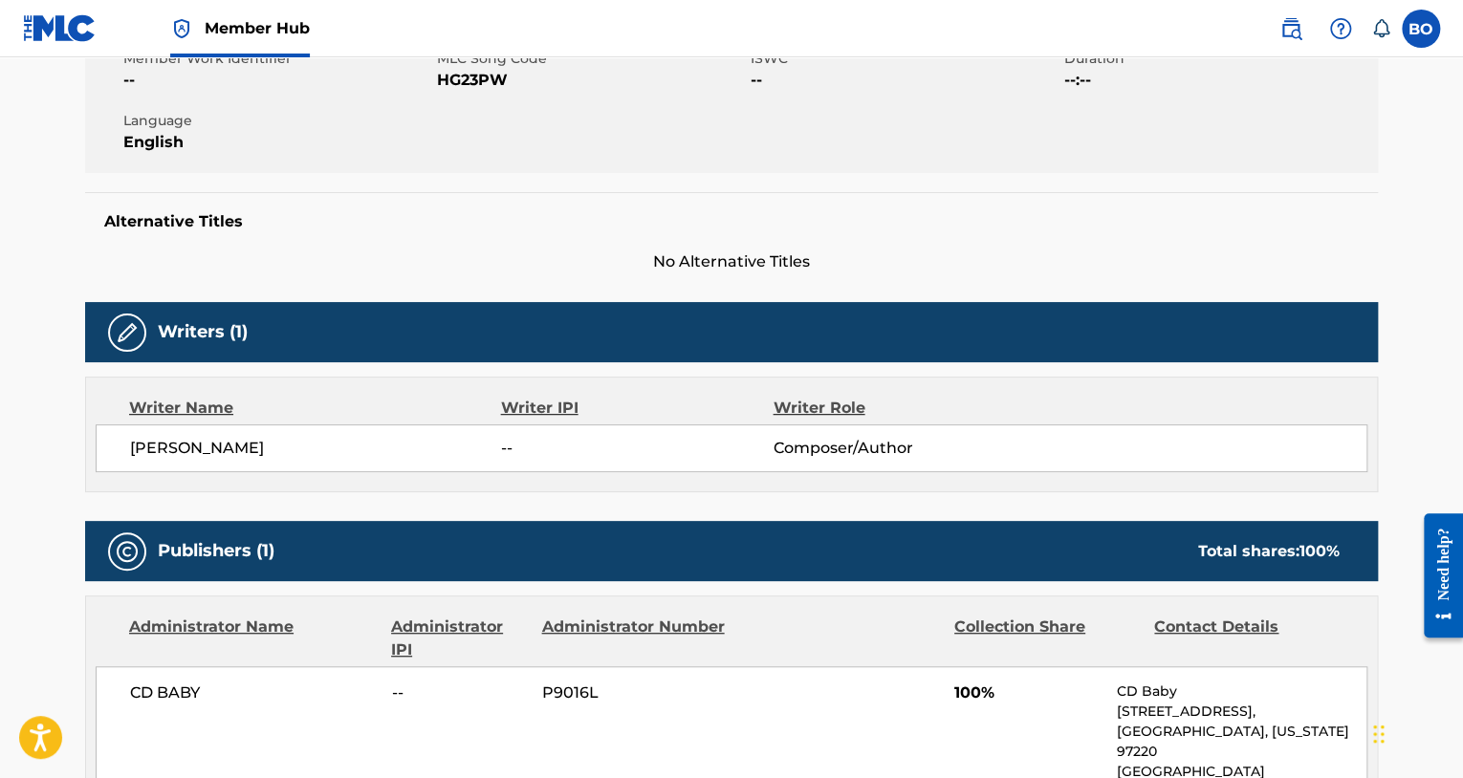
scroll to position [428, 0]
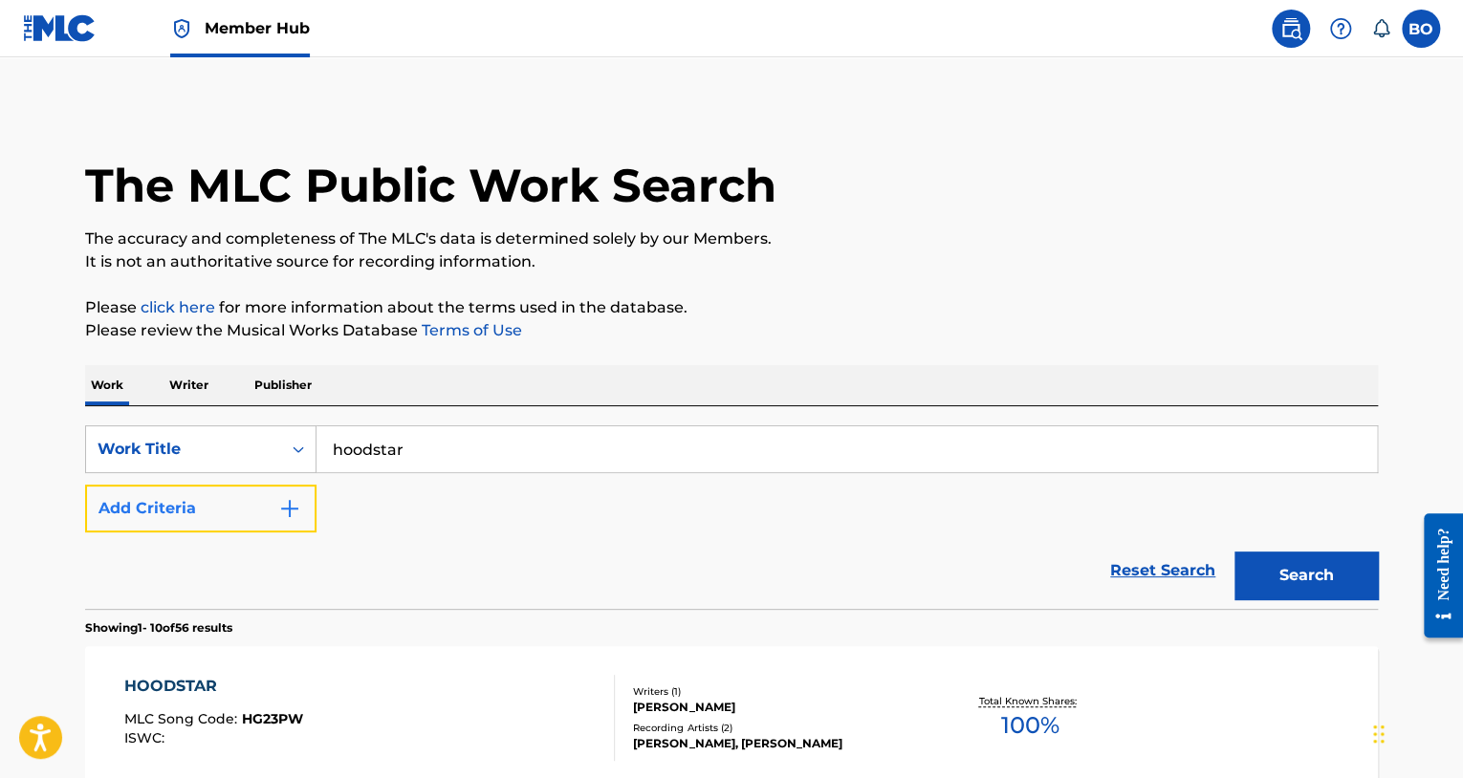
click at [187, 504] on button "Add Criteria" at bounding box center [200, 509] width 231 height 48
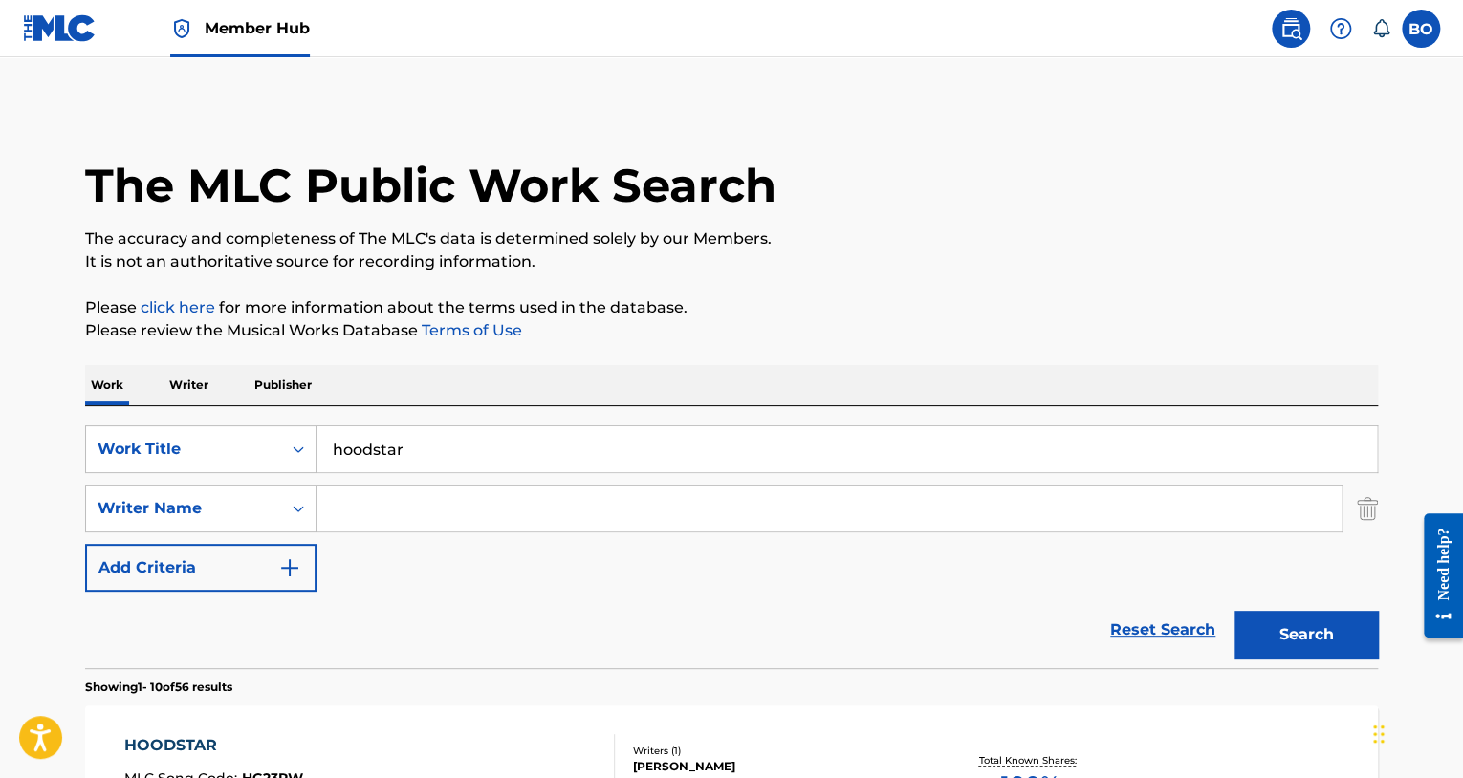
click at [342, 519] on input "Search Form" at bounding box center [828, 509] width 1025 height 46
paste input "Victor"
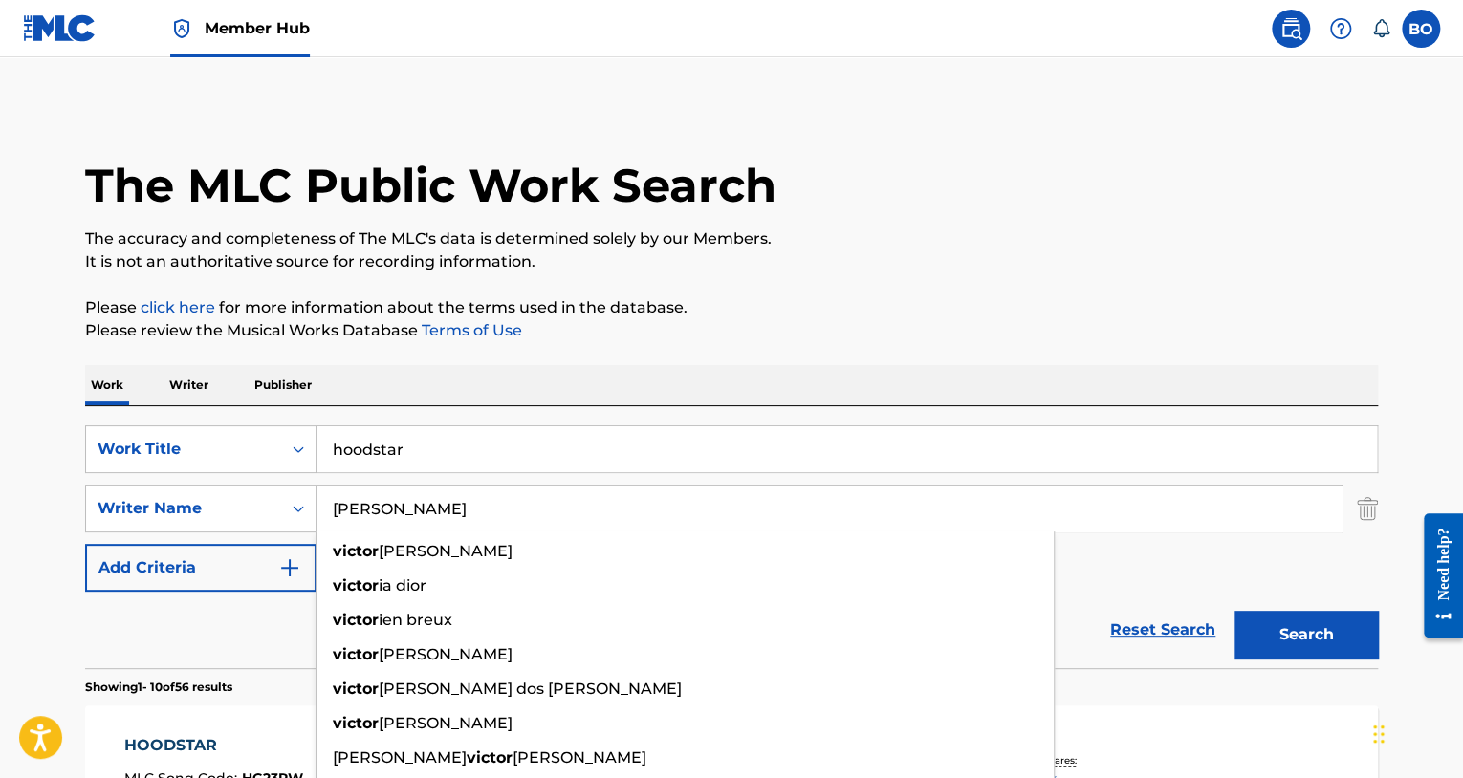
type input "Victor"
click at [1234, 611] on button "Search" at bounding box center [1305, 635] width 143 height 48
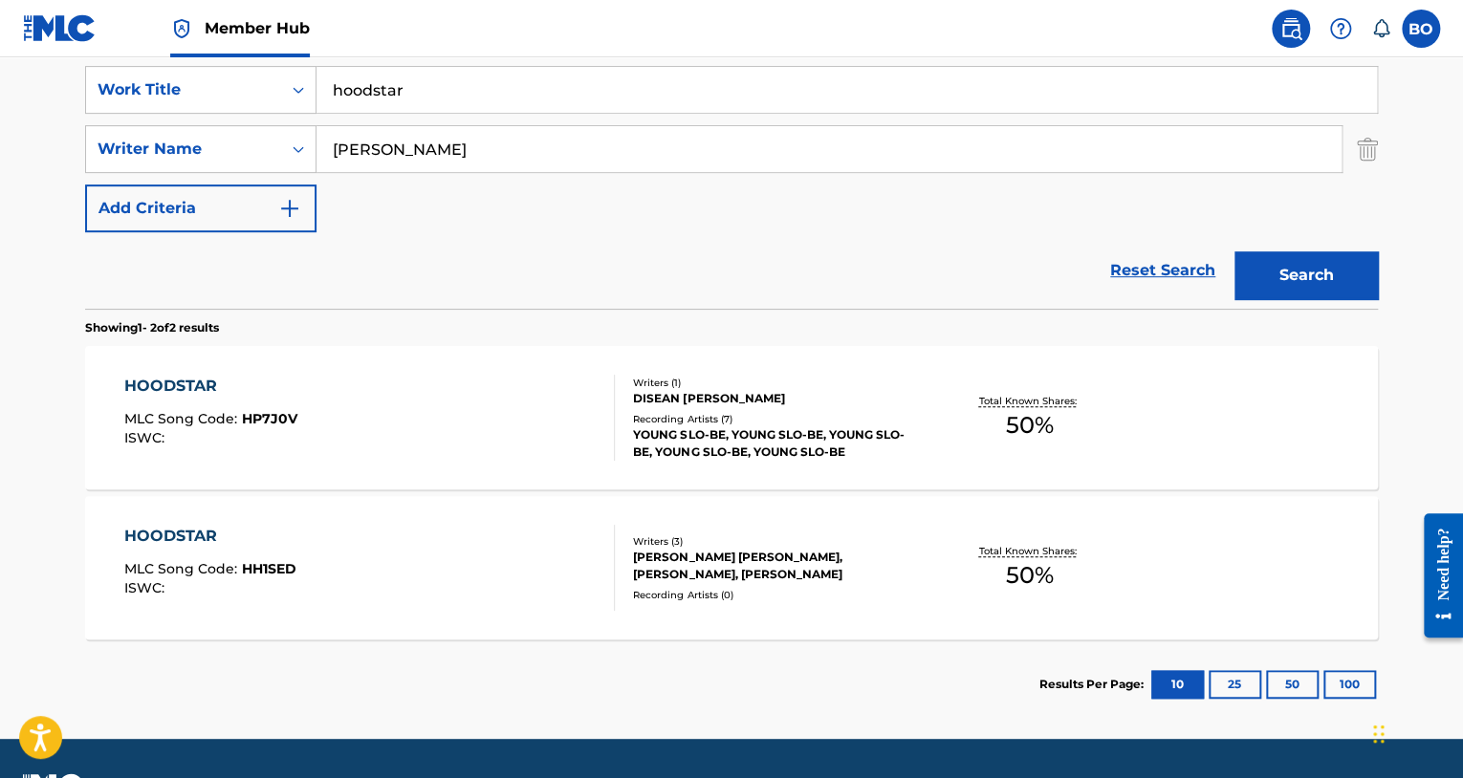
scroll to position [361, 0]
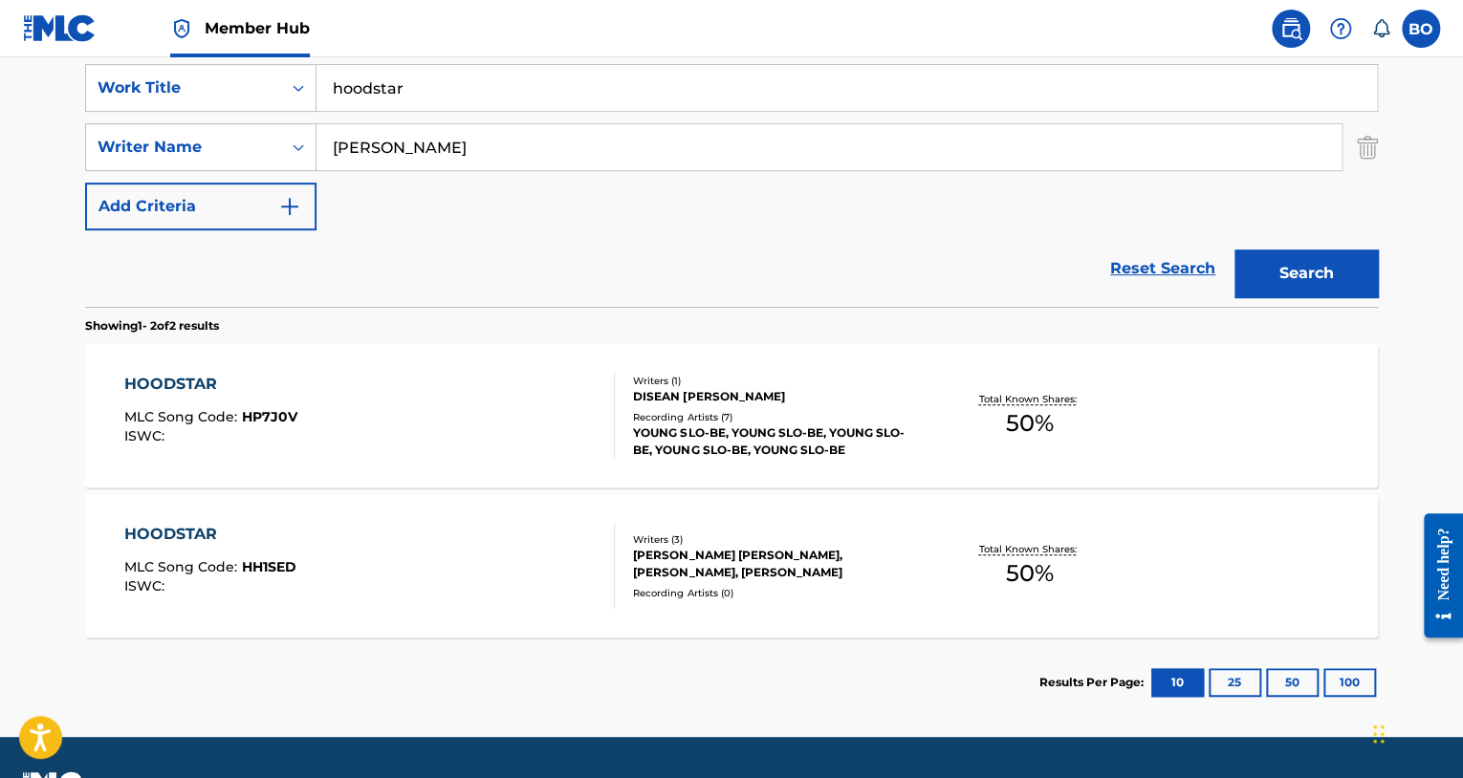
click at [467, 416] on div "HOODSTAR MLC Song Code : HP7J0V ISWC :" at bounding box center [369, 416] width 491 height 86
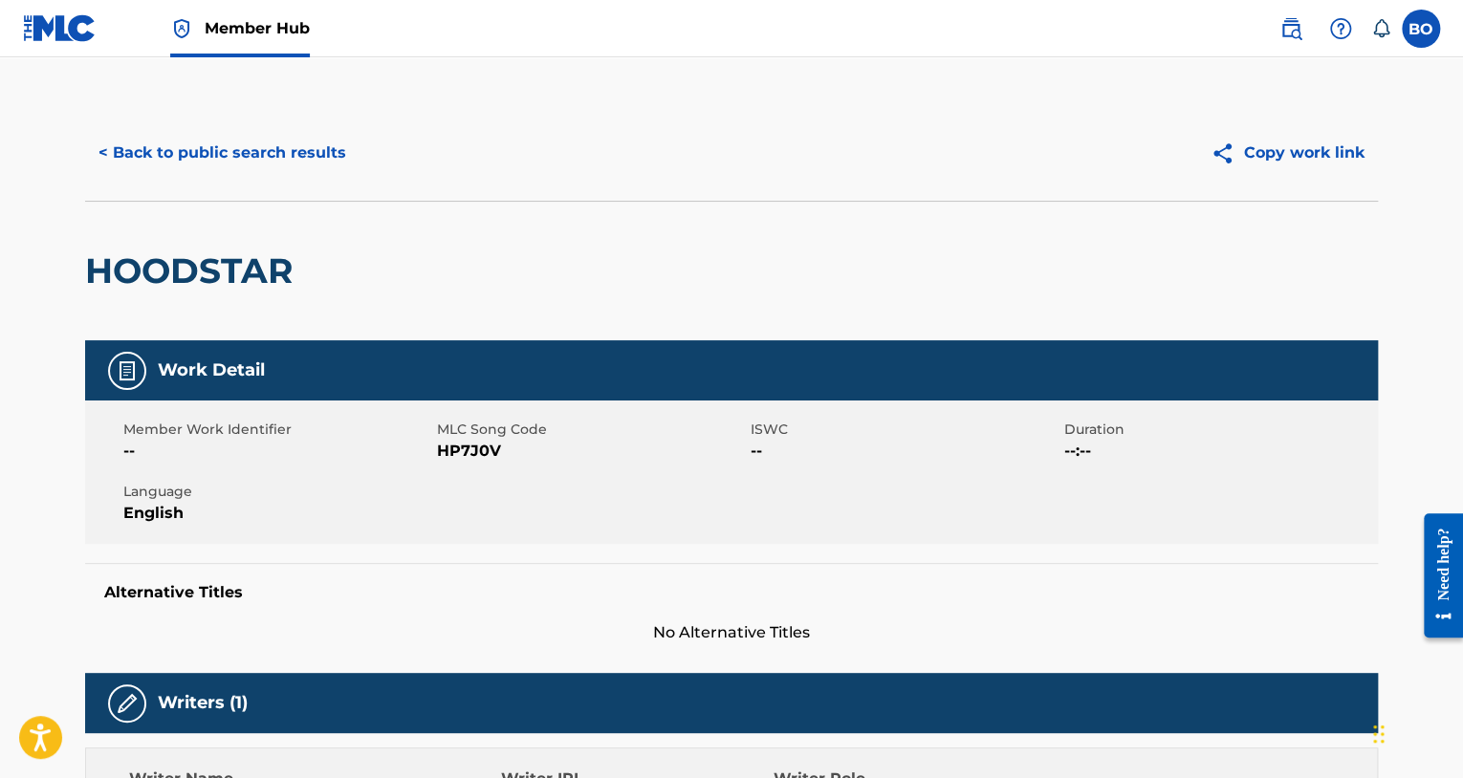
click at [194, 185] on div "< Back to public search results Copy work link" at bounding box center [731, 153] width 1293 height 96
click at [146, 151] on button "< Back to public search results" at bounding box center [222, 153] width 274 height 48
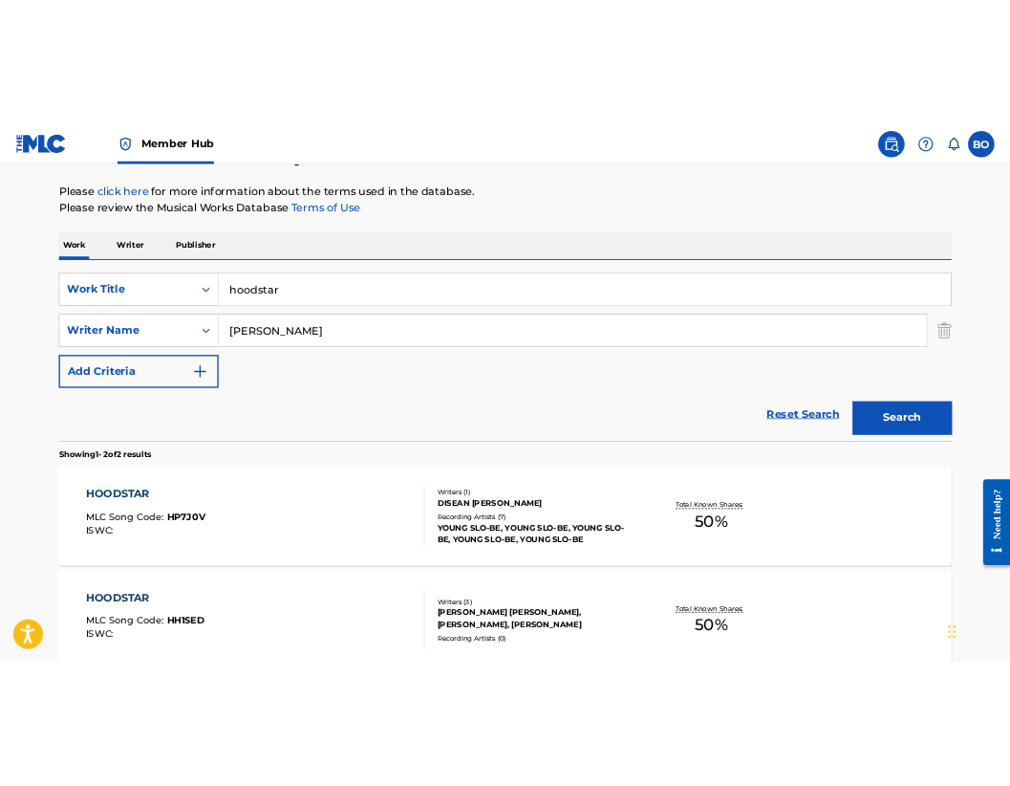
scroll to position [210, 0]
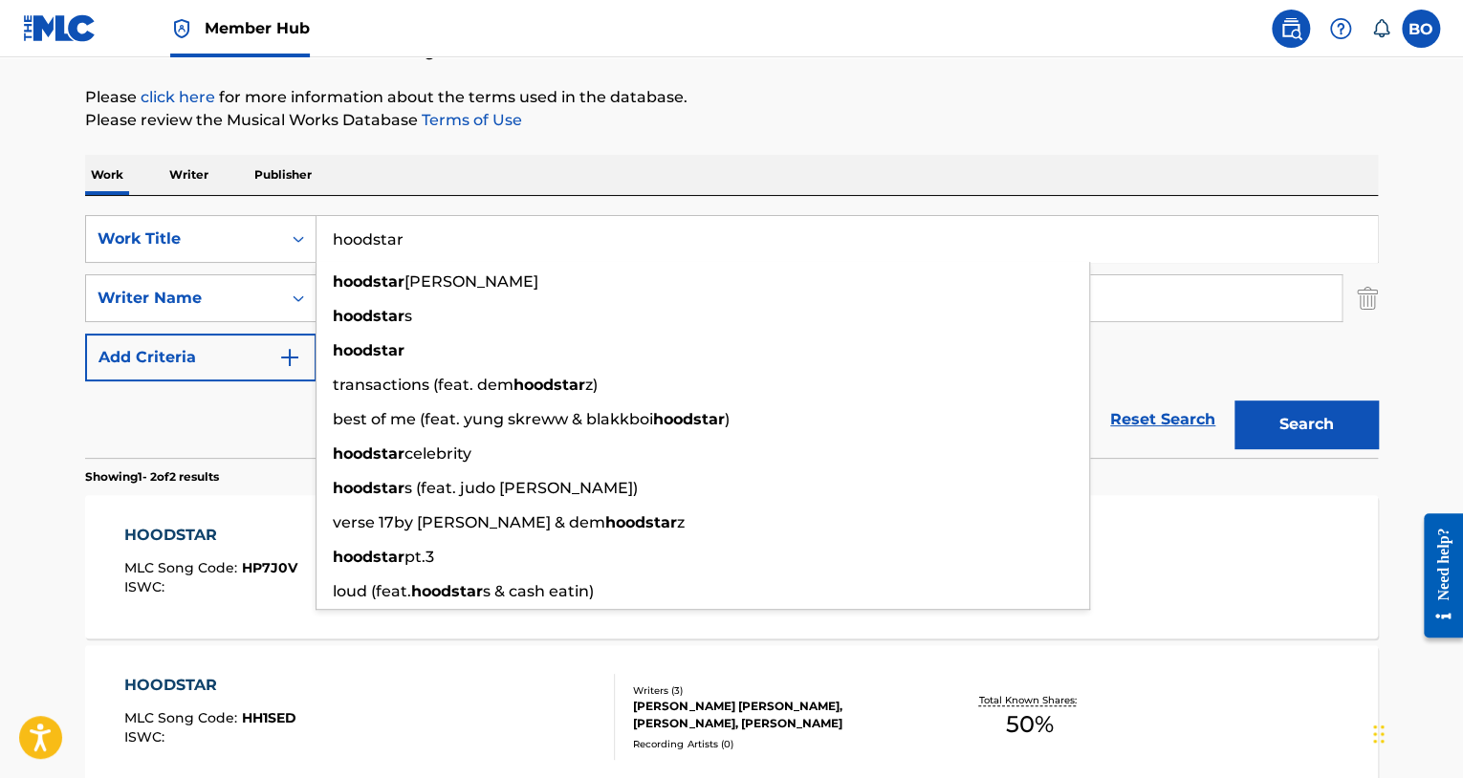
drag, startPoint x: 411, startPoint y: 232, endPoint x: 230, endPoint y: 267, distance: 183.9
click at [230, 267] on div "SearchWithCriteriaf06003f4-d5e5-43d0-a522-dfb75fc25eb7 Work Title hoodstar hood…" at bounding box center [731, 298] width 1293 height 166
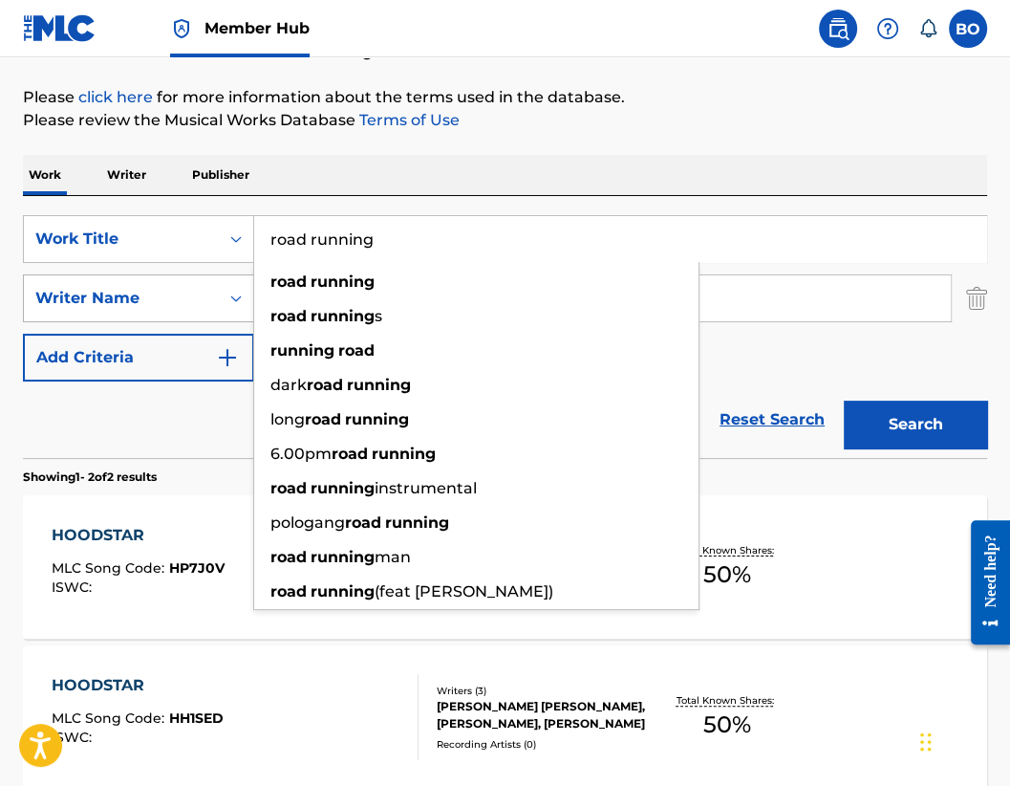
type input "road running"
click at [188, 278] on div "Writer Name" at bounding box center [138, 298] width 231 height 48
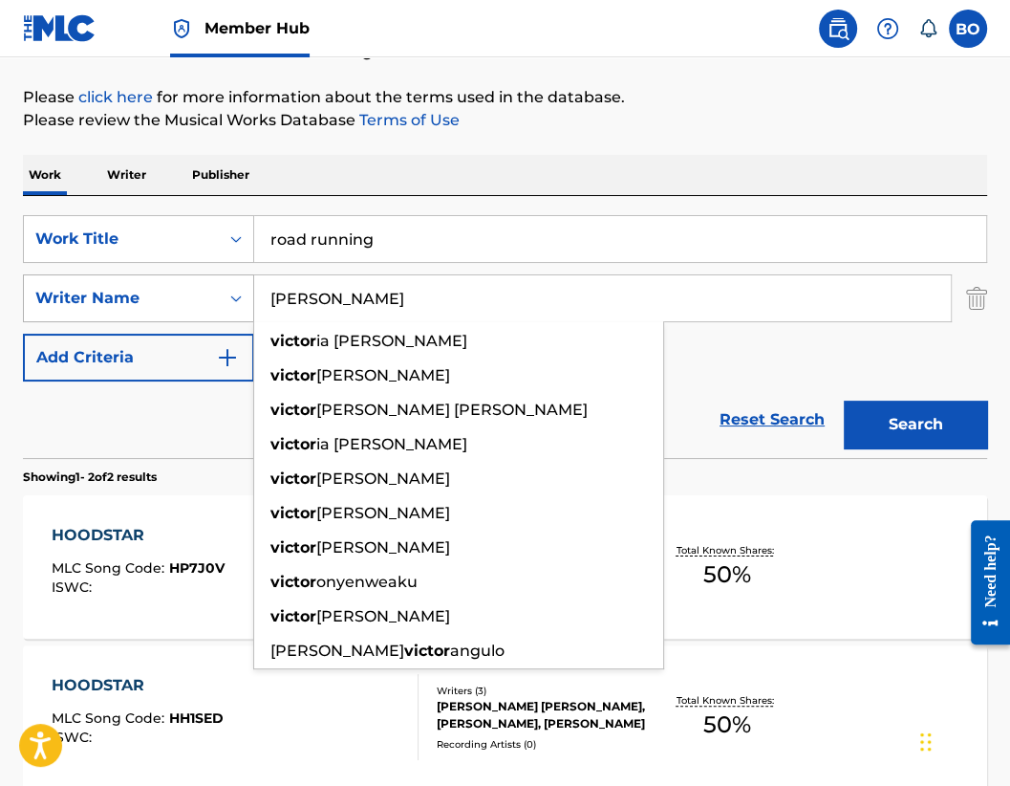
drag, startPoint x: 469, startPoint y: 276, endPoint x: 250, endPoint y: 290, distance: 220.3
click at [250, 290] on div "SearchWithCriteria03b0c275-bc6e-4d9a-87b0-fdb482fb844c Writer Name Victor victo…" at bounding box center [505, 298] width 965 height 48
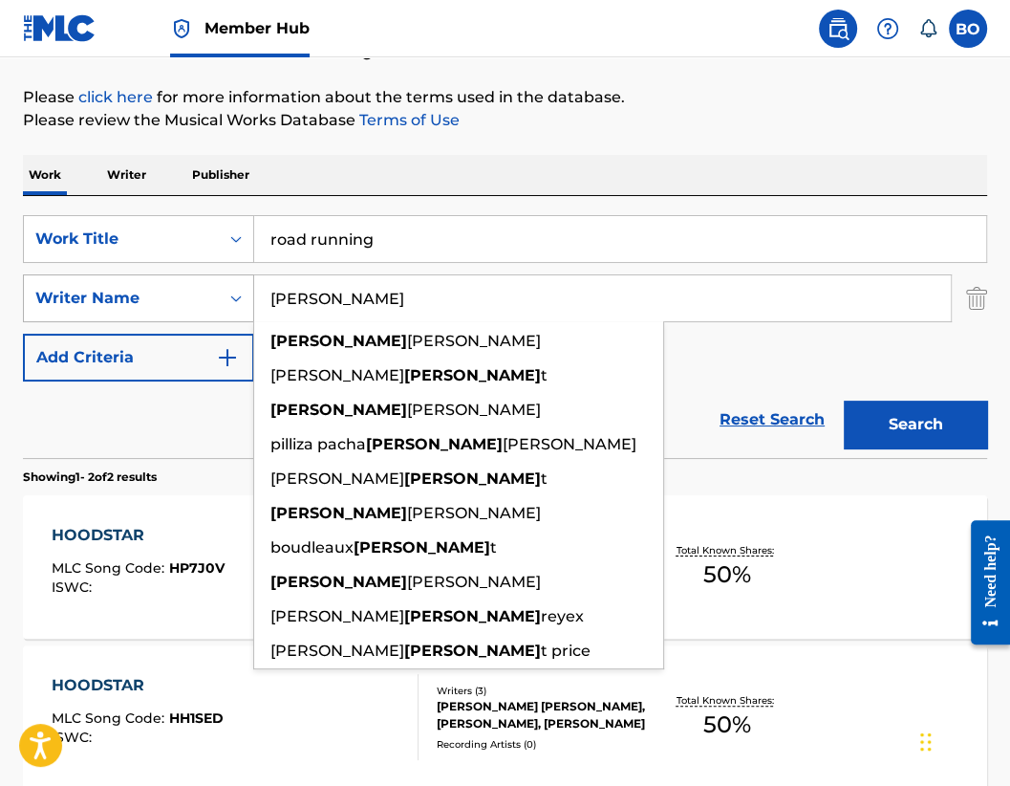
type input "bryant"
click at [844, 401] on button "Search" at bounding box center [915, 425] width 143 height 48
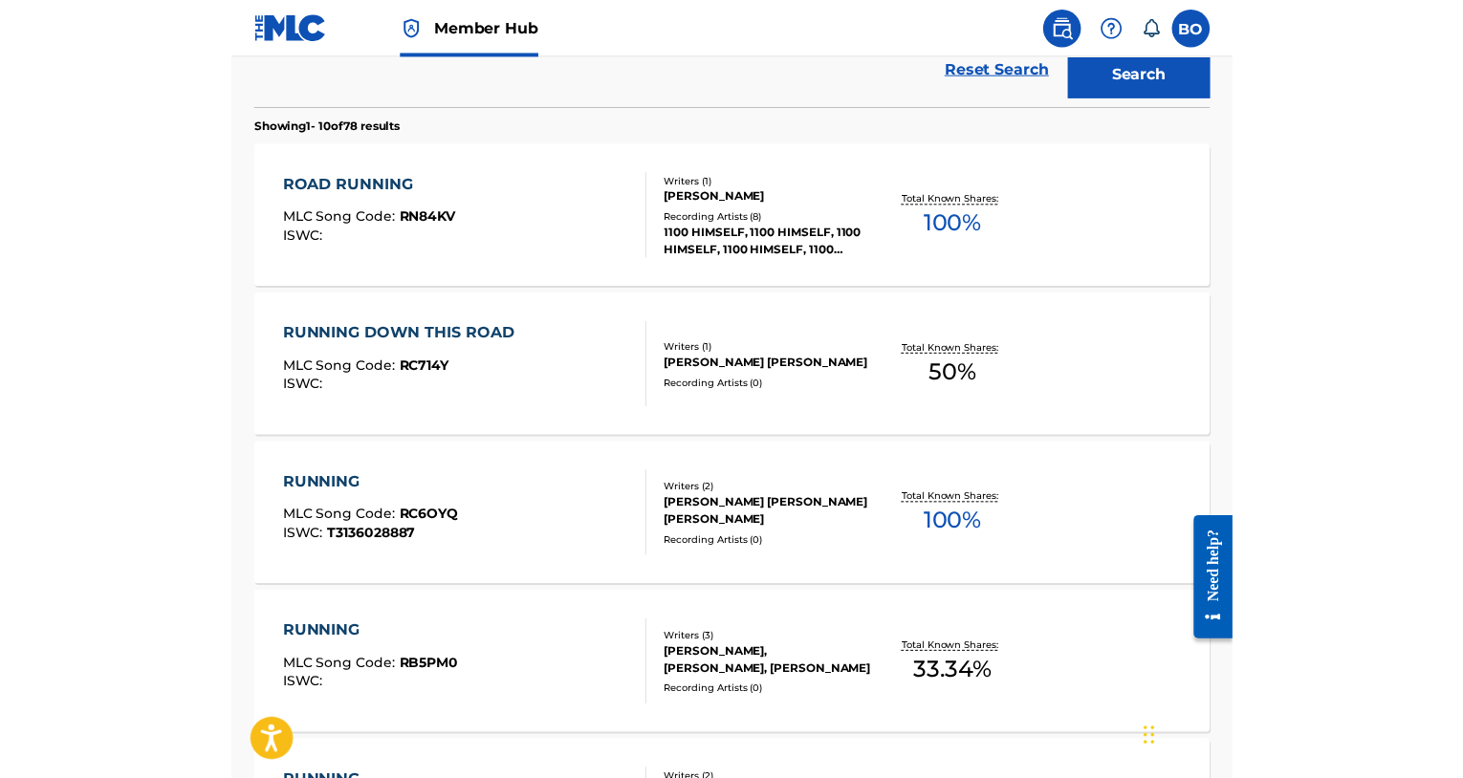
scroll to position [557, 0]
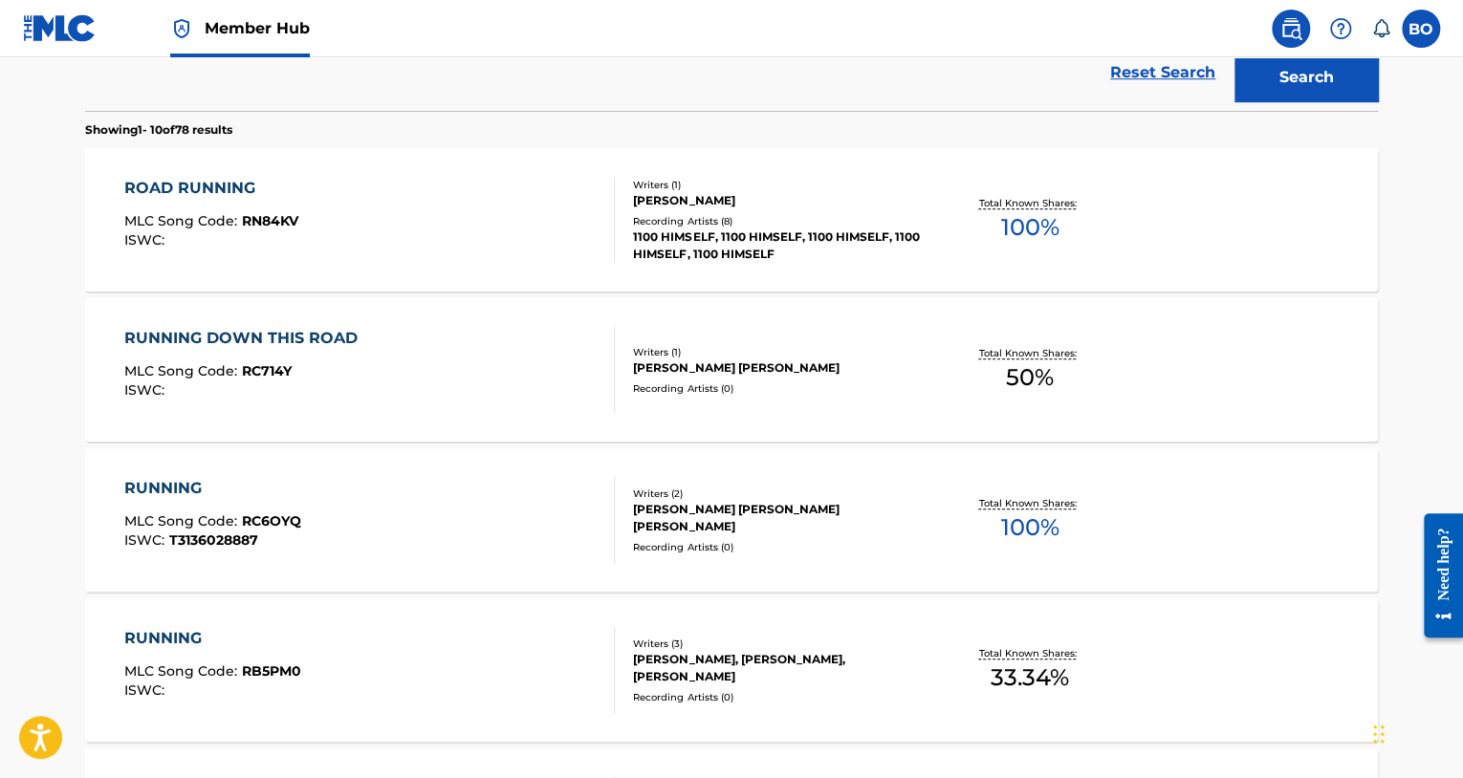
click at [337, 204] on div "ROAD RUNNING MLC Song Code : RN84KV ISWC :" at bounding box center [369, 220] width 491 height 86
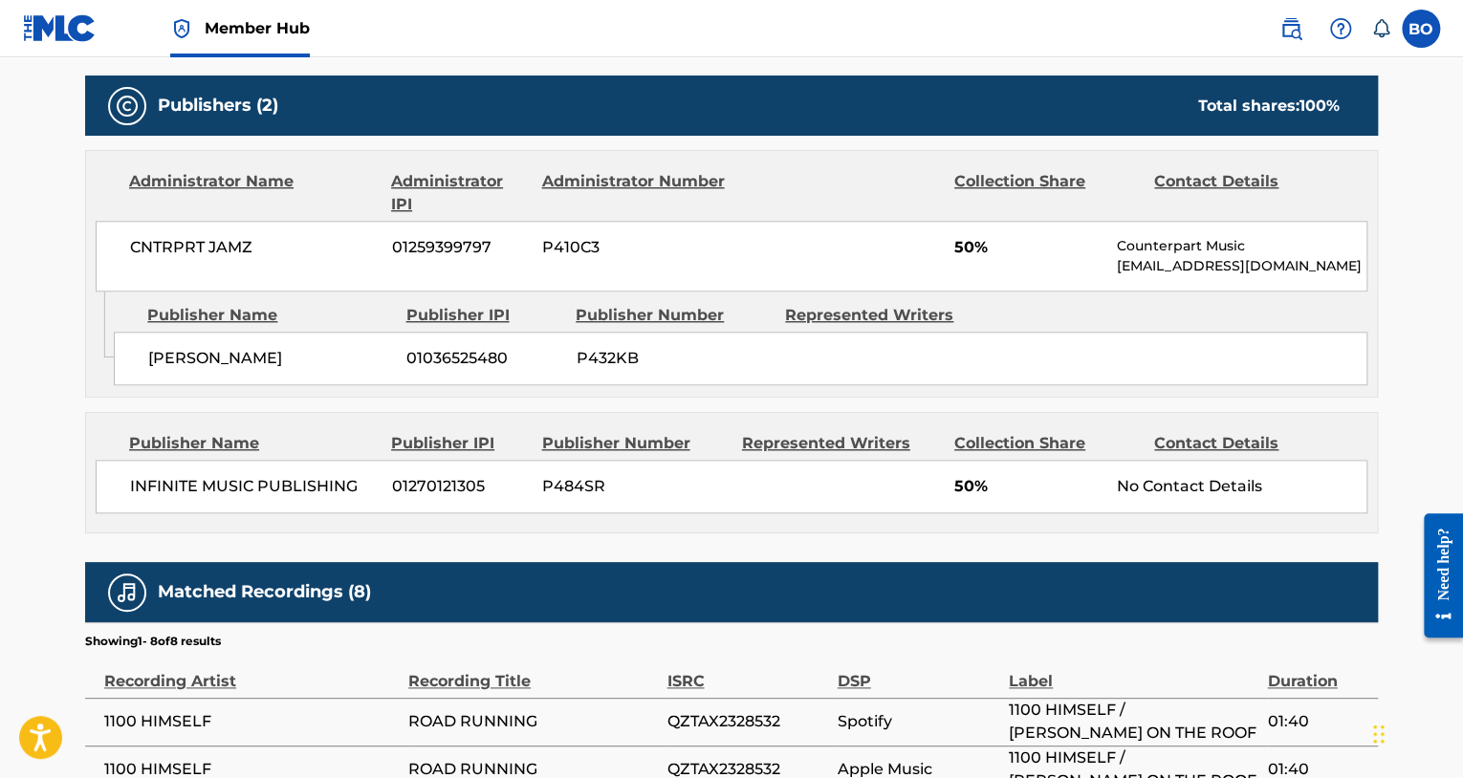
scroll to position [860, 0]
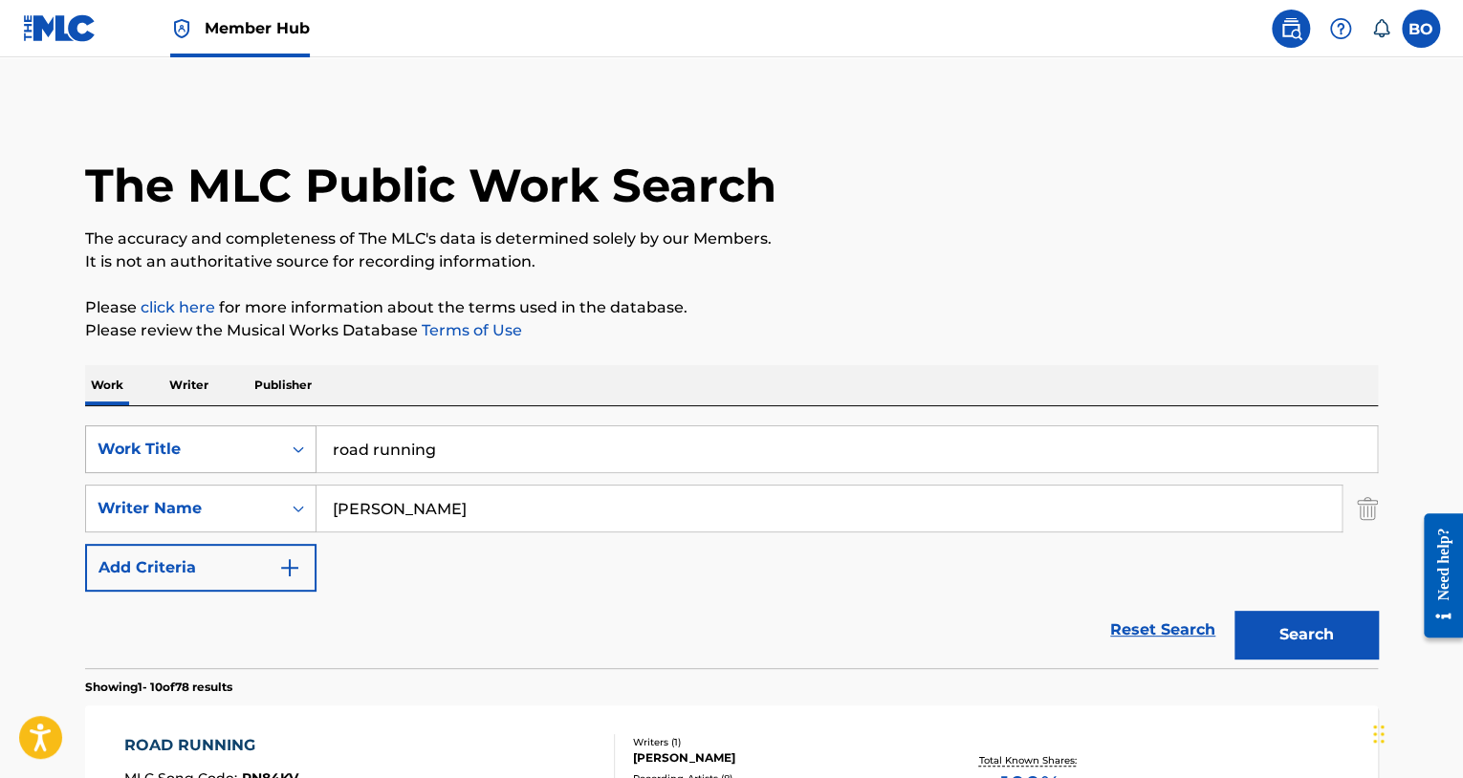
drag, startPoint x: 501, startPoint y: 459, endPoint x: 278, endPoint y: 451, distance: 222.9
click at [278, 451] on div "SearchWithCriteriaf06003f4-d5e5-43d0-a522-dfb75fc25eb7 Work Title road running" at bounding box center [731, 449] width 1293 height 48
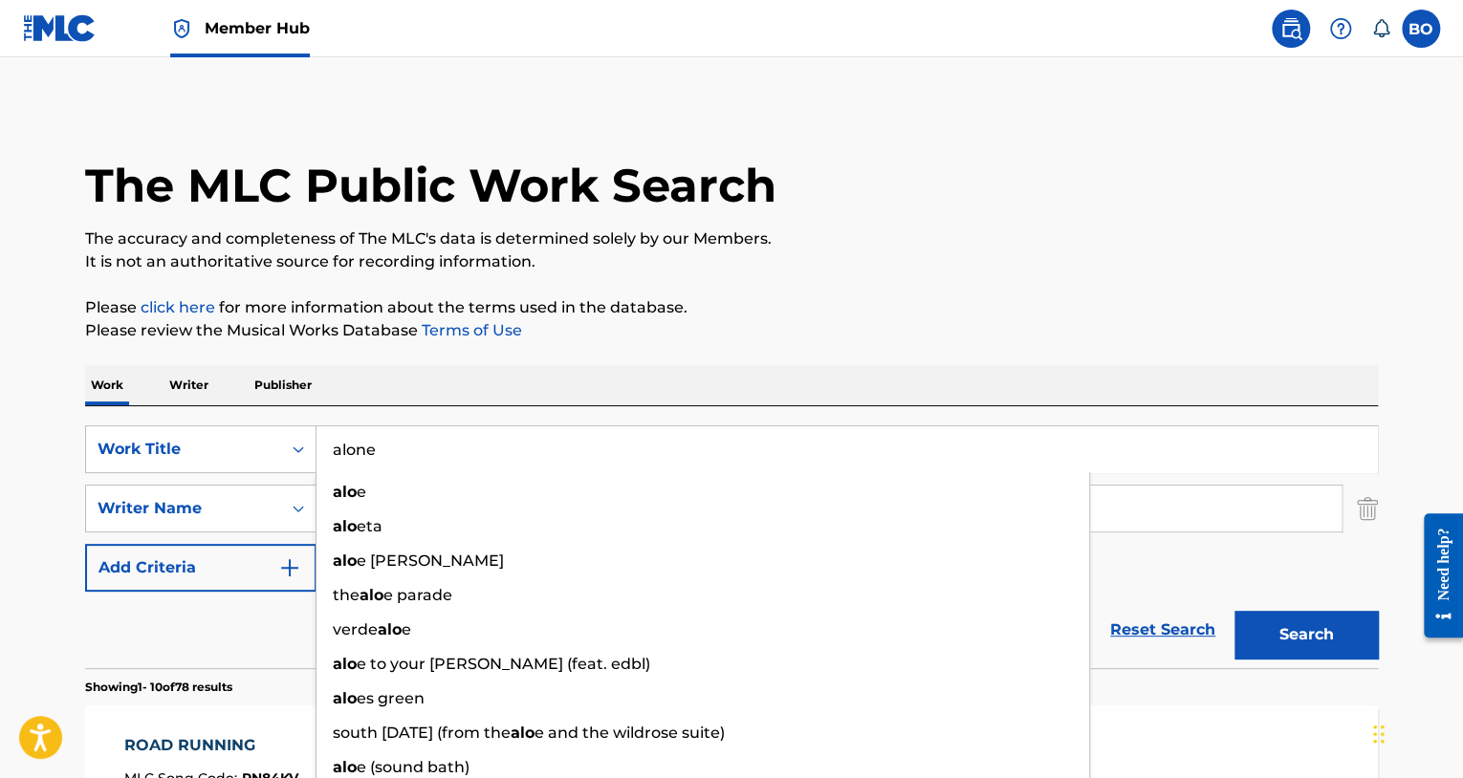
type input "alone"
click at [1234, 611] on button "Search" at bounding box center [1305, 635] width 143 height 48
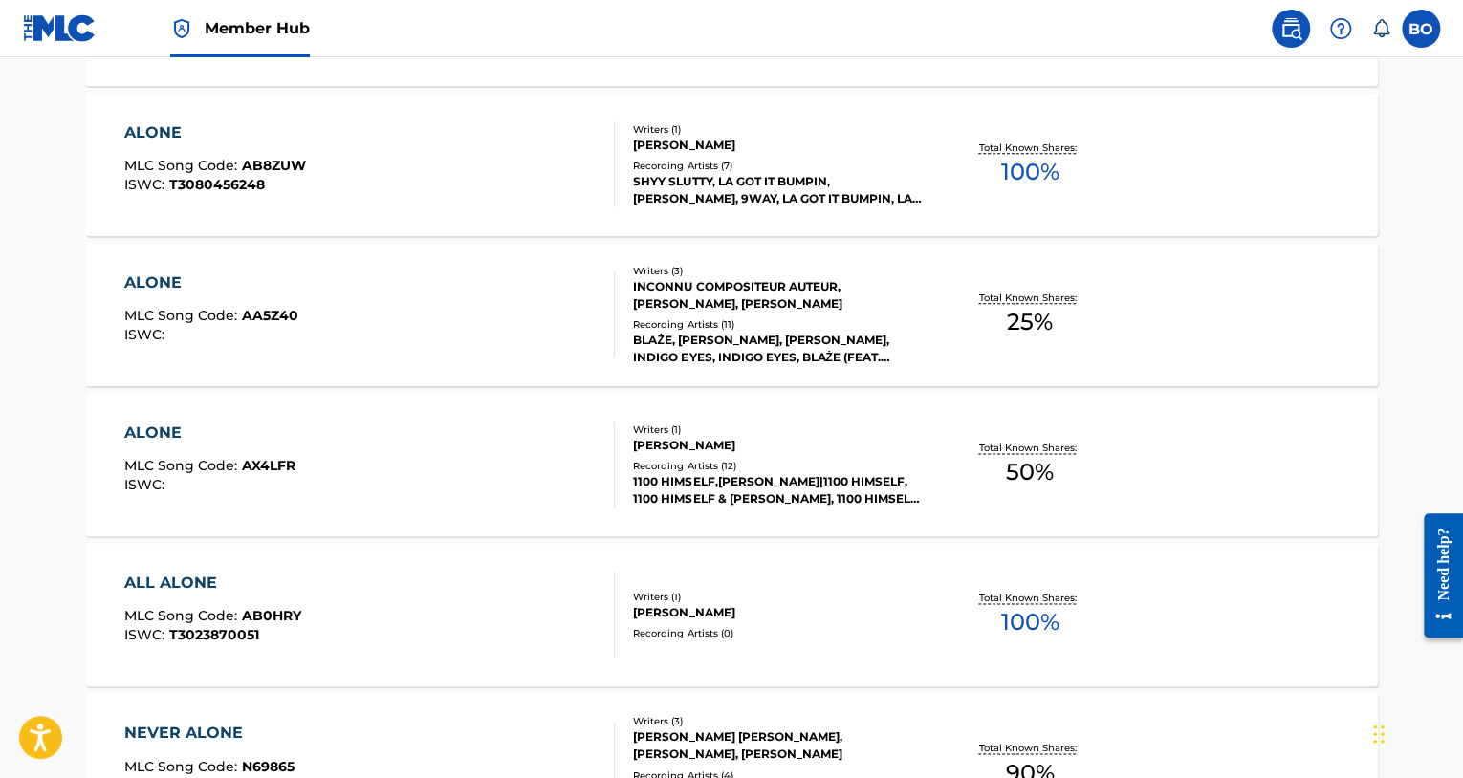
scroll to position [1066, 0]
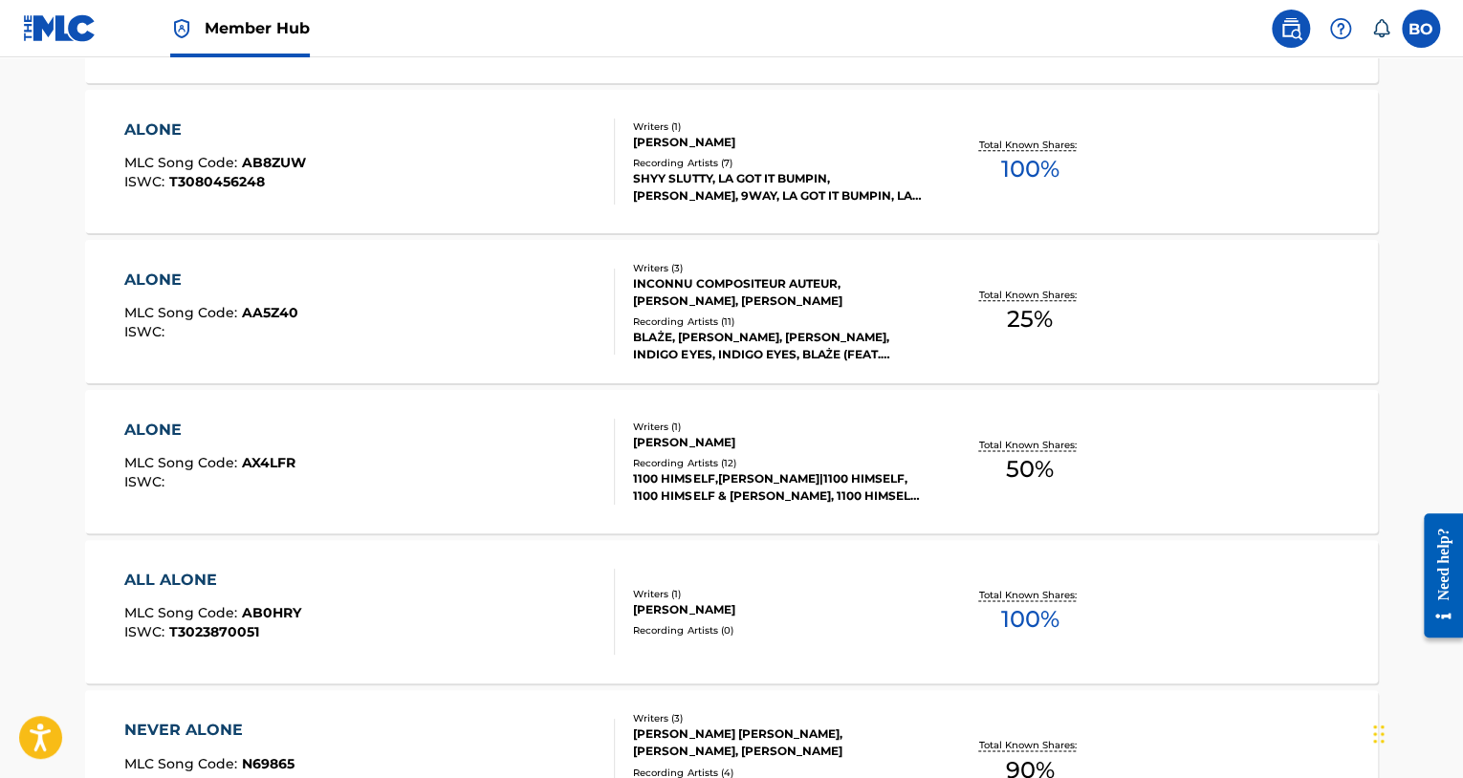
click at [784, 427] on div "Writers ( 1 )" at bounding box center [777, 427] width 289 height 14
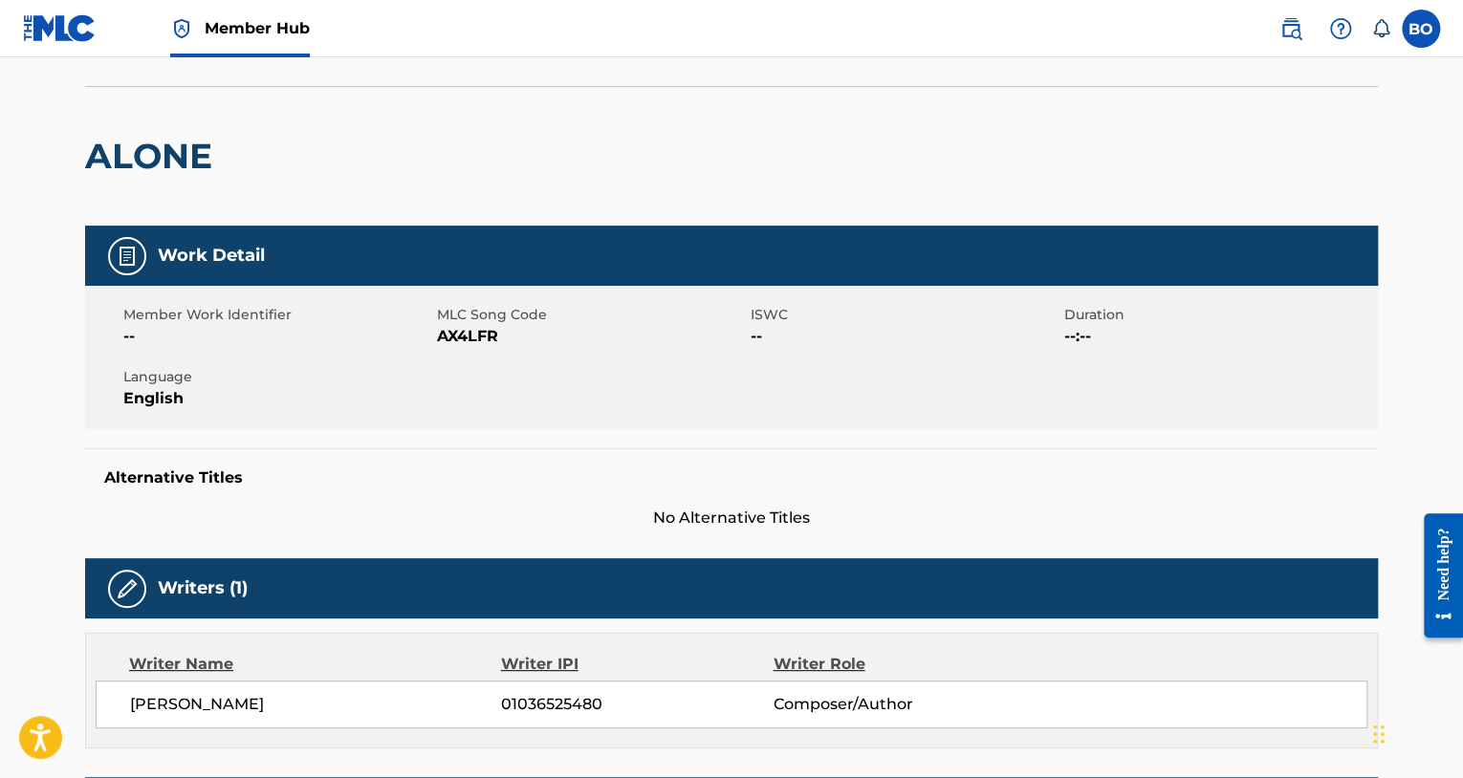
scroll to position [134, 0]
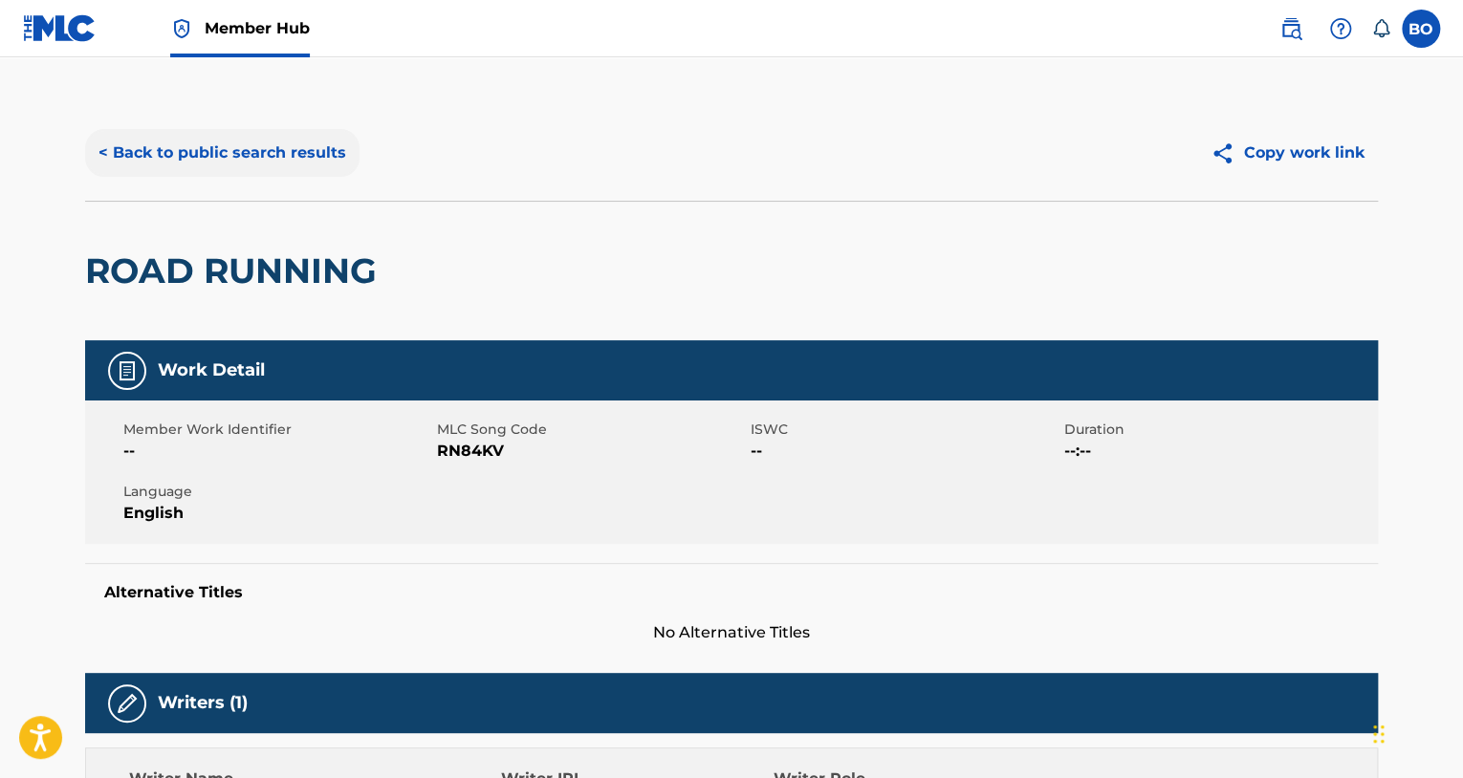
click at [250, 142] on button "< Back to public search results" at bounding box center [222, 153] width 274 height 48
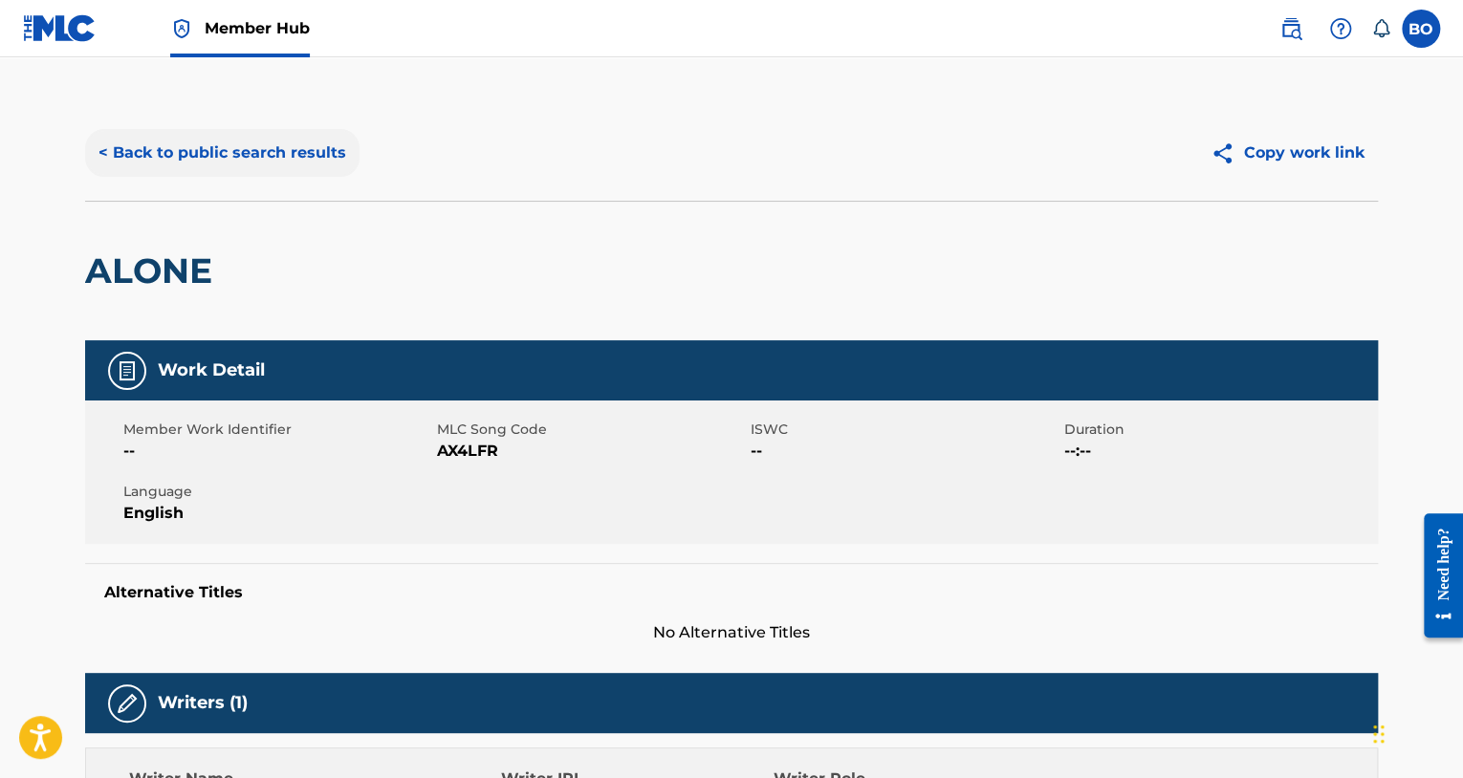
click at [226, 150] on button "< Back to public search results" at bounding box center [222, 153] width 274 height 48
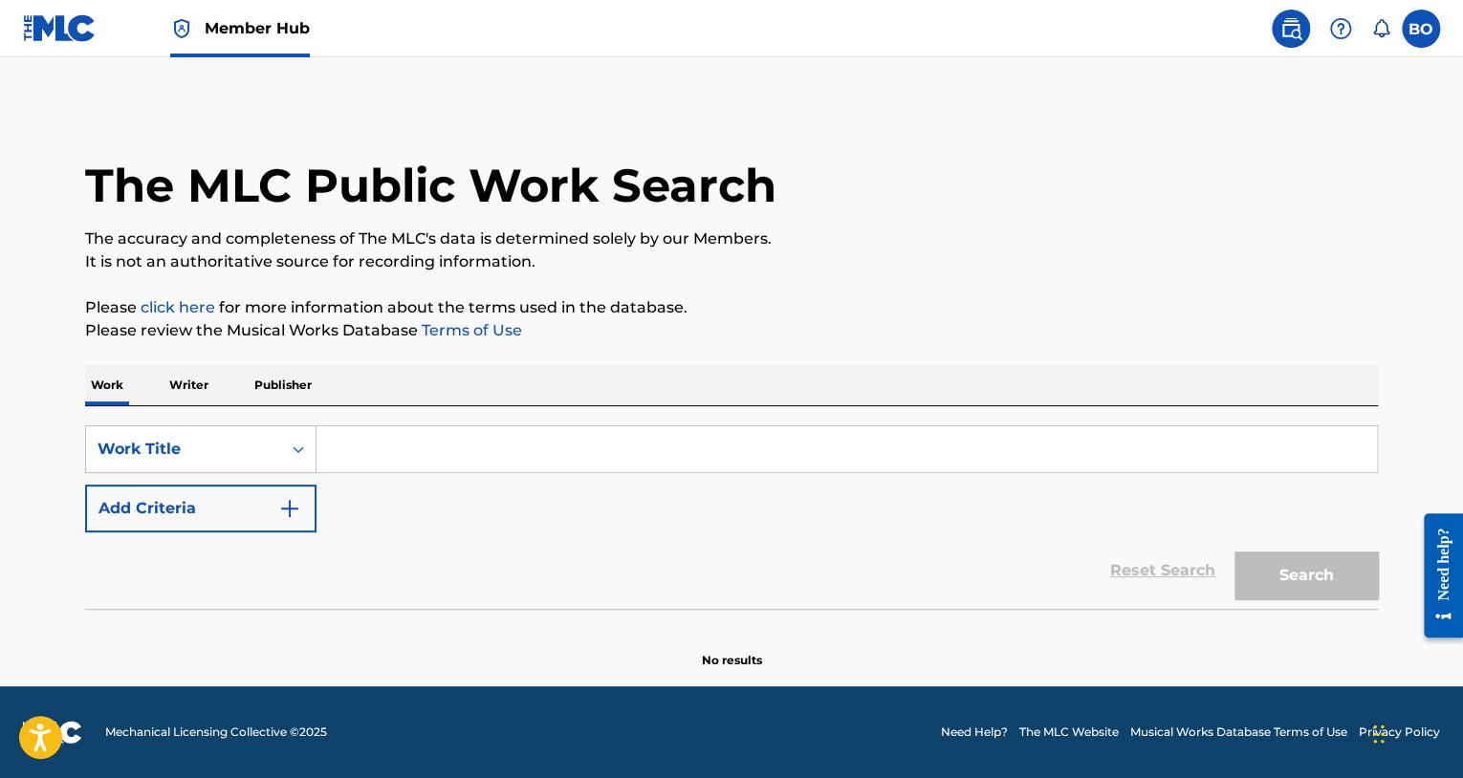
click at [345, 441] on input "Search Form" at bounding box center [846, 449] width 1060 height 46
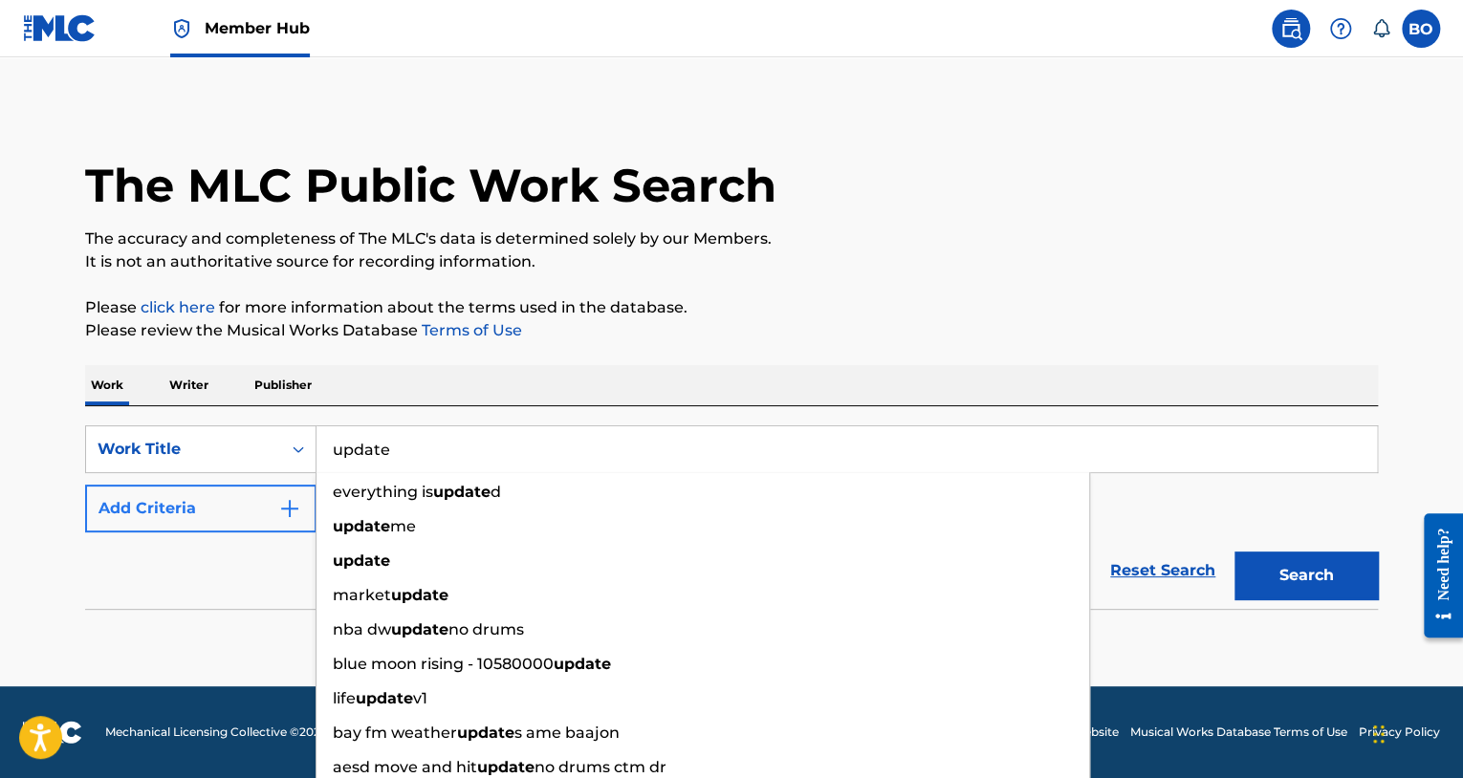
type input "update"
click at [266, 523] on button "Add Criteria" at bounding box center [200, 509] width 231 height 48
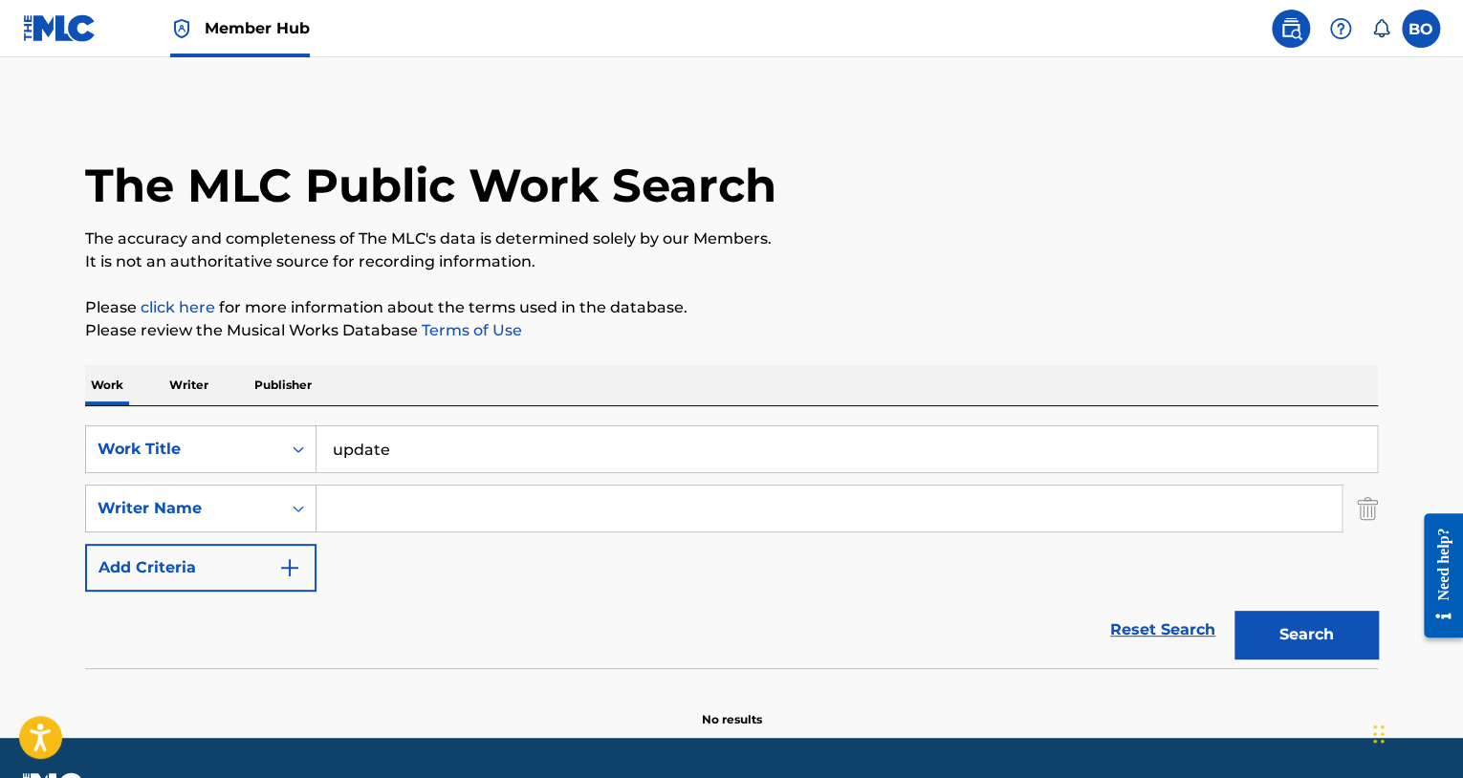
click at [377, 510] on input "Search Form" at bounding box center [828, 509] width 1025 height 46
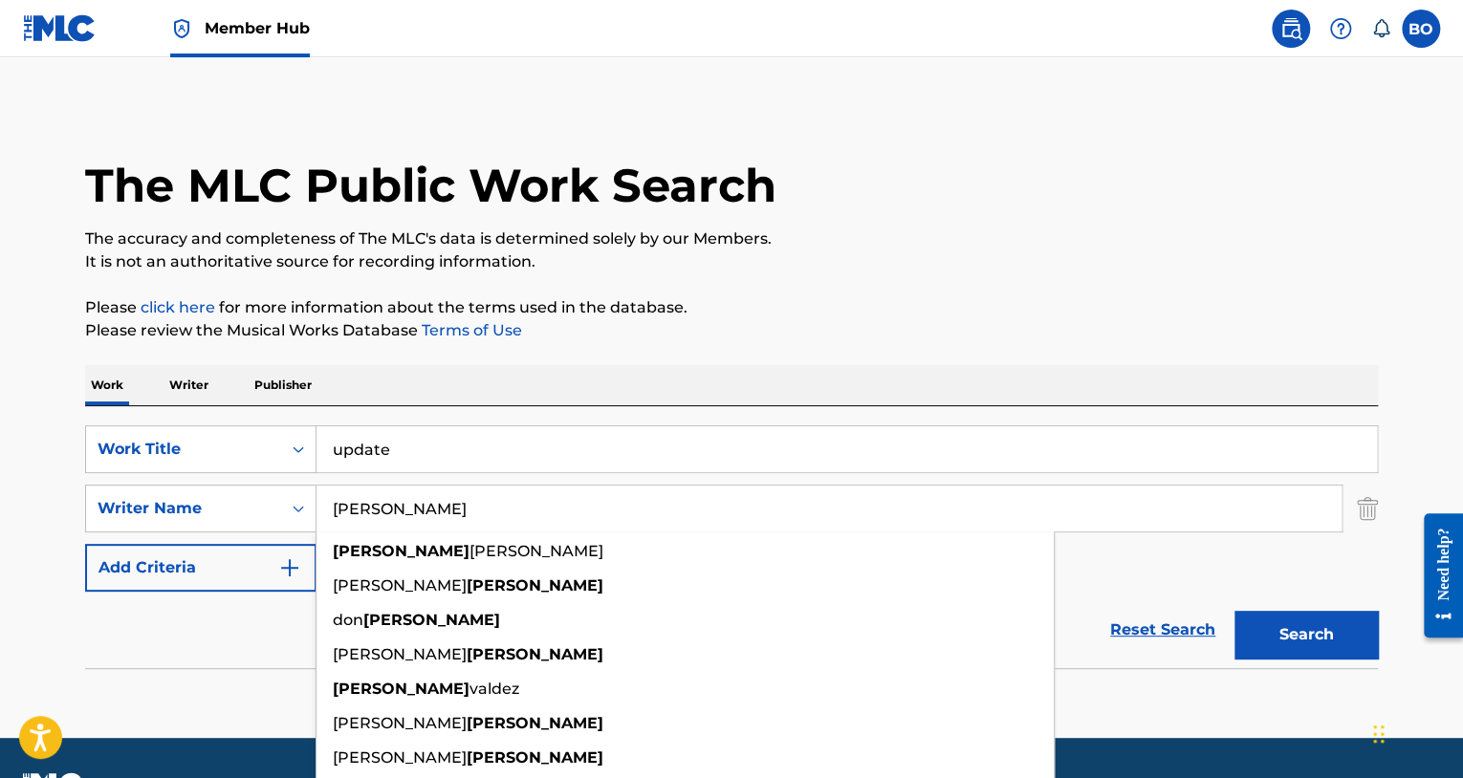
type input "[PERSON_NAME]"
click at [1234, 611] on button "Search" at bounding box center [1305, 635] width 143 height 48
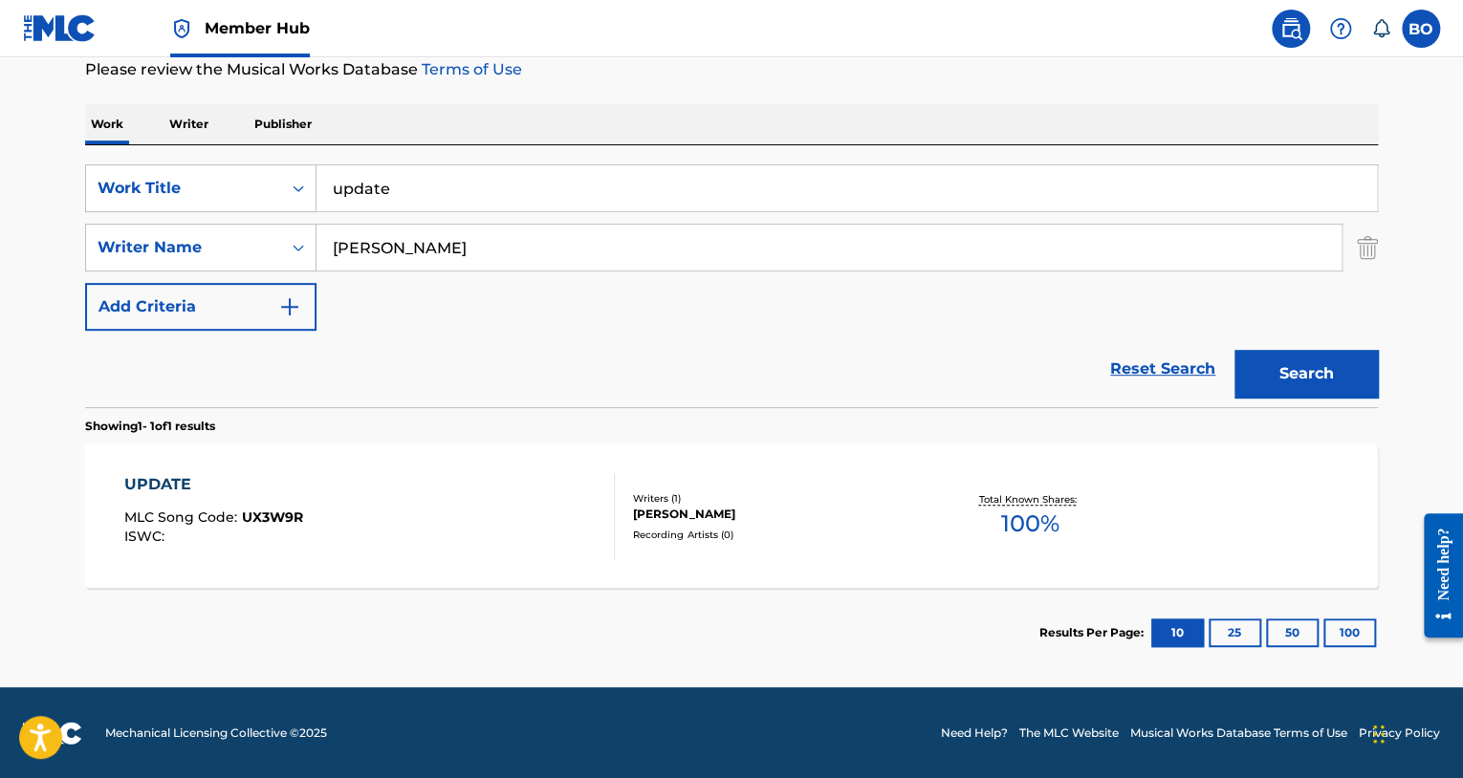
scroll to position [260, 0]
click at [399, 514] on div "UPDATE MLC Song Code : UX3W9R ISWC :" at bounding box center [369, 517] width 491 height 86
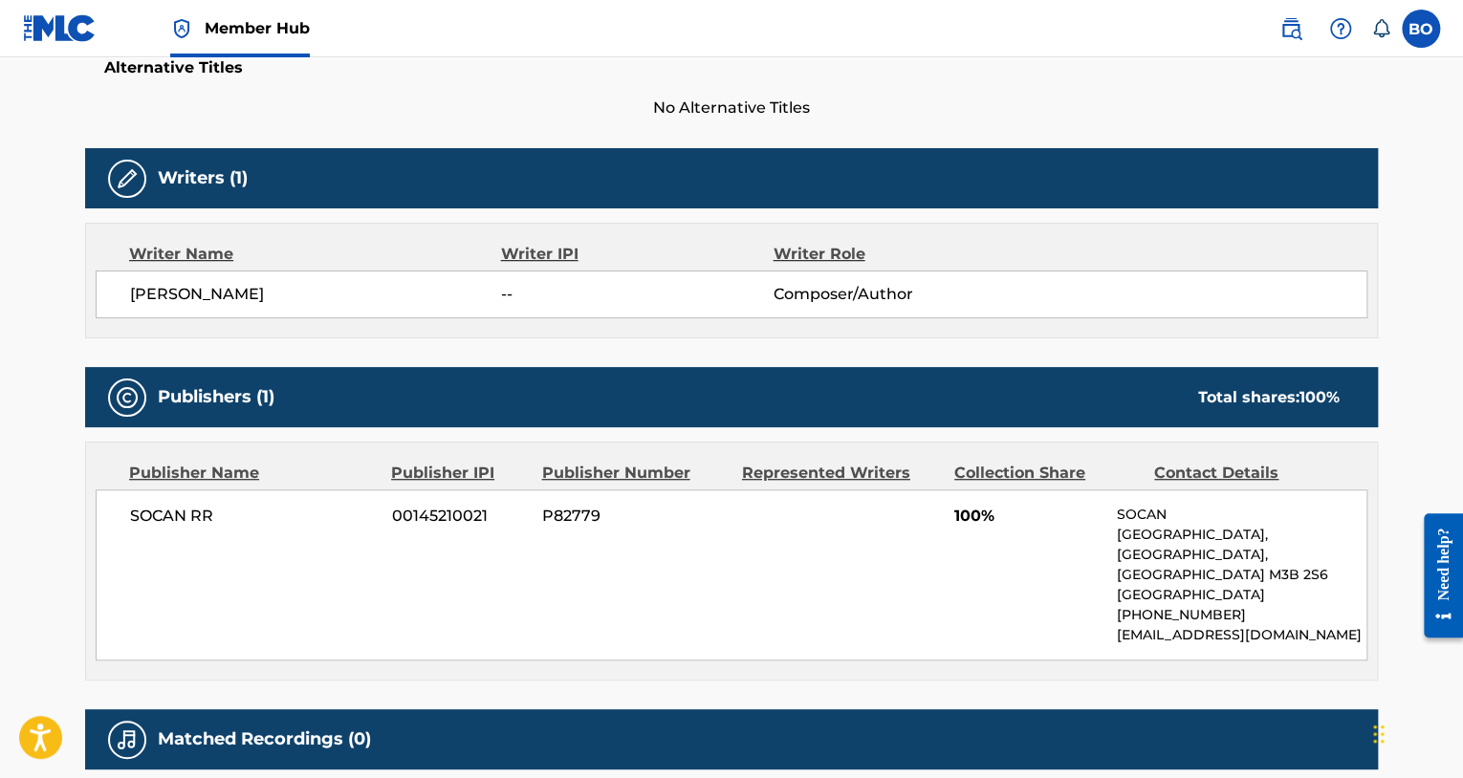
scroll to position [293, 0]
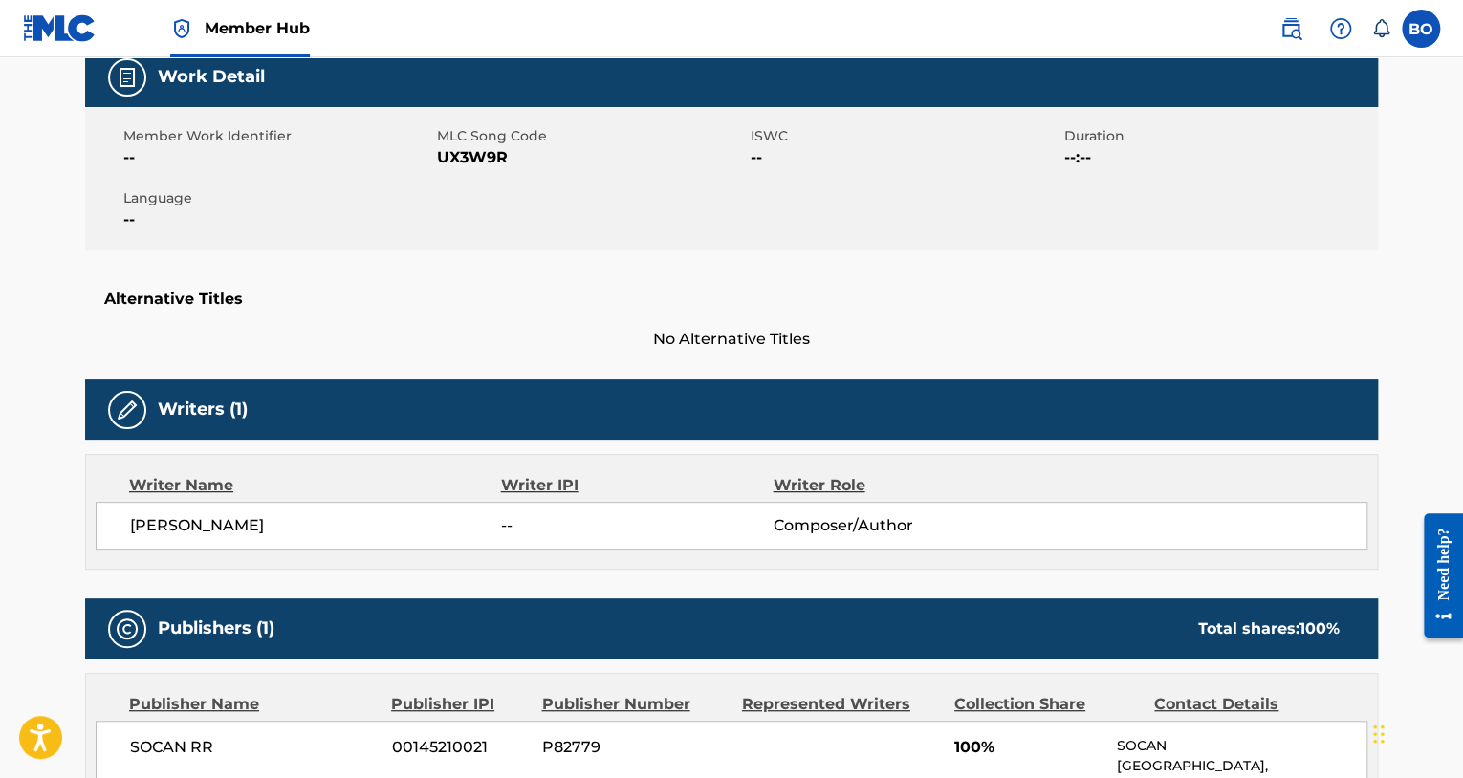
drag, startPoint x: 154, startPoint y: 526, endPoint x: 430, endPoint y: 534, distance: 276.4
click at [430, 534] on div "[PERSON_NAME] -- Composer/Author" at bounding box center [731, 526] width 1271 height 48
copy span "[PERSON_NAME]"
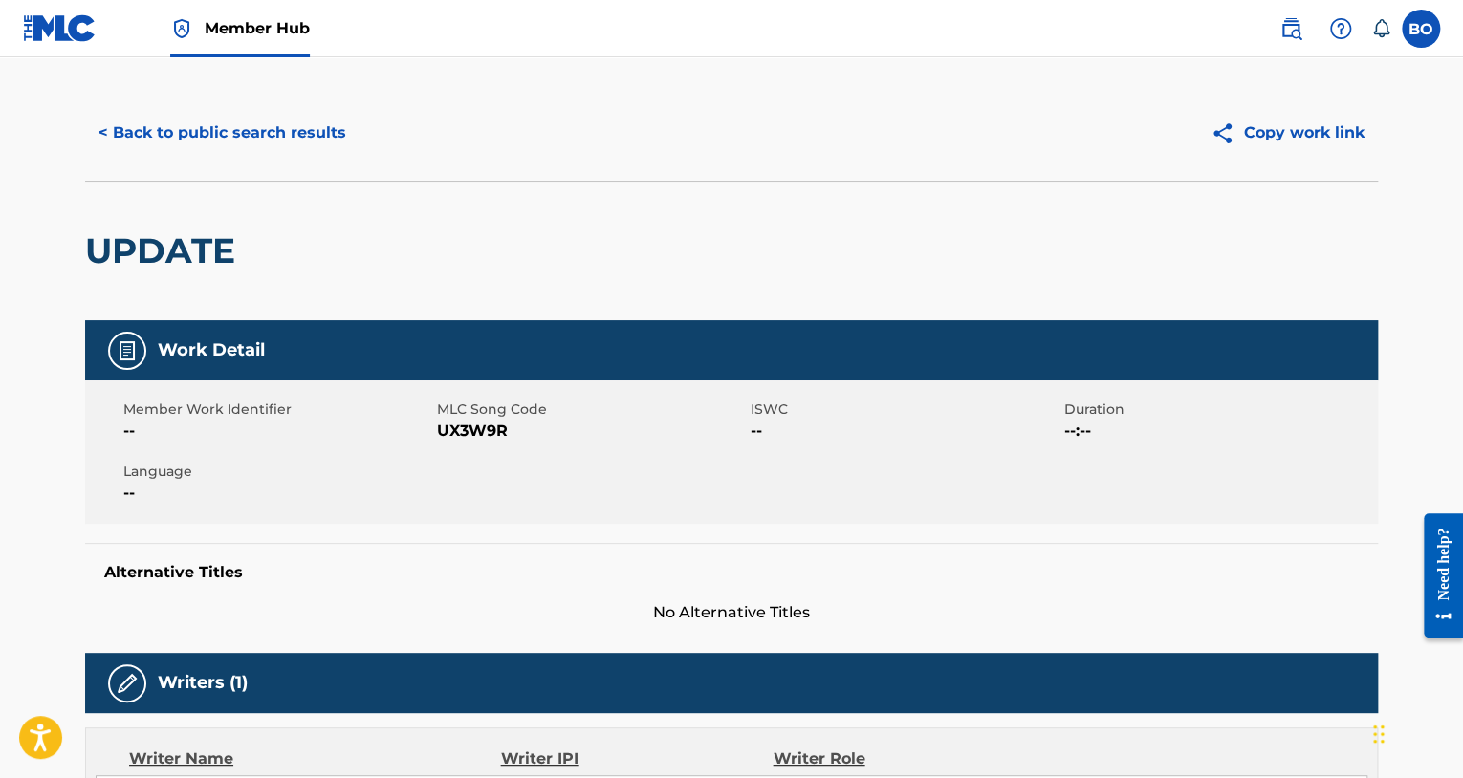
scroll to position [0, 0]
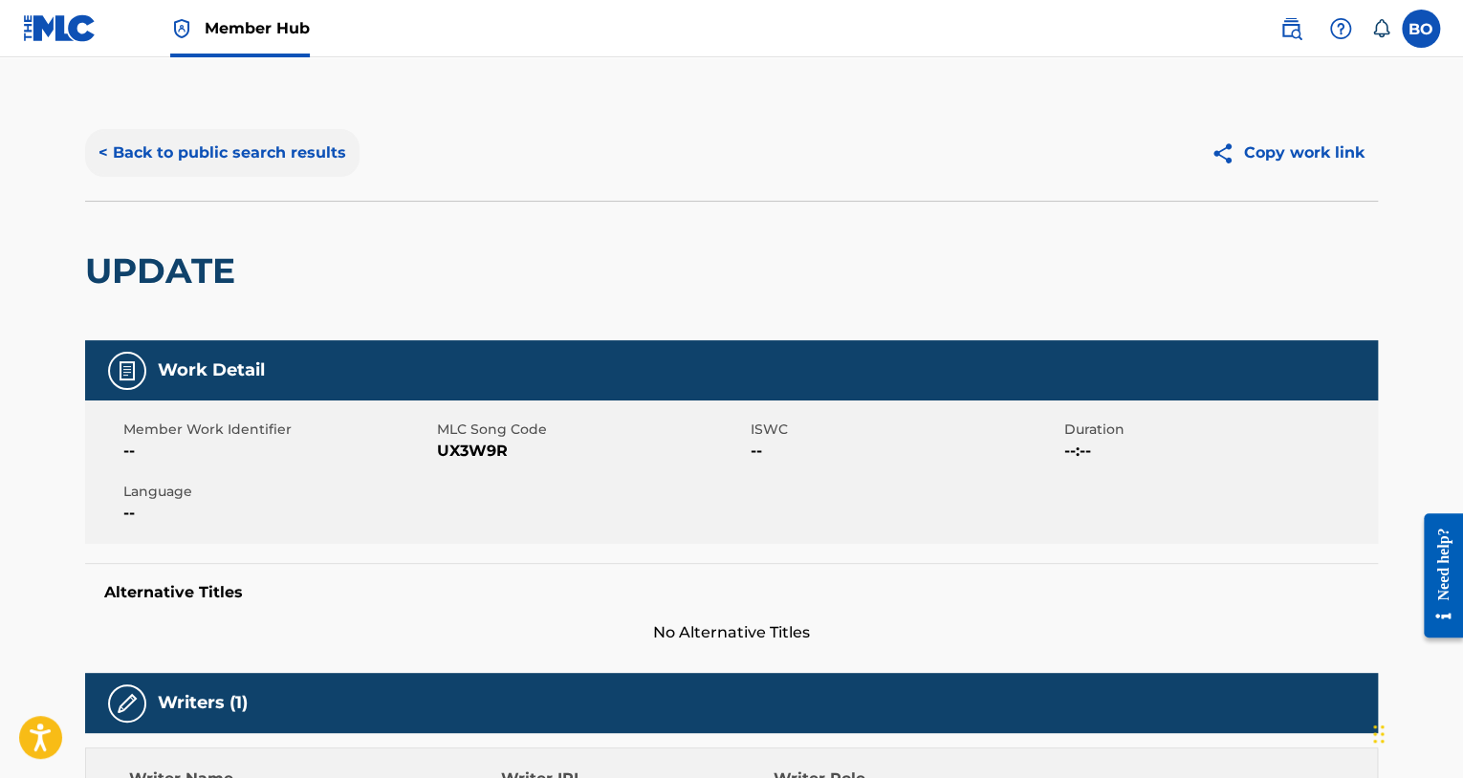
click at [189, 148] on button "< Back to public search results" at bounding box center [222, 153] width 274 height 48
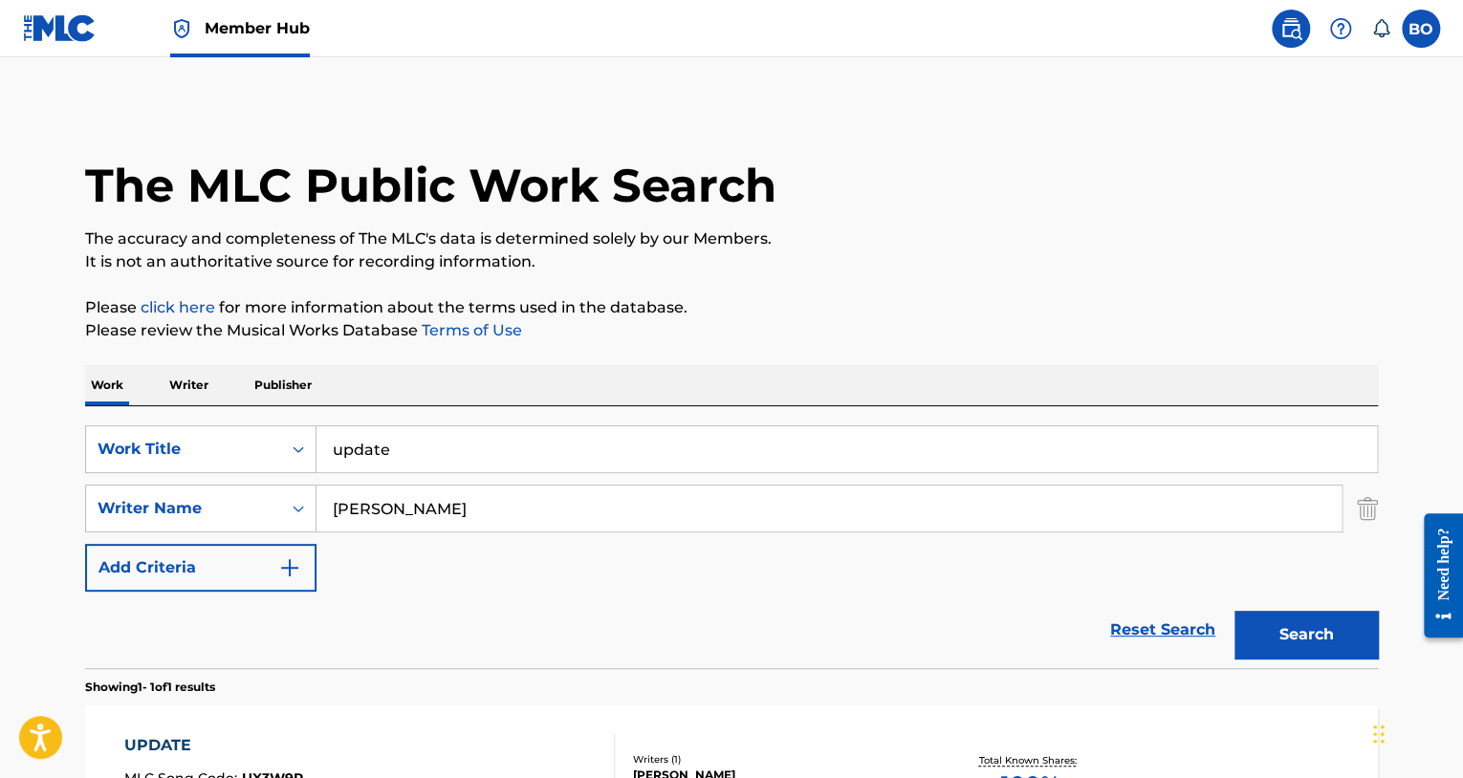
scroll to position [152, 0]
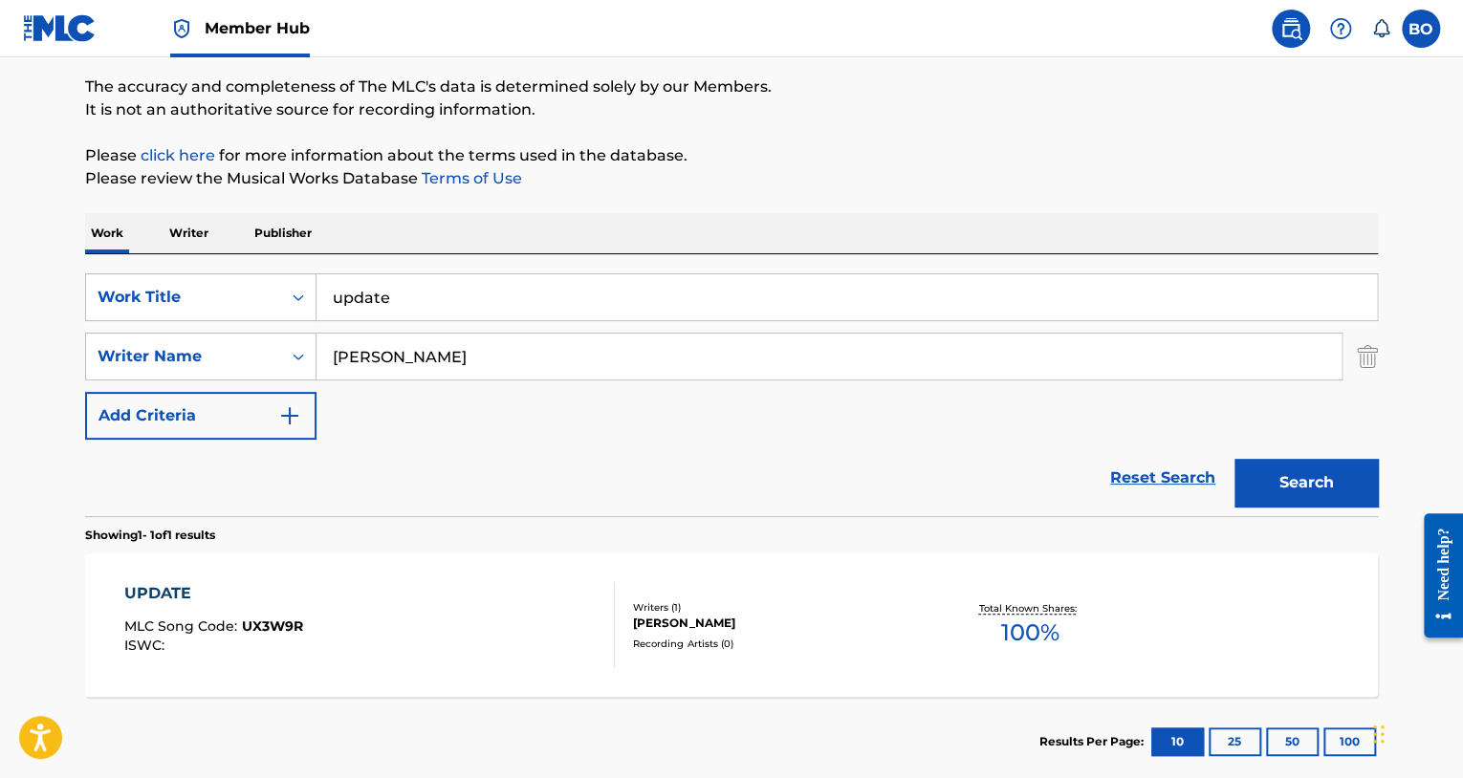
drag, startPoint x: 453, startPoint y: 291, endPoint x: 195, endPoint y: 235, distance: 264.0
click at [195, 235] on div "Work Writer Publisher SearchWithCriteria011a1b67-fbeb-4331-98e9-33c405f9445d Wo…" at bounding box center [731, 500] width 1293 height 574
type input "dr. phil"
click at [1234, 459] on button "Search" at bounding box center [1305, 483] width 143 height 48
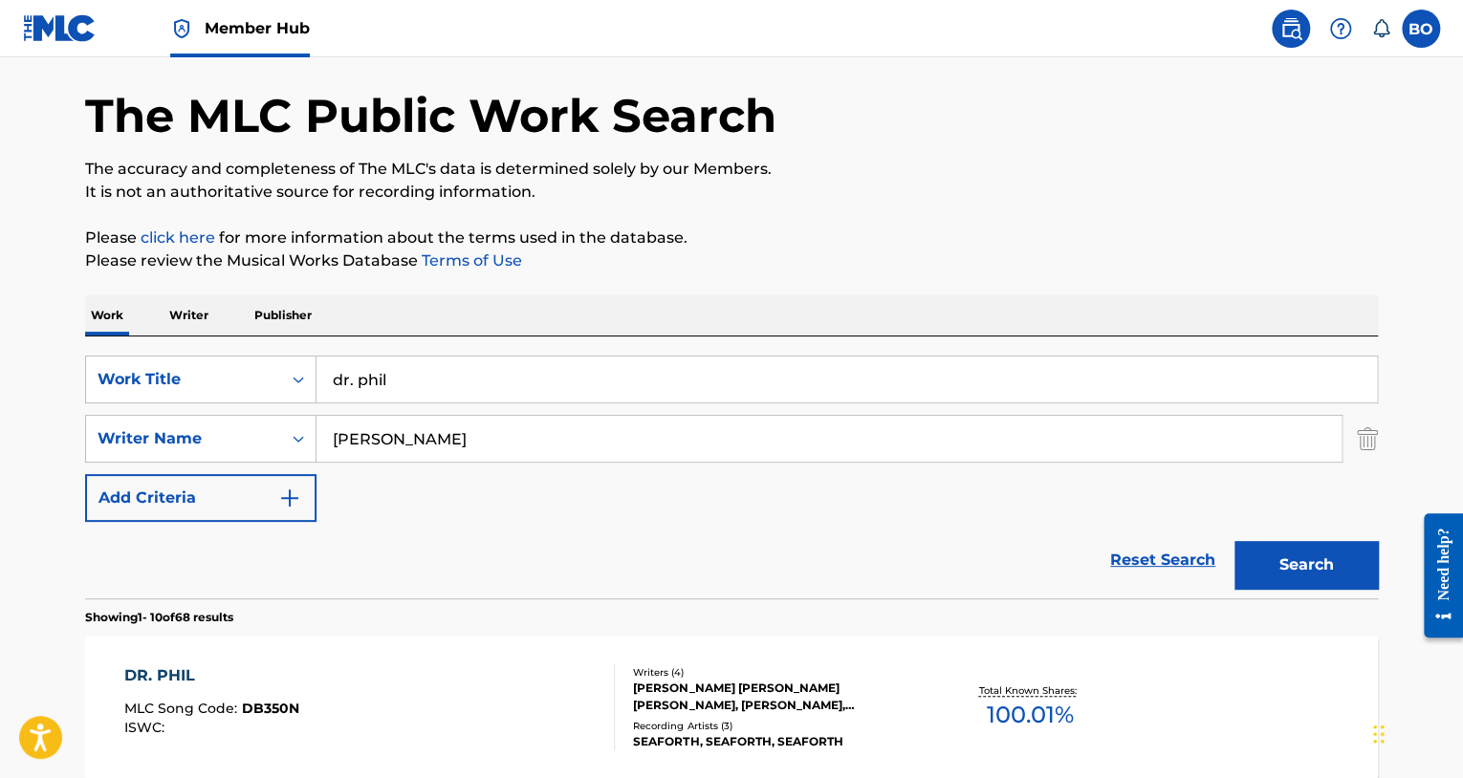
scroll to position [56, 0]
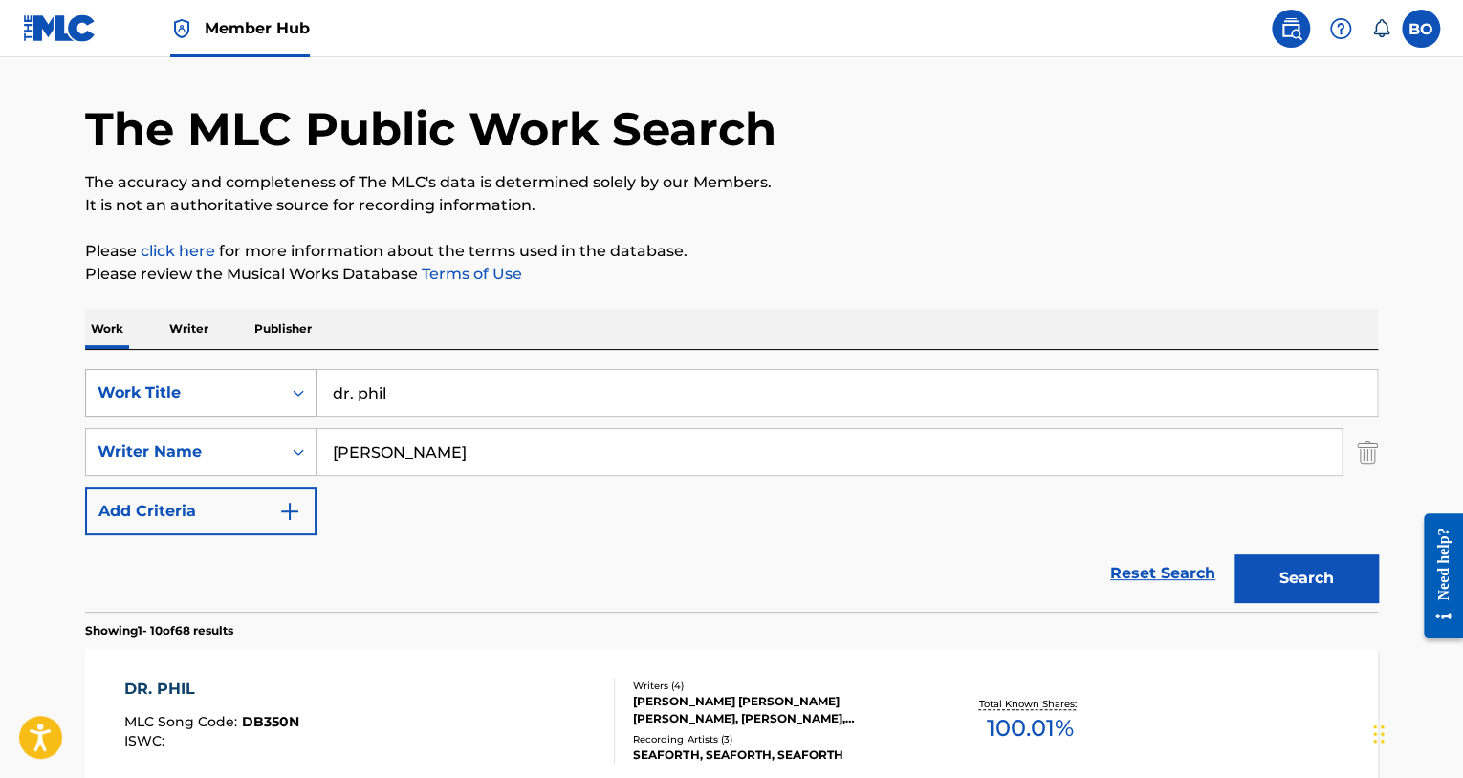
drag, startPoint x: 374, startPoint y: 385, endPoint x: 235, endPoint y: 401, distance: 139.5
click at [229, 380] on div "SearchWithCriteria011a1b67-fbeb-4331-98e9-33c405f9445d Work Title dr. phil" at bounding box center [731, 393] width 1293 height 48
drag, startPoint x: 459, startPoint y: 450, endPoint x: 113, endPoint y: 470, distance: 346.7
click at [113, 470] on div "SearchWithCriteriabb9bf27c-c795-473e-adf1-92d0f5e9445c Writer Name [PERSON_NAME]" at bounding box center [731, 452] width 1293 height 48
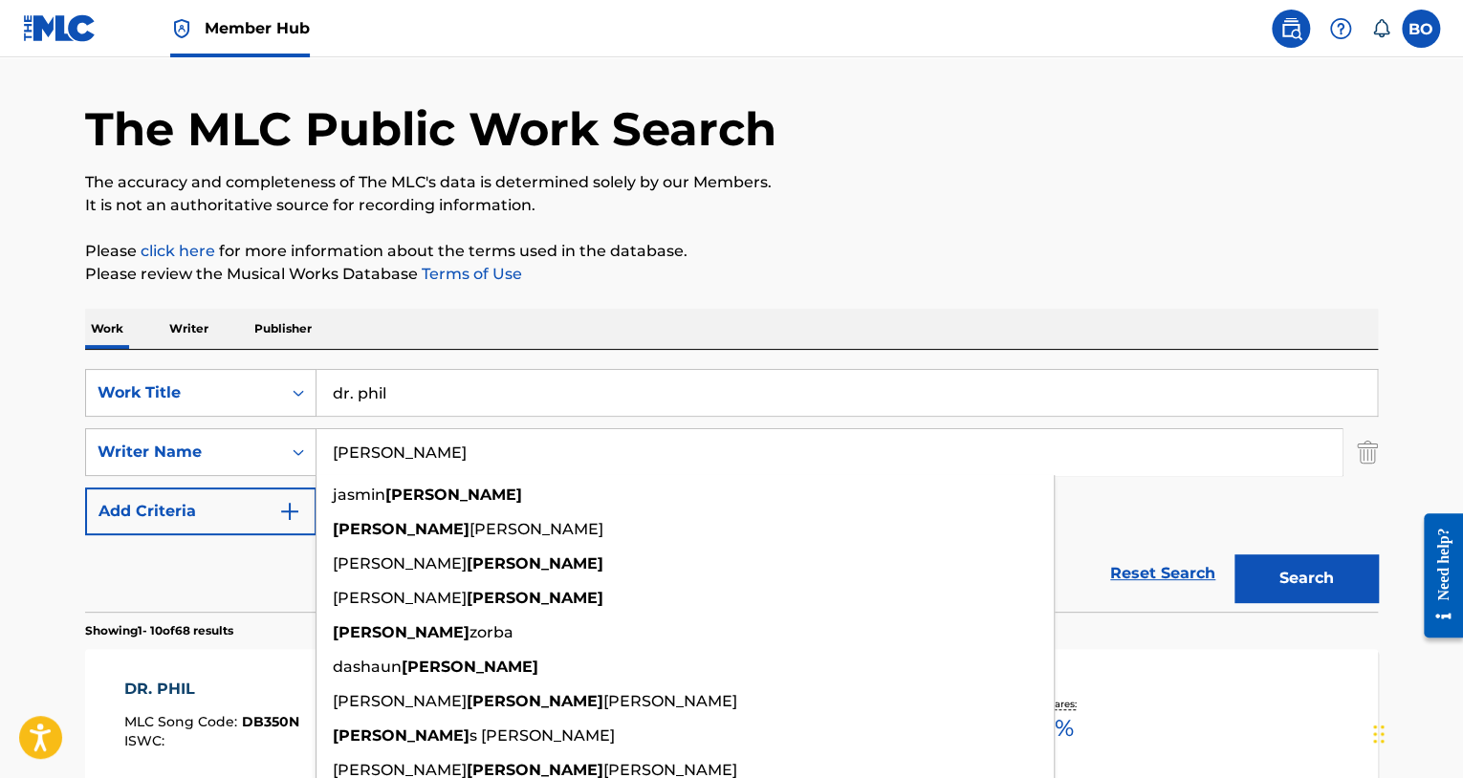
paste input "[PERSON_NAME]"
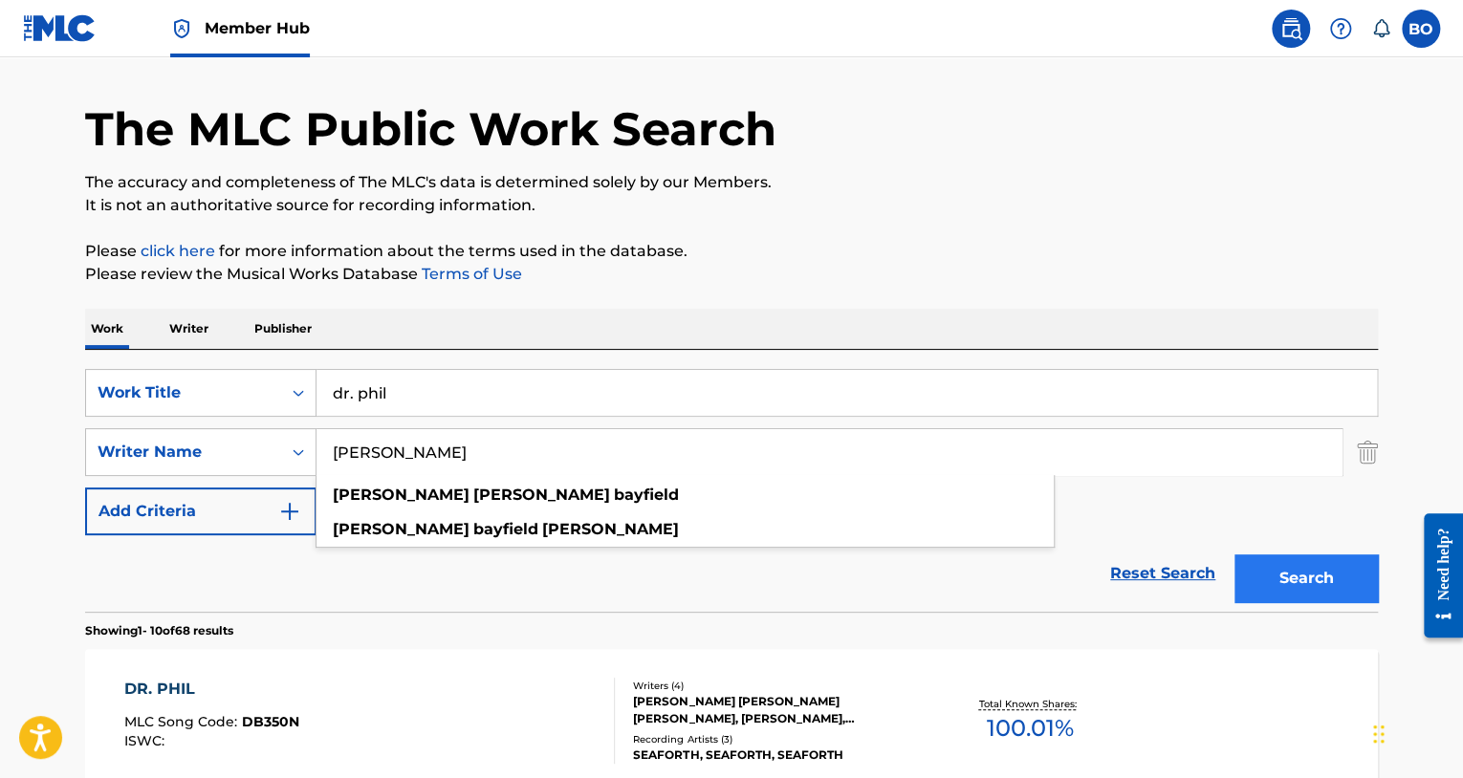
type input "[PERSON_NAME]"
click at [1328, 596] on button "Search" at bounding box center [1305, 578] width 143 height 48
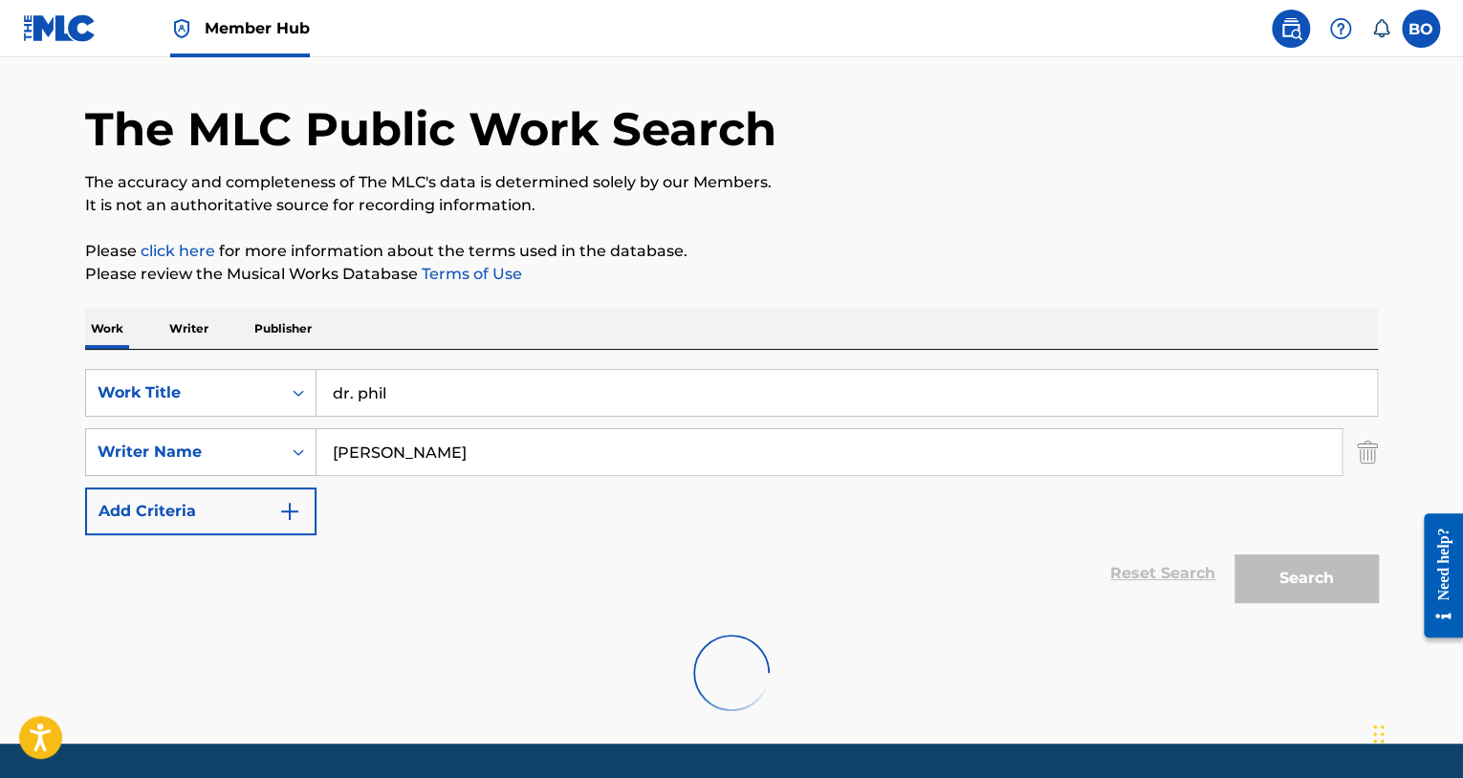
scroll to position [51, 0]
